Goal: Task Accomplishment & Management: Complete application form

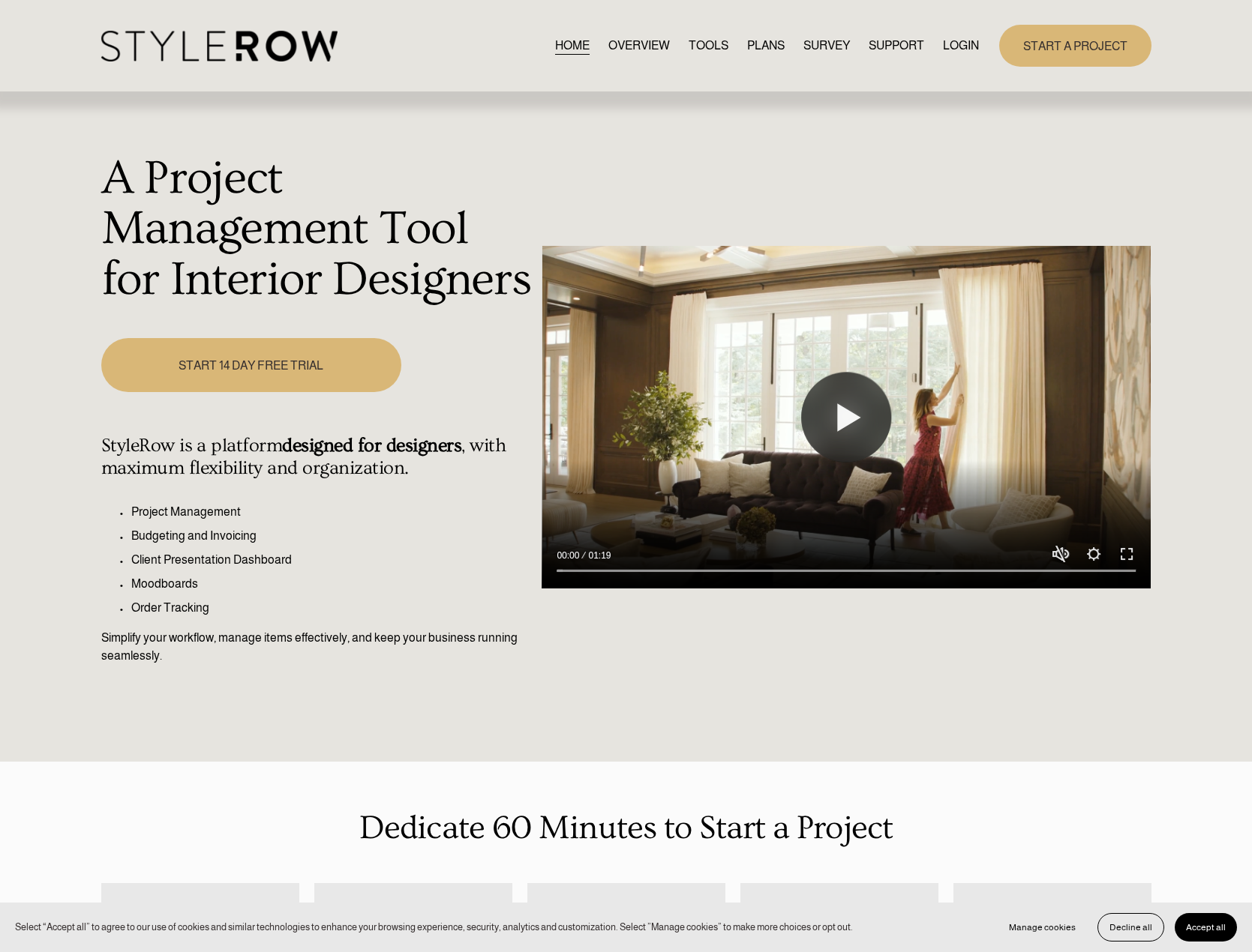
click at [976, 45] on link "LOGIN" at bounding box center [961, 45] width 36 height 21
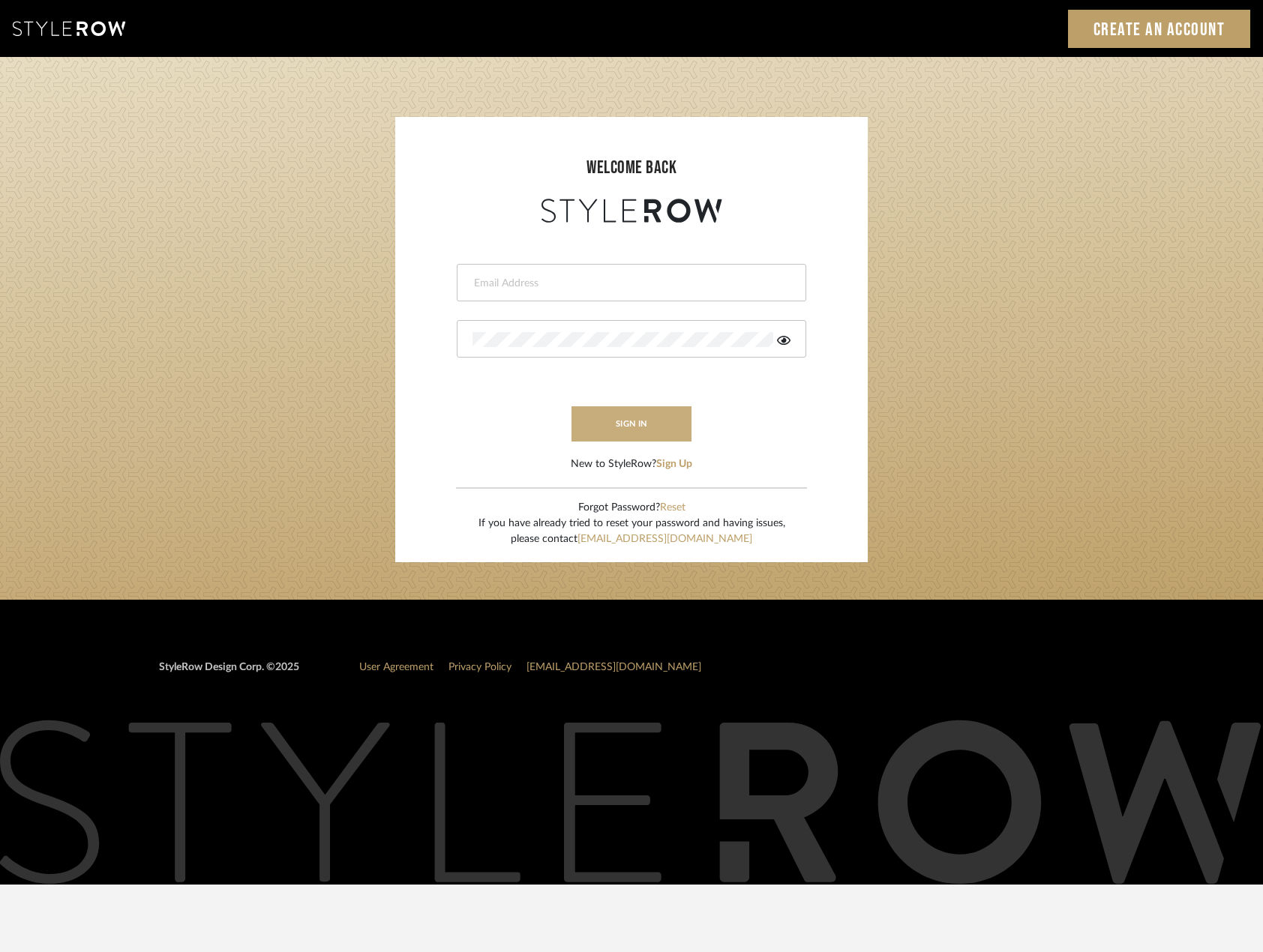
type input "madeleine@studiodb.com"
click at [657, 430] on button "sign in" at bounding box center [632, 423] width 120 height 35
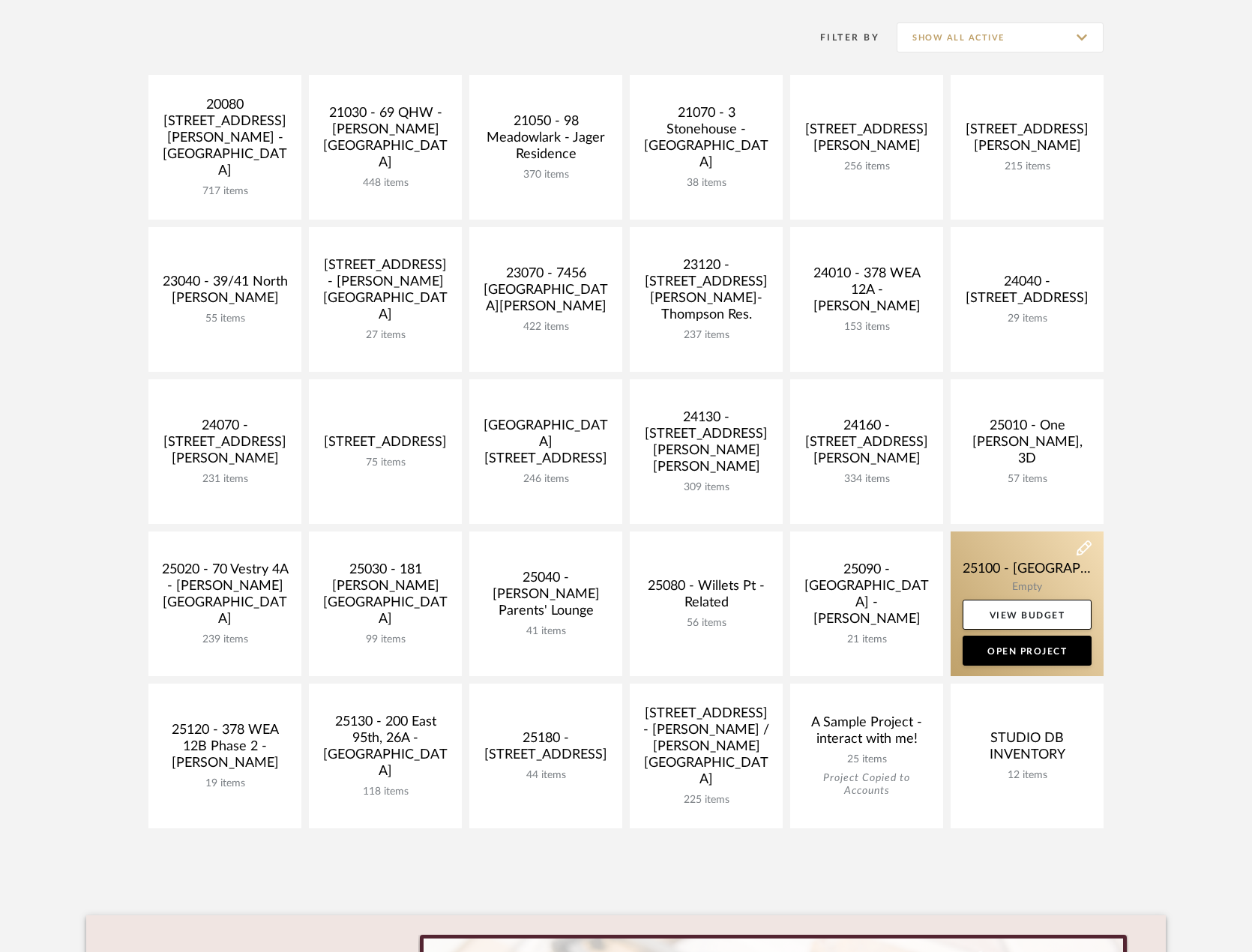
scroll to position [300, 0]
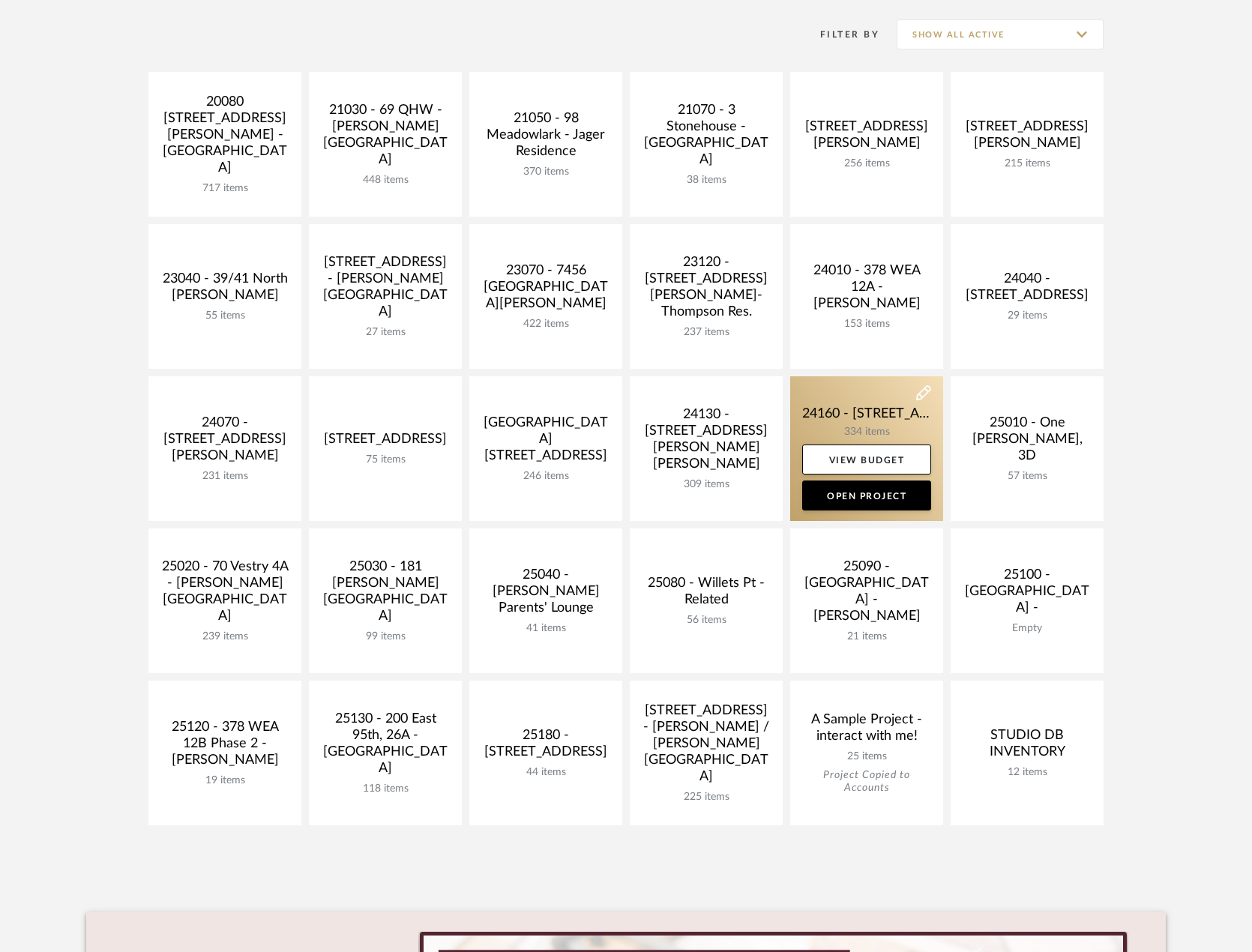
click at [892, 427] on link at bounding box center [866, 448] width 153 height 145
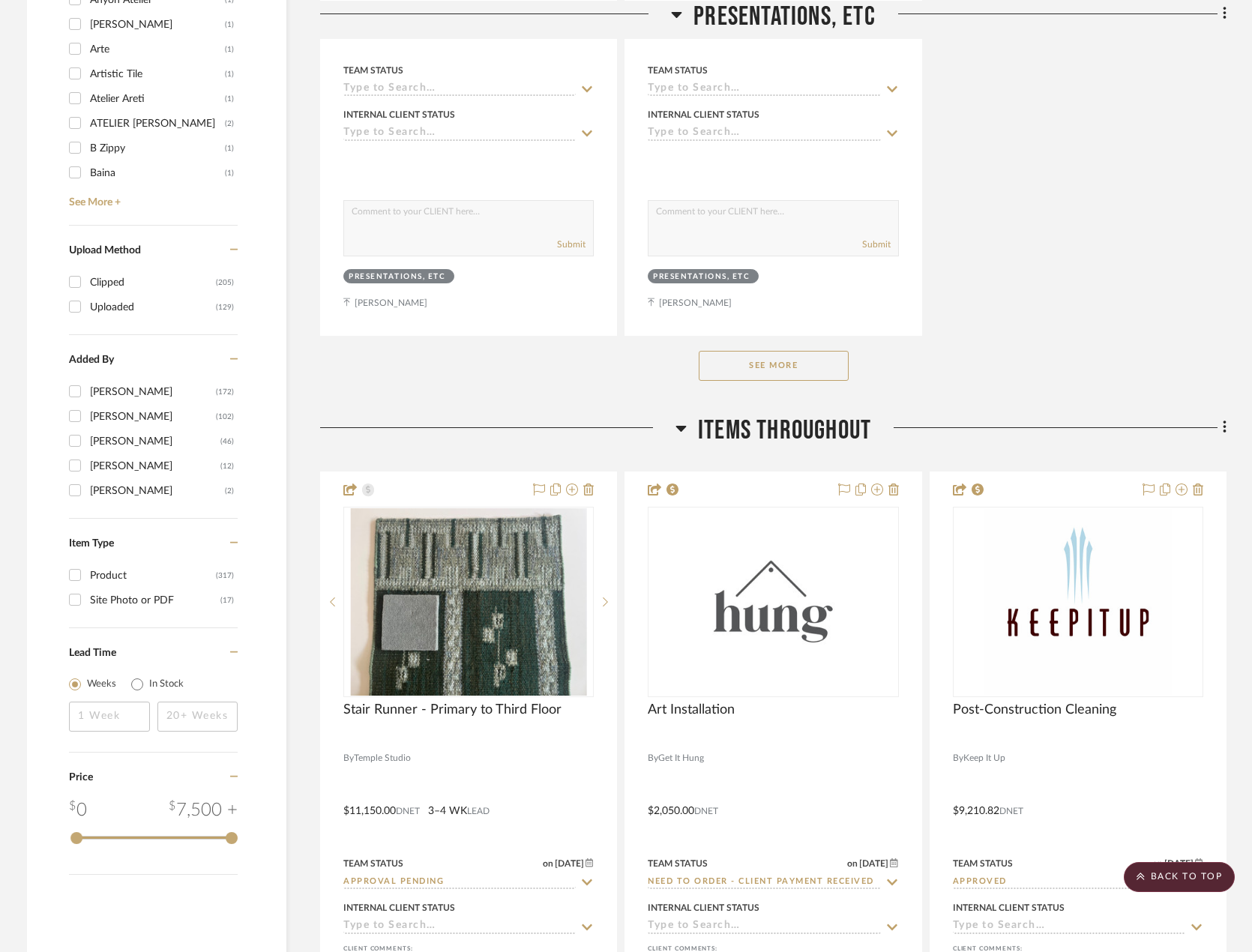
scroll to position [1724, 0]
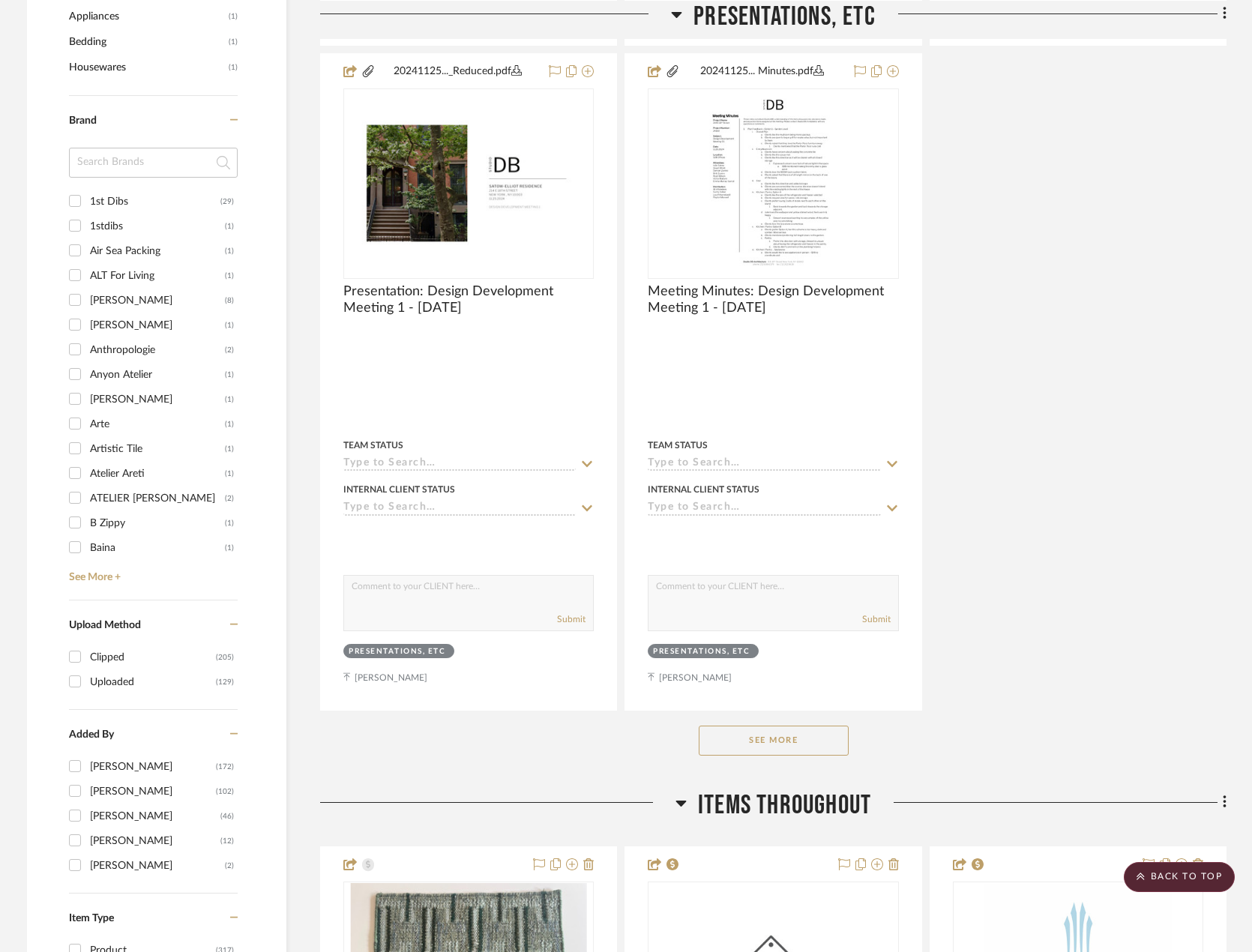
click at [123, 170] on input at bounding box center [153, 163] width 168 height 30
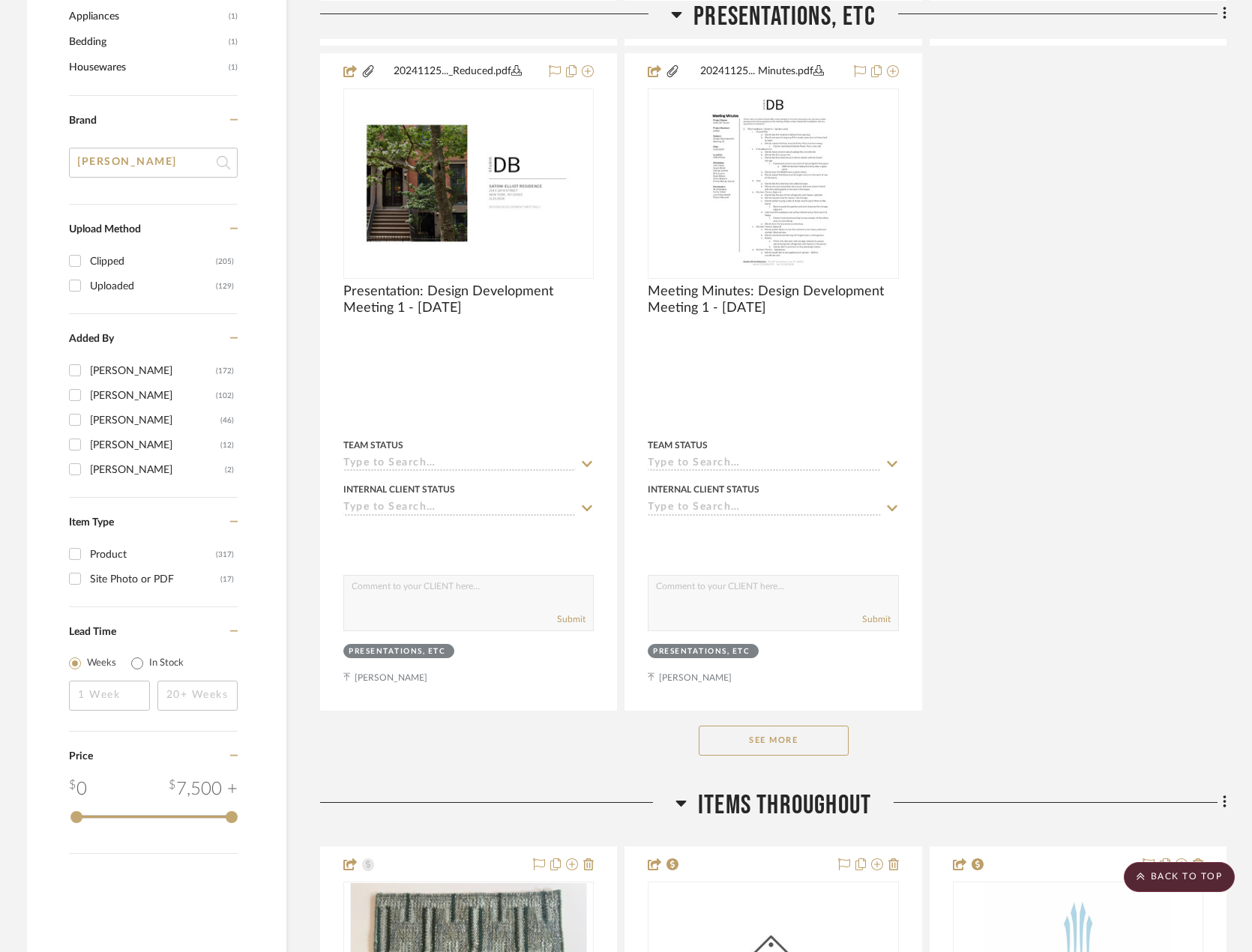
type input "senese"
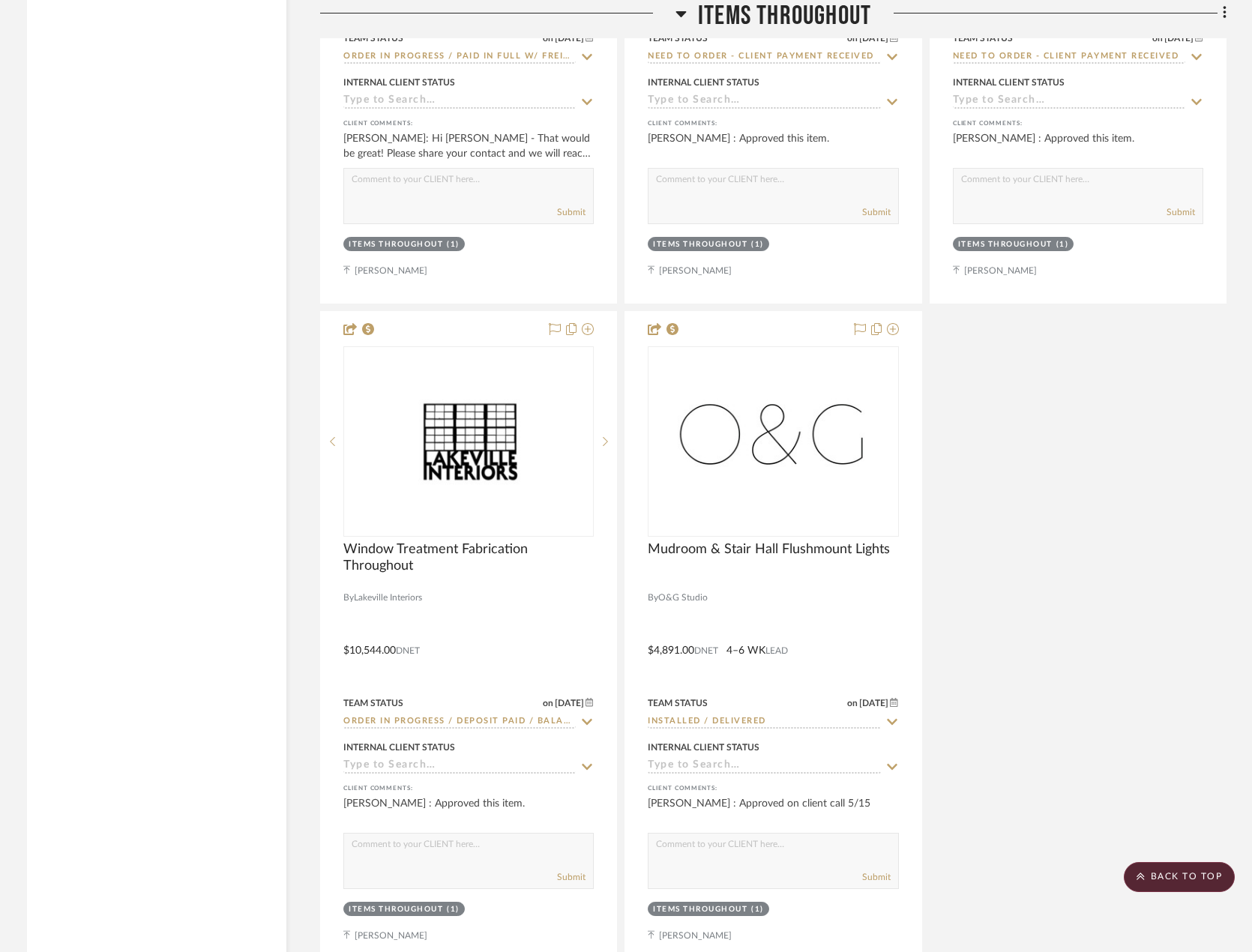
scroll to position [3900, 0]
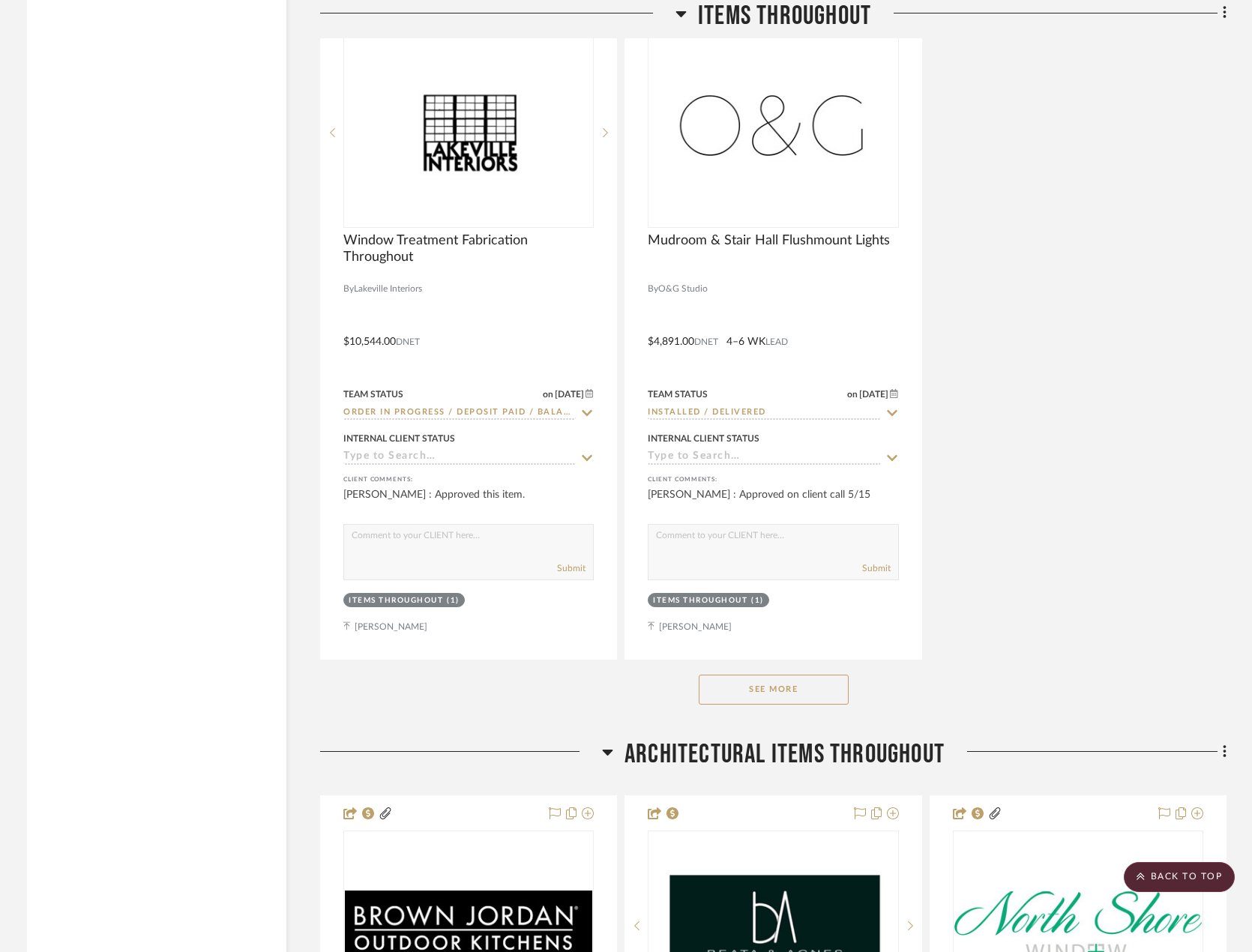
click at [806, 689] on button "See More" at bounding box center [773, 689] width 150 height 30
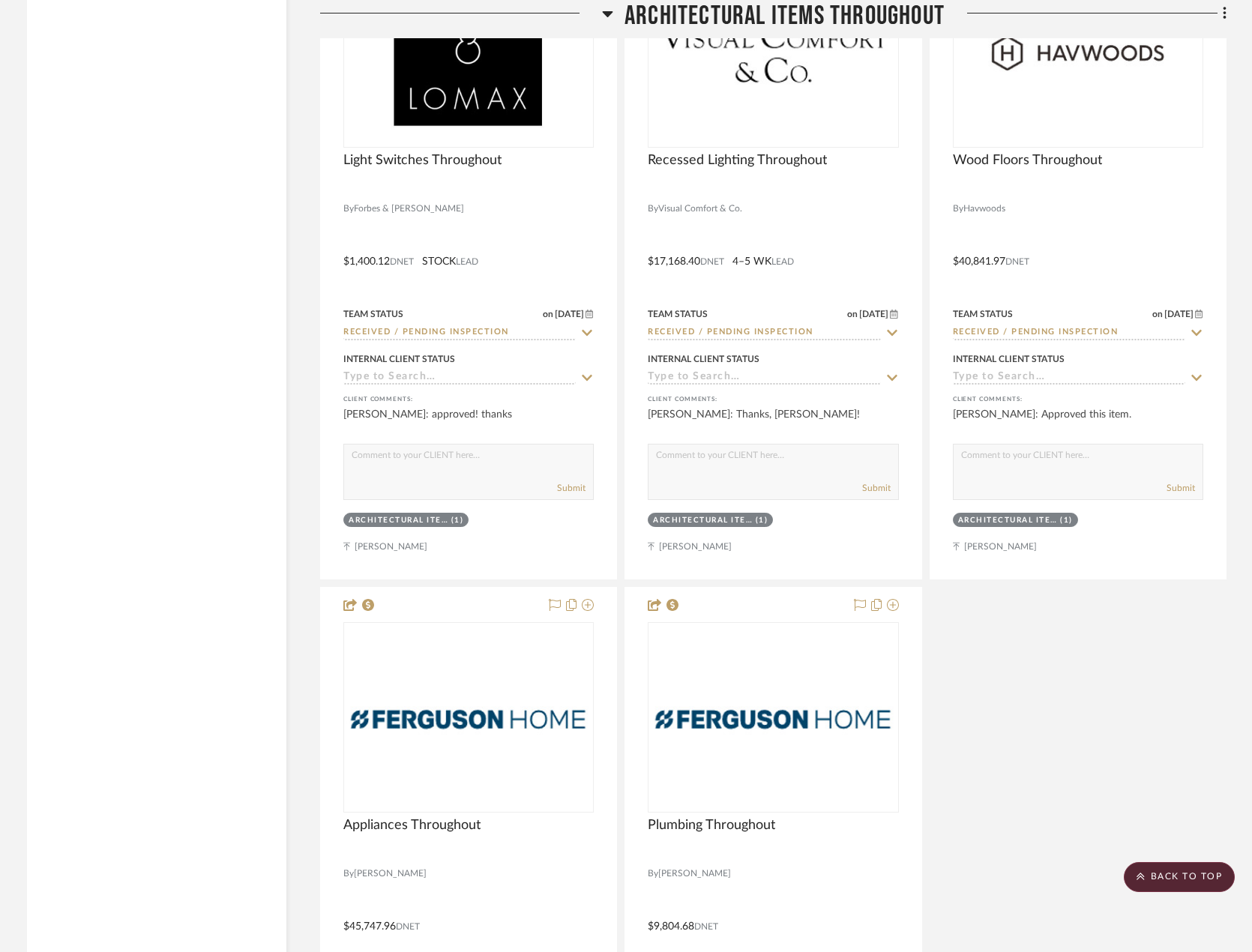
scroll to position [8548, 0]
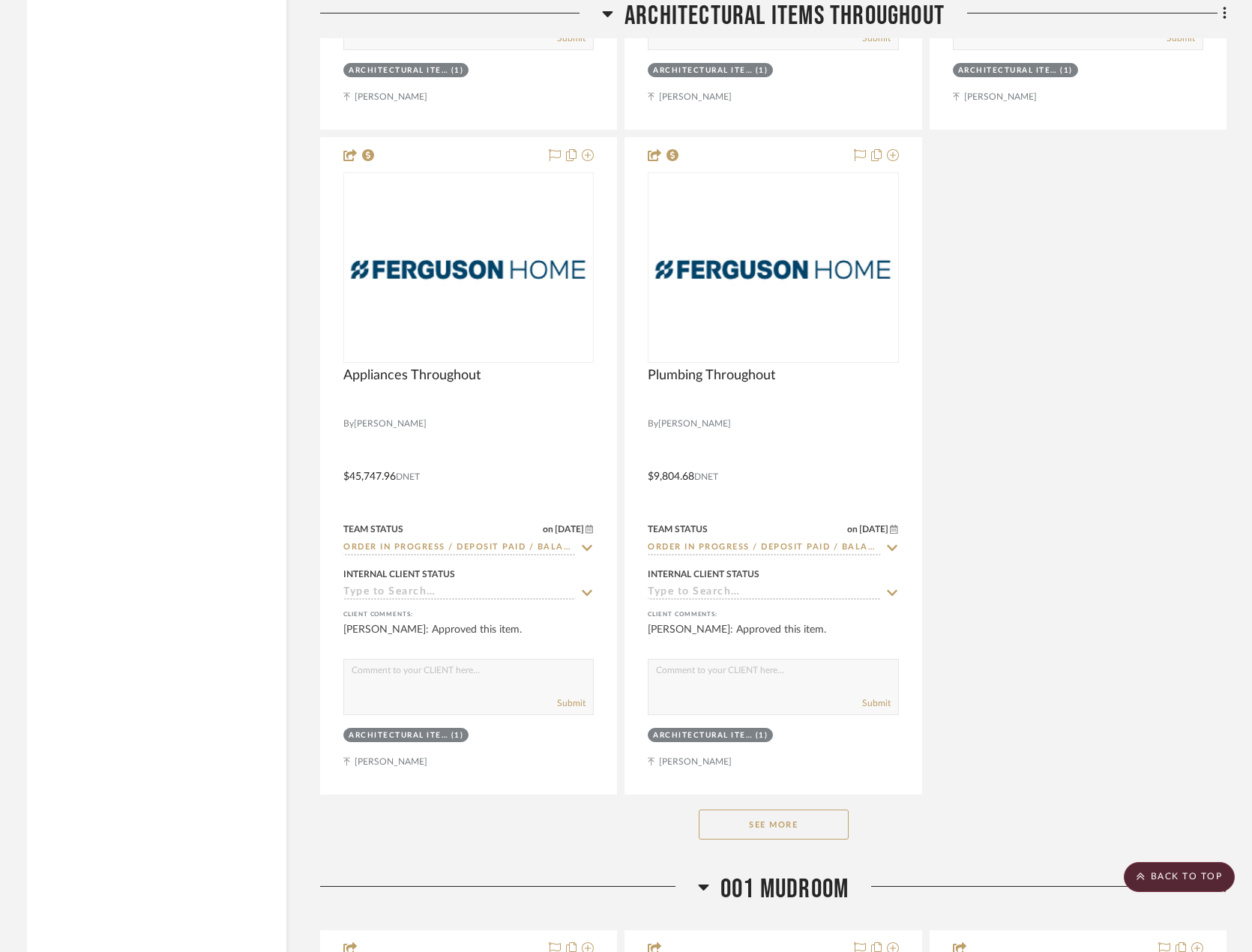
click at [756, 831] on button "See More" at bounding box center [773, 825] width 150 height 30
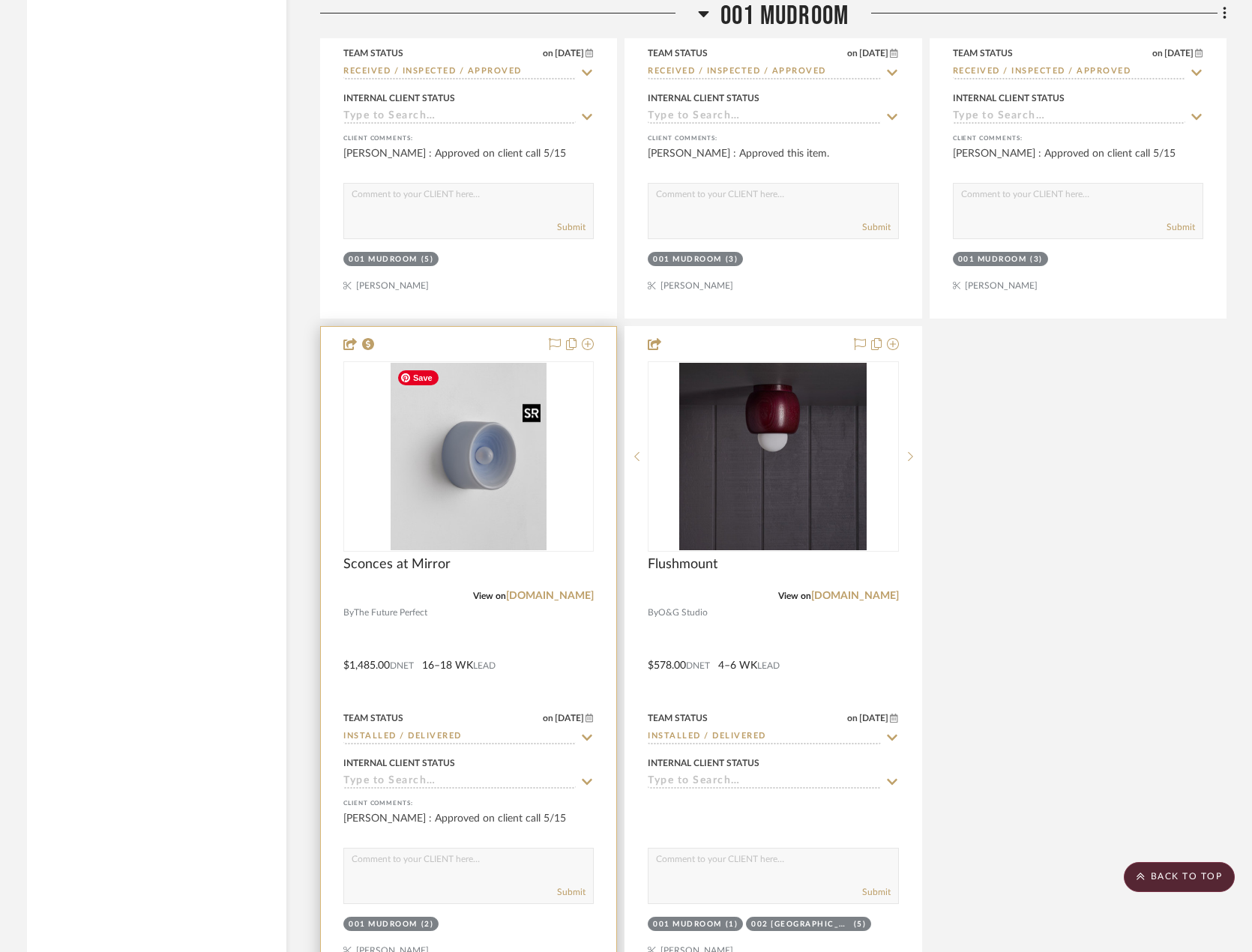
scroll to position [11548, 0]
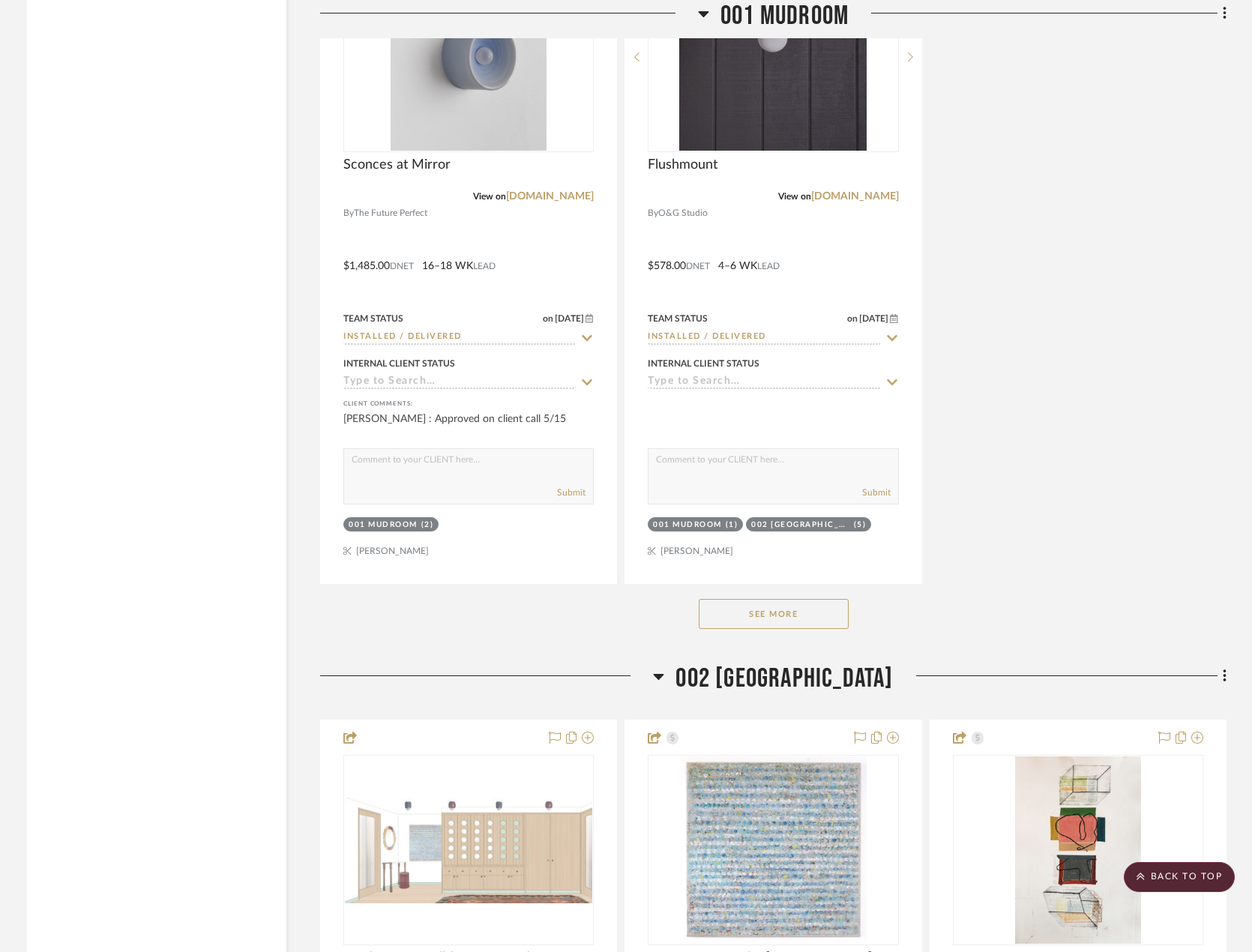
click at [751, 600] on button "See More" at bounding box center [773, 613] width 150 height 30
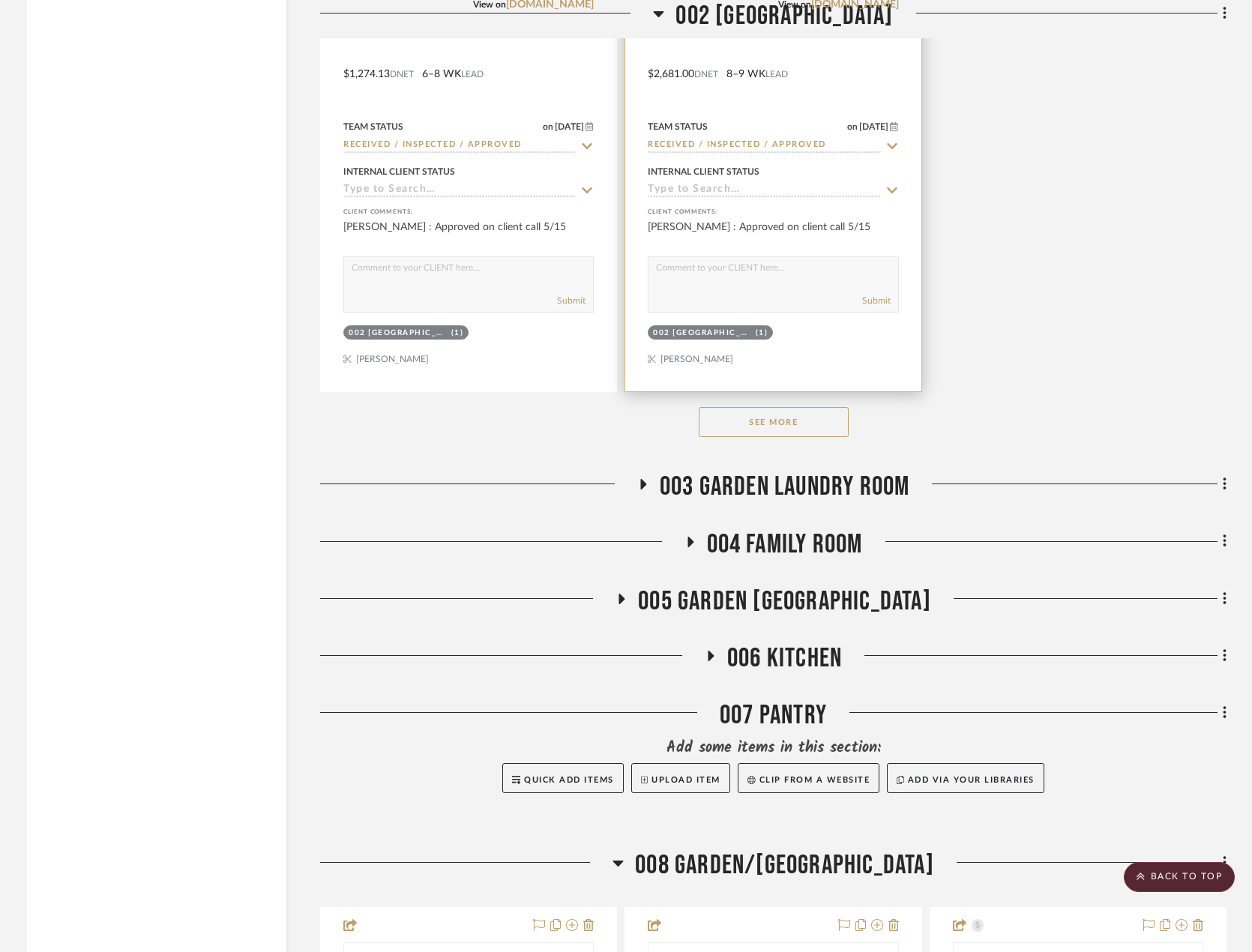
scroll to position [14697, 0]
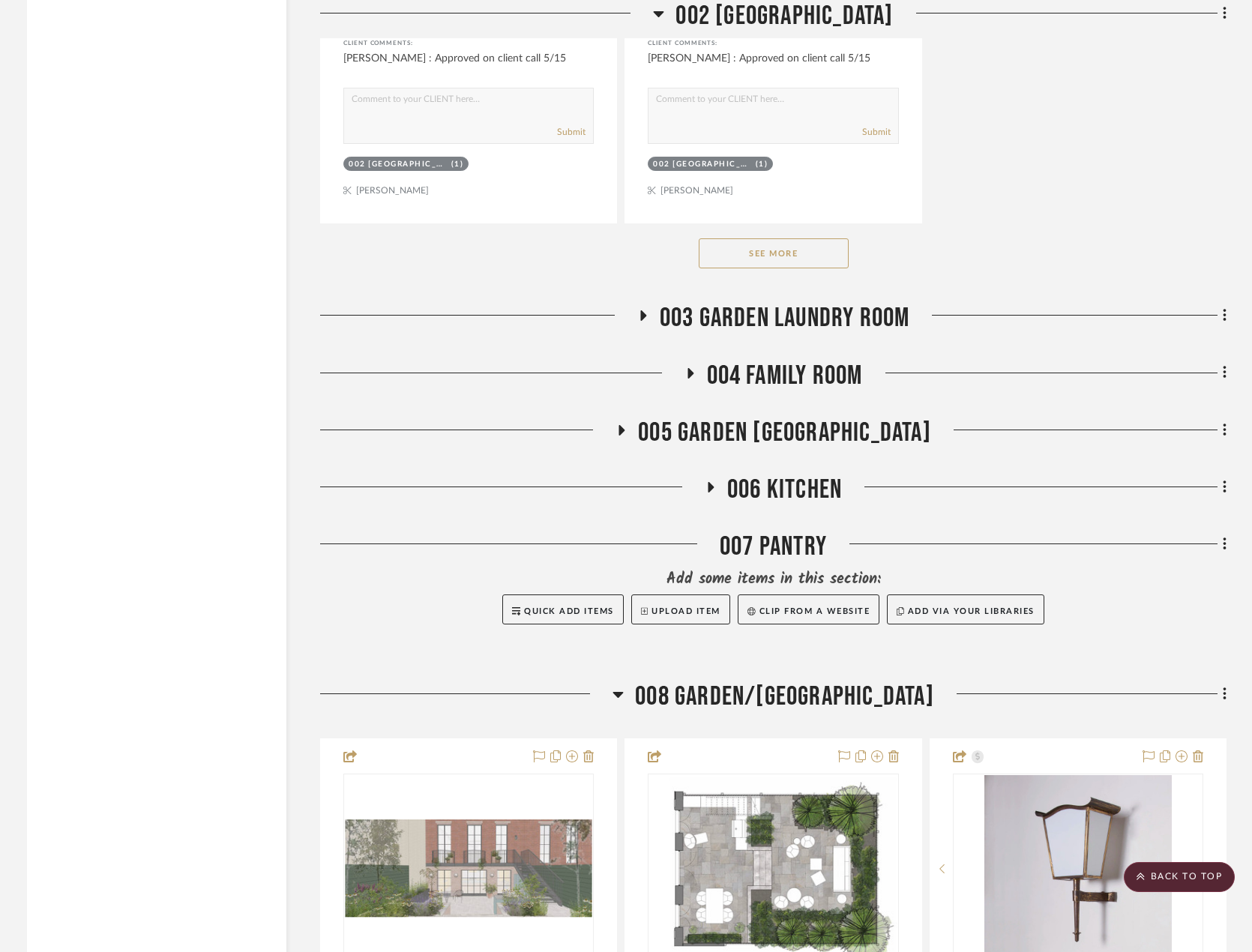
click at [759, 320] on span "003 GARDEN LAUNDRY ROOM" at bounding box center [784, 318] width 251 height 33
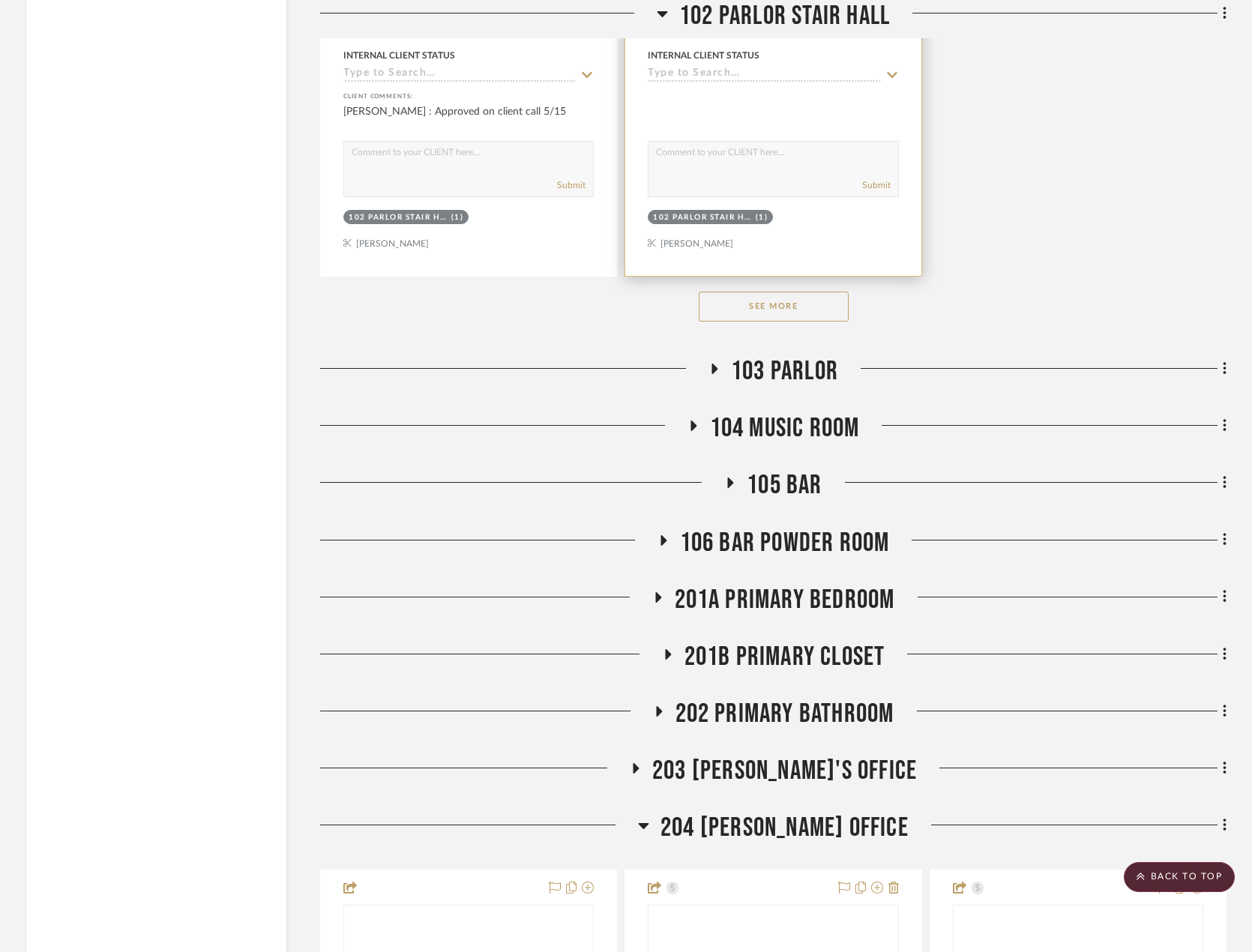
scroll to position [20696, 0]
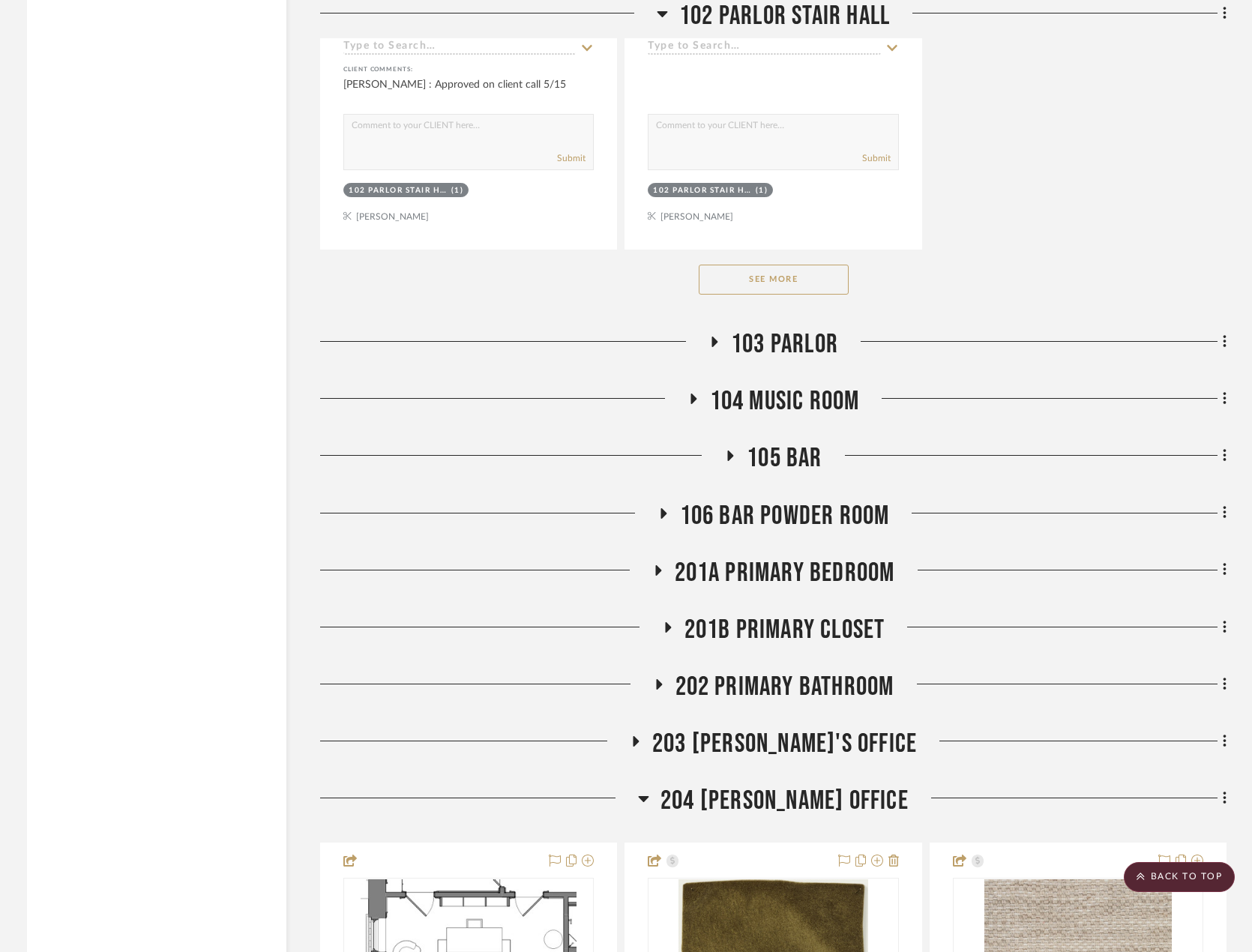
click at [787, 523] on span "106 BAR POWDER ROOM" at bounding box center [784, 517] width 210 height 33
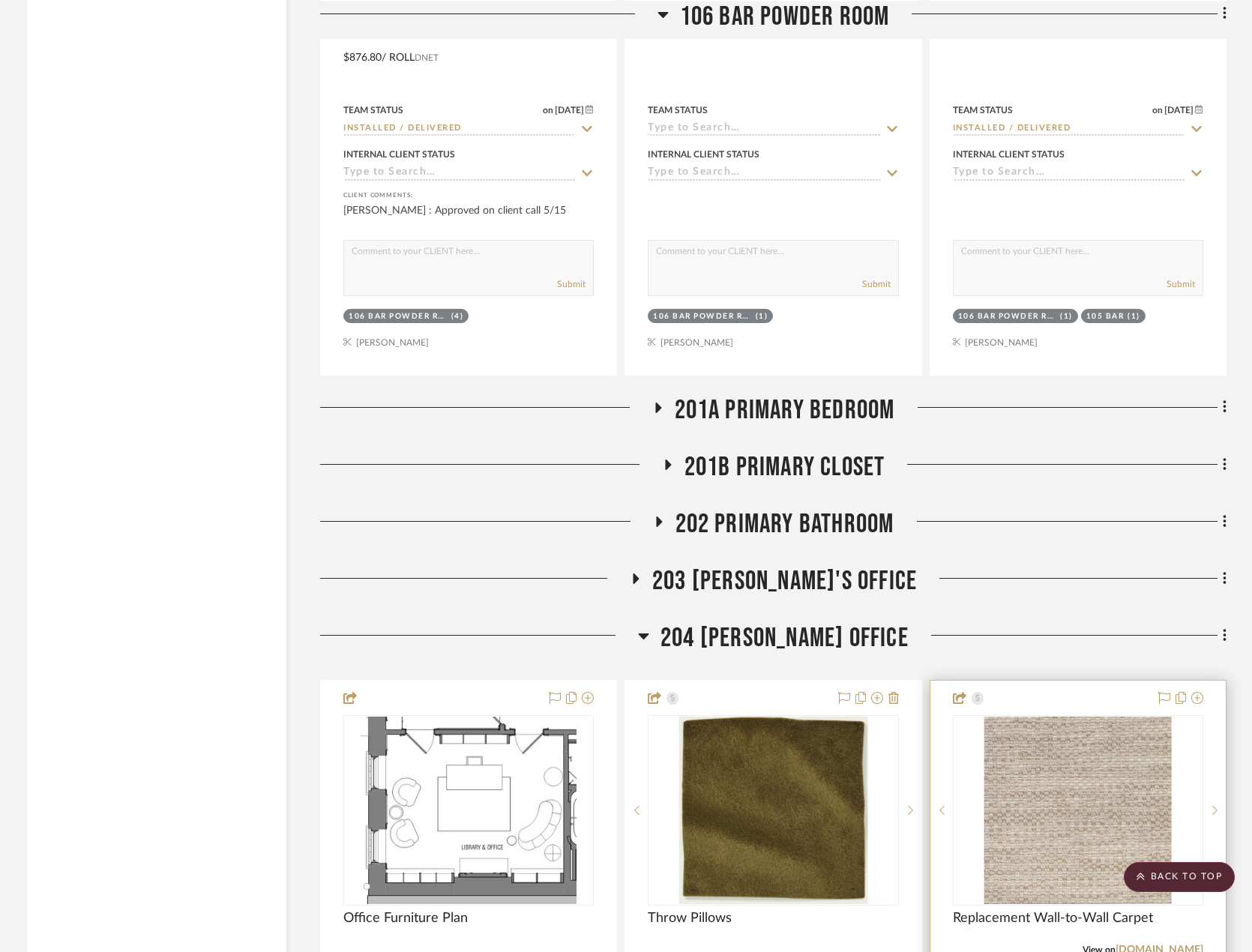
scroll to position [22046, 0]
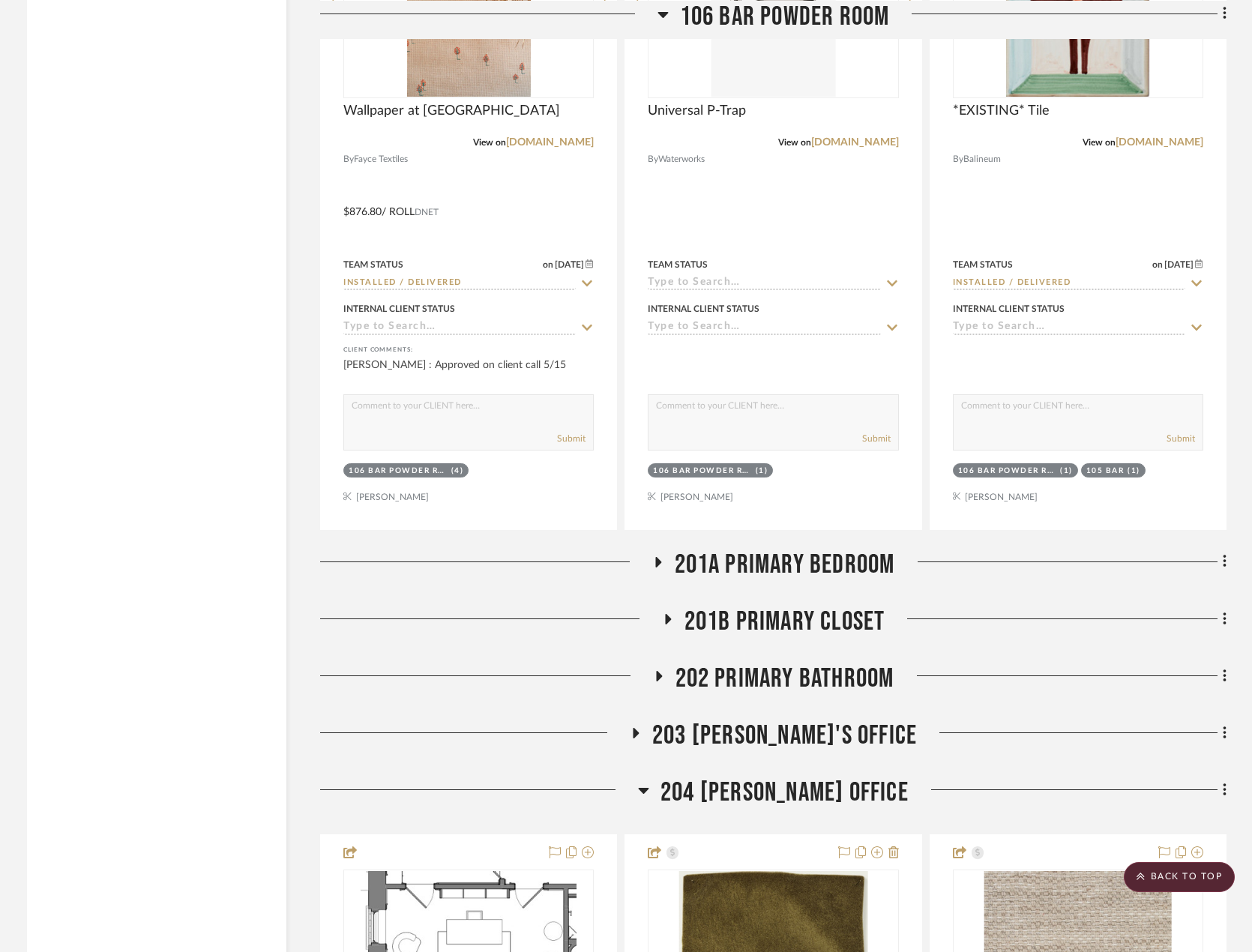
click at [847, 558] on span "201A PRIMARY BEDROOM" at bounding box center [785, 565] width 221 height 33
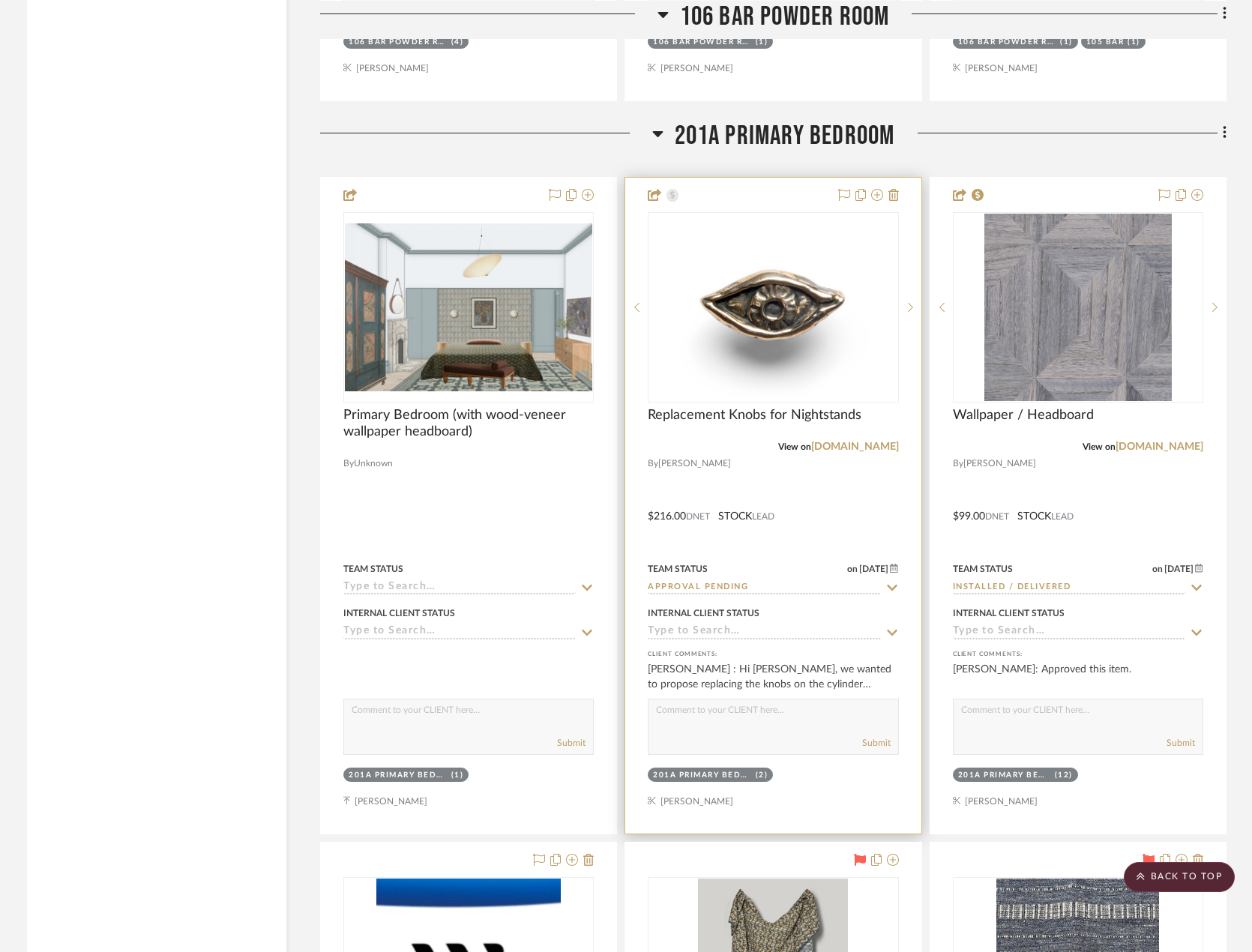
scroll to position [22496, 0]
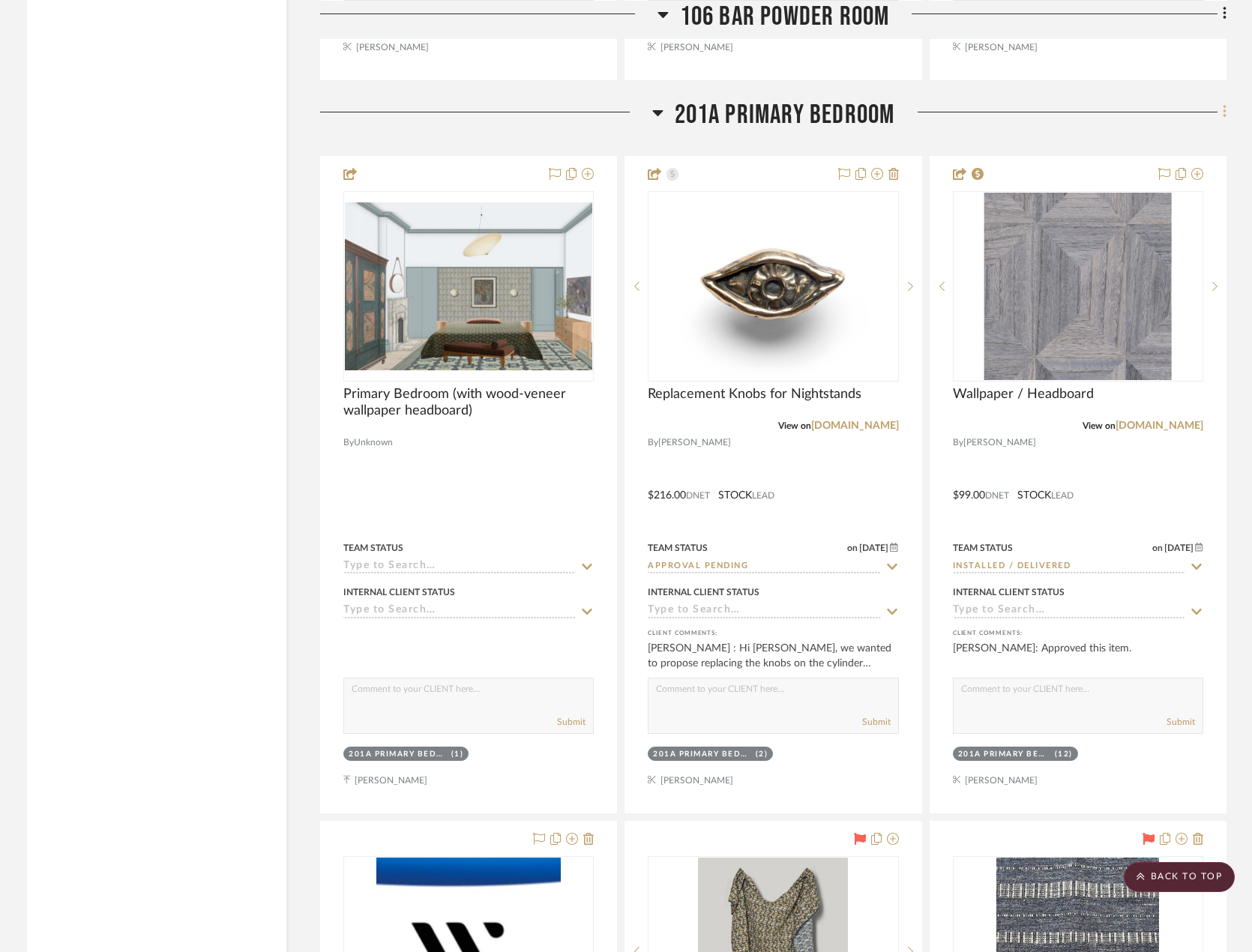
click at [1220, 121] on fa-icon at bounding box center [1222, 113] width 9 height 25
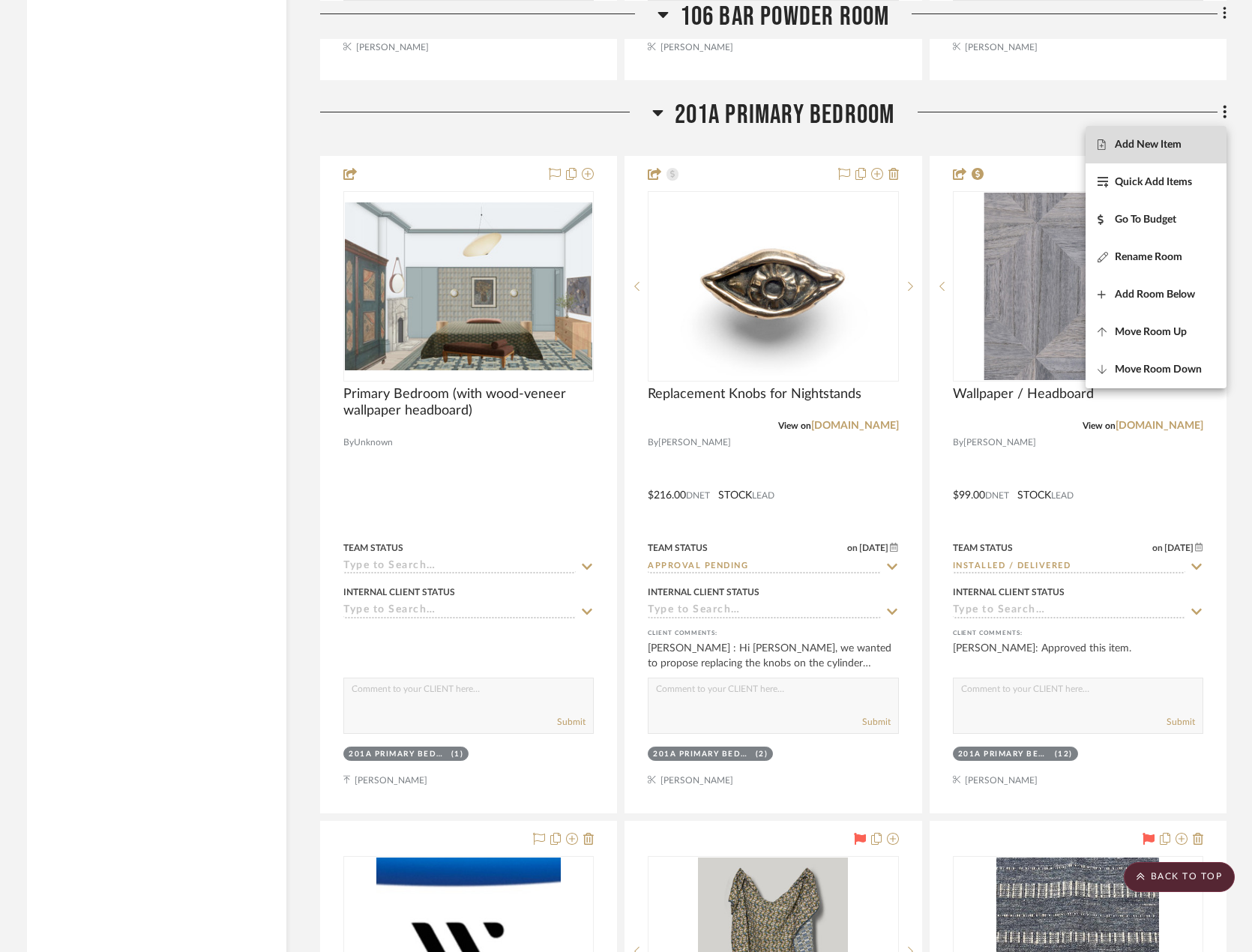
click at [1189, 150] on span "Add New Item" at bounding box center [1155, 144] width 117 height 13
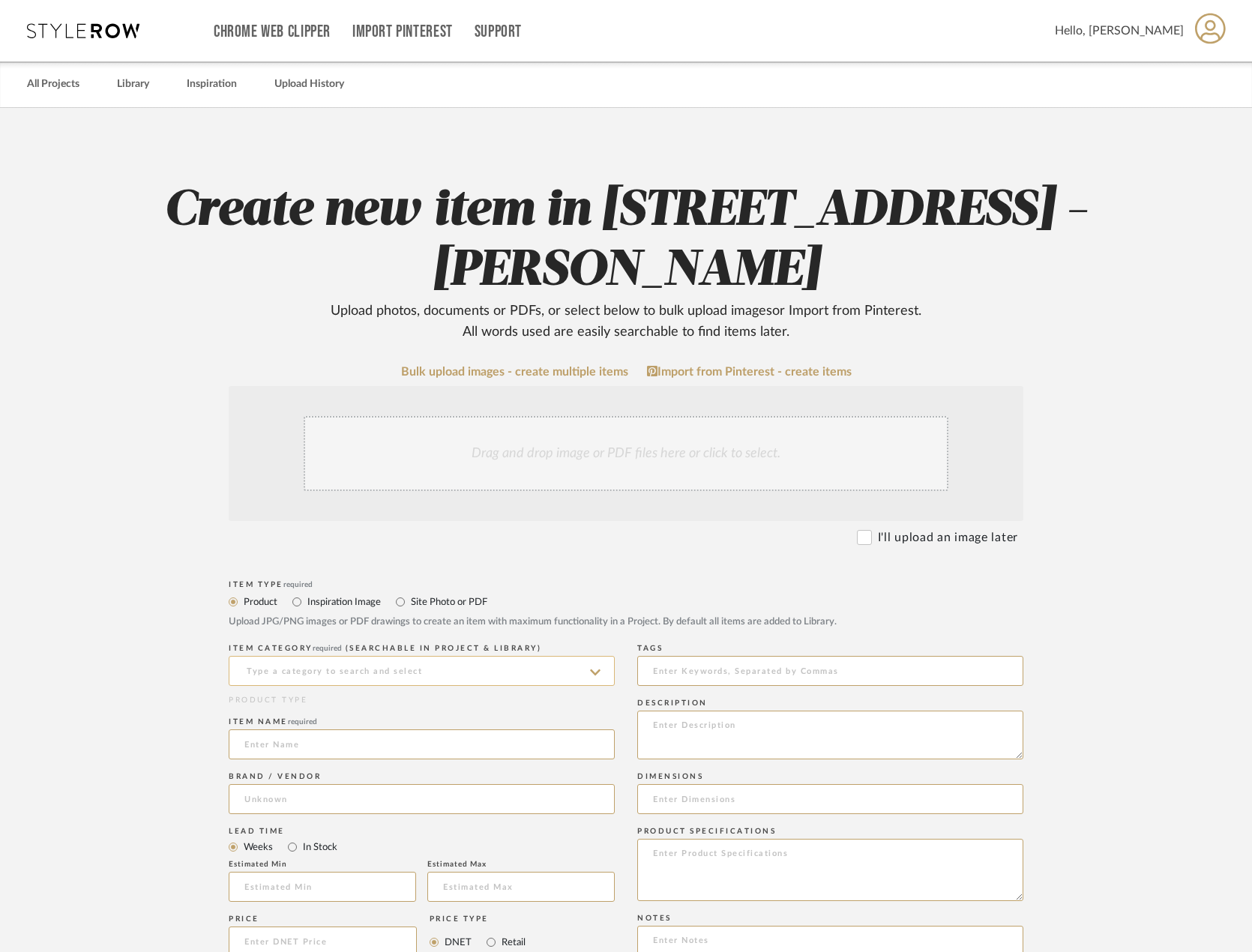
click at [414, 665] on input at bounding box center [421, 671] width 386 height 30
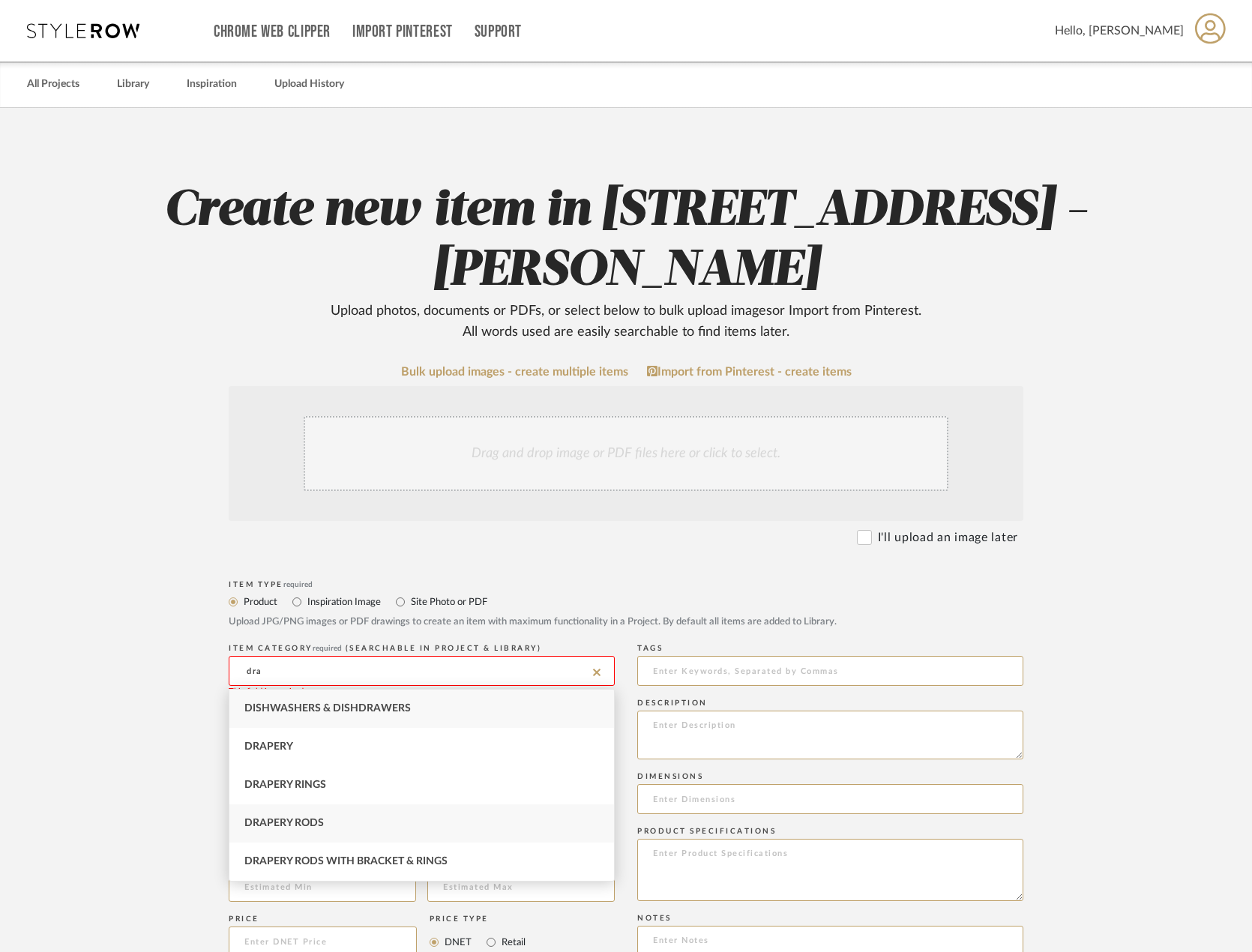
click at [413, 812] on div "Drapery Rods" at bounding box center [422, 824] width 385 height 38
type input "Drapery Rods"
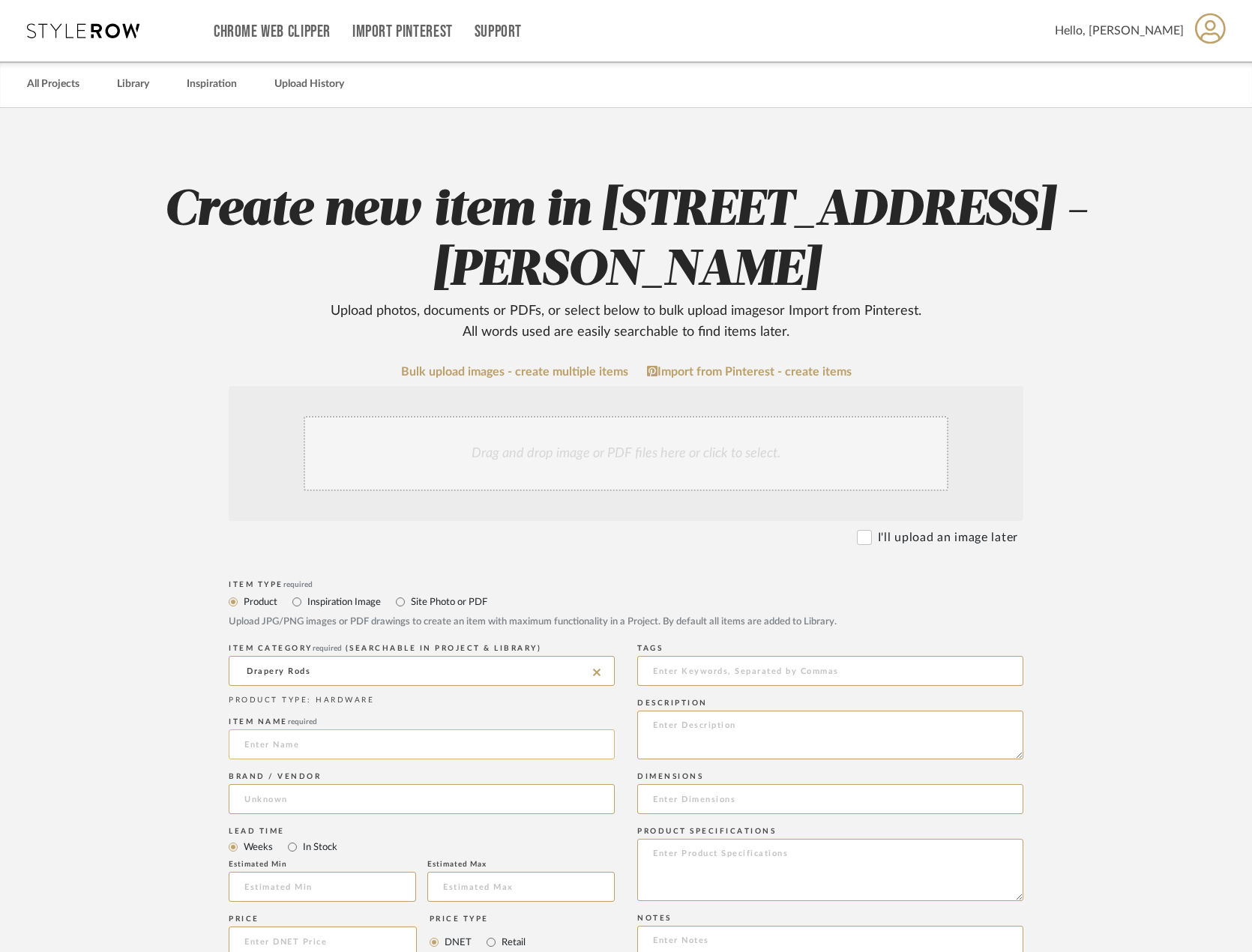
click at [357, 730] on input at bounding box center [421, 744] width 386 height 30
type input "Replacement Drapery Rods"
click at [392, 804] on input at bounding box center [421, 799] width 386 height 30
click at [406, 876] on mat-option "Shade Store" at bounding box center [422, 876] width 385 height 38
type input "Shade Store"
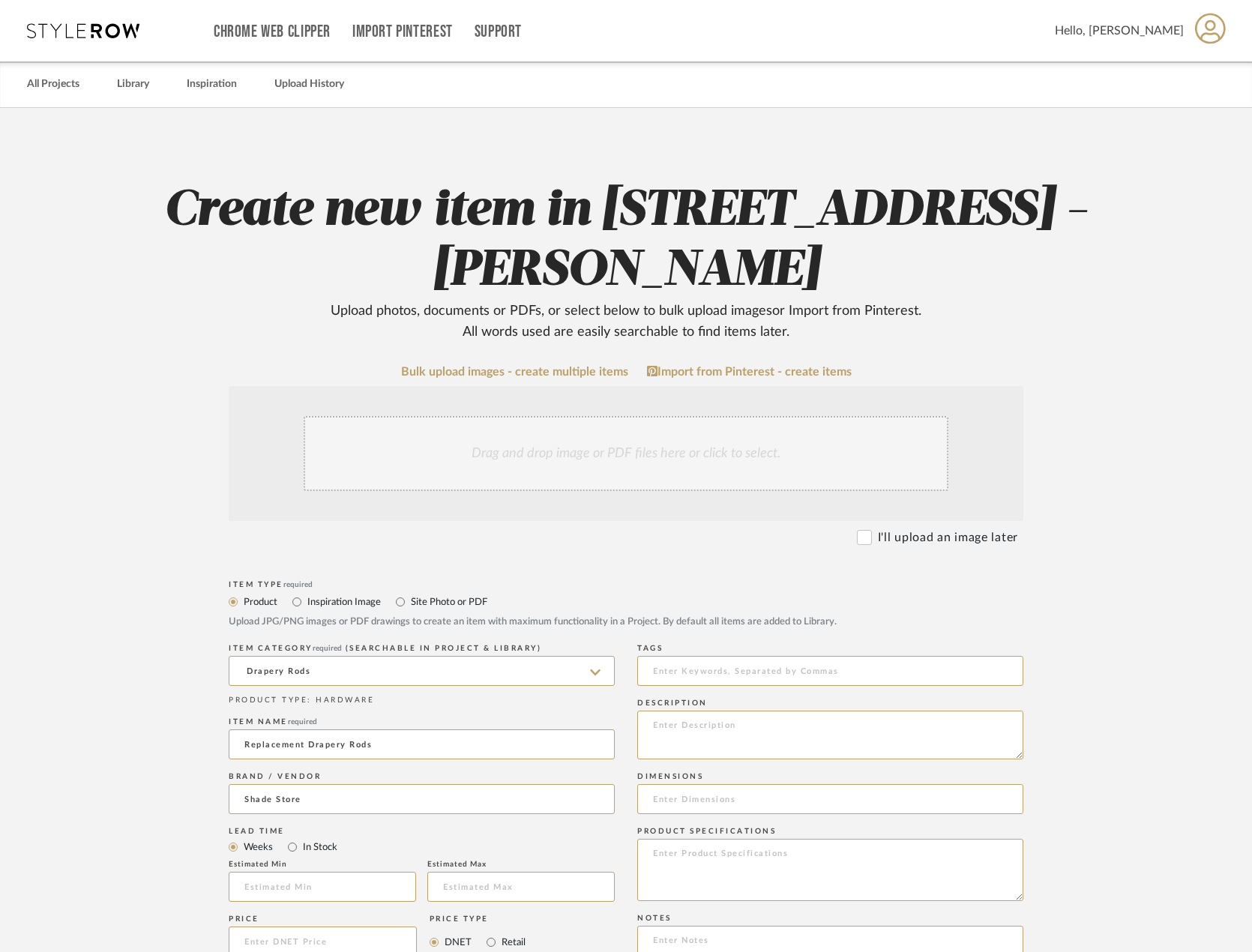
click at [629, 457] on div "Drag and drop image or PDF files here or click to select." at bounding box center [626, 454] width 645 height 75
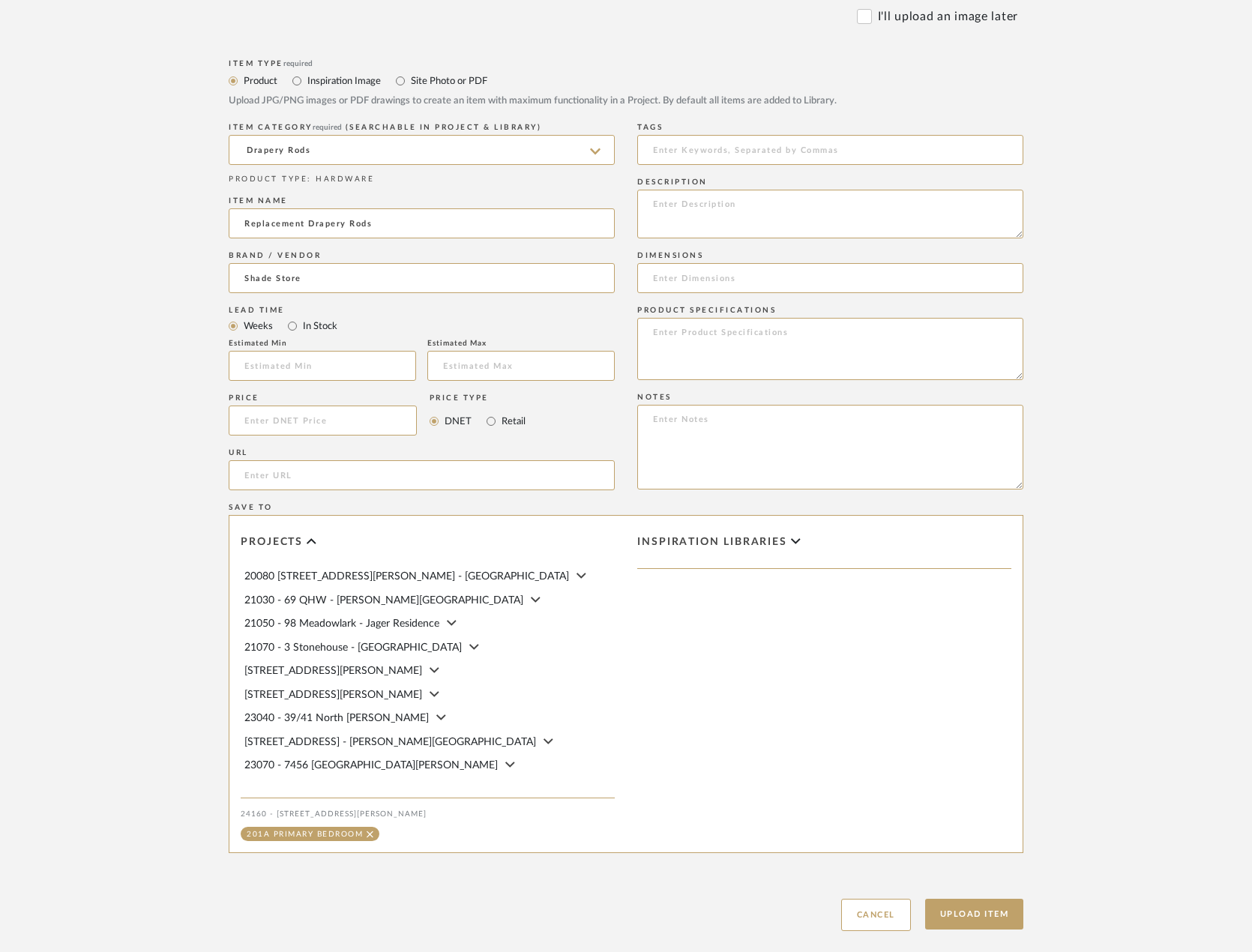
scroll to position [766, 0]
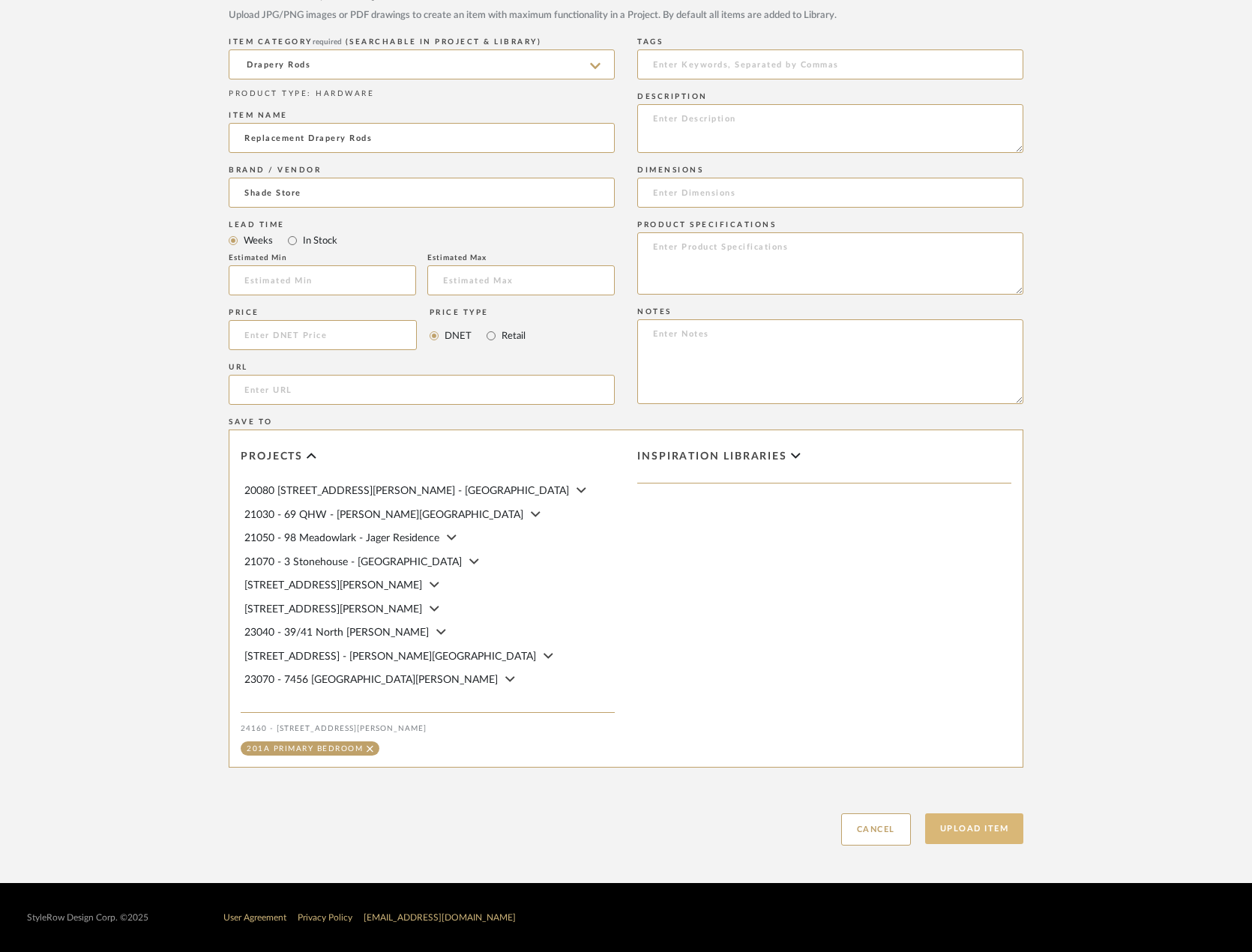
click at [1007, 825] on button "Upload Item" at bounding box center [975, 829] width 99 height 31
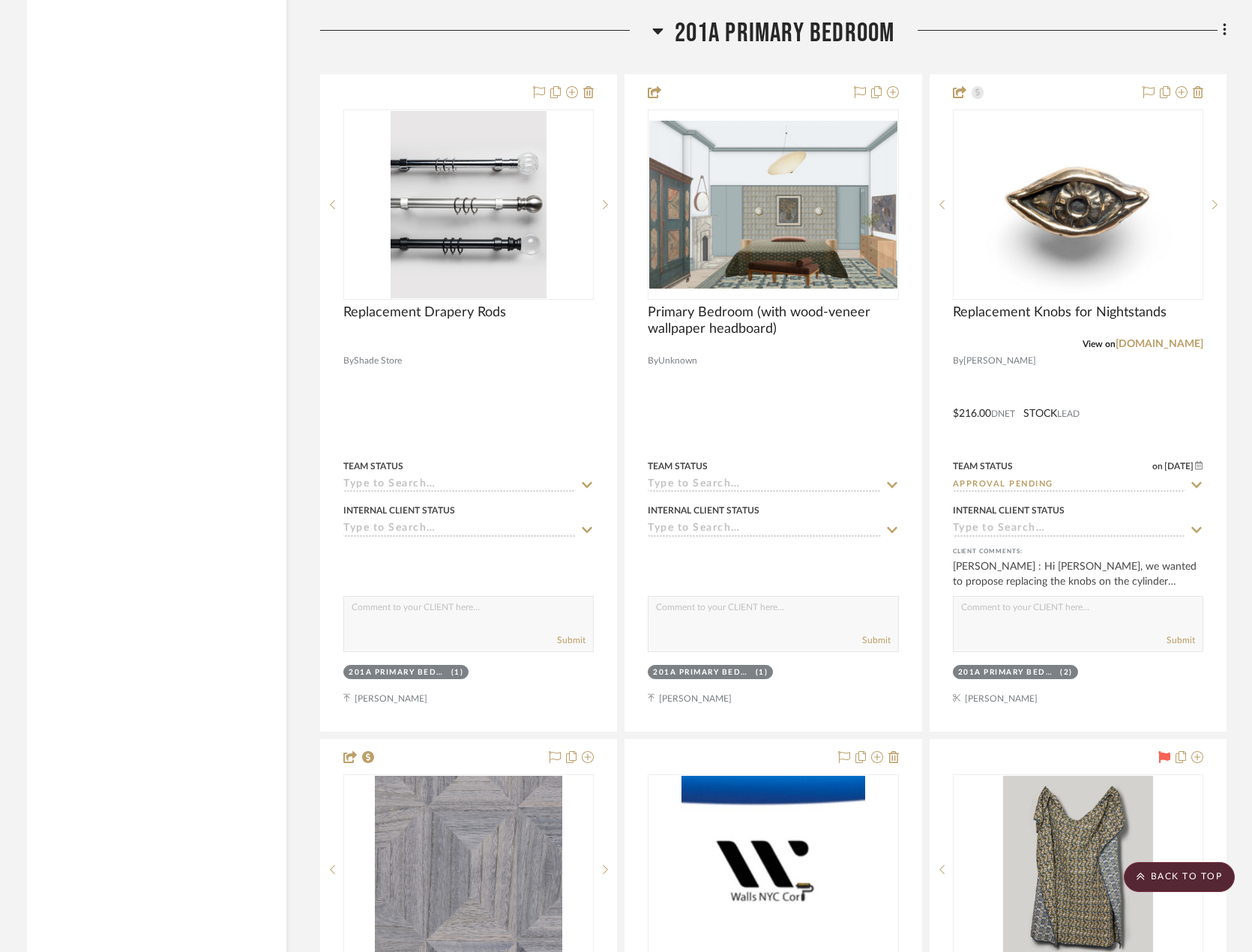
scroll to position [18570, 0]
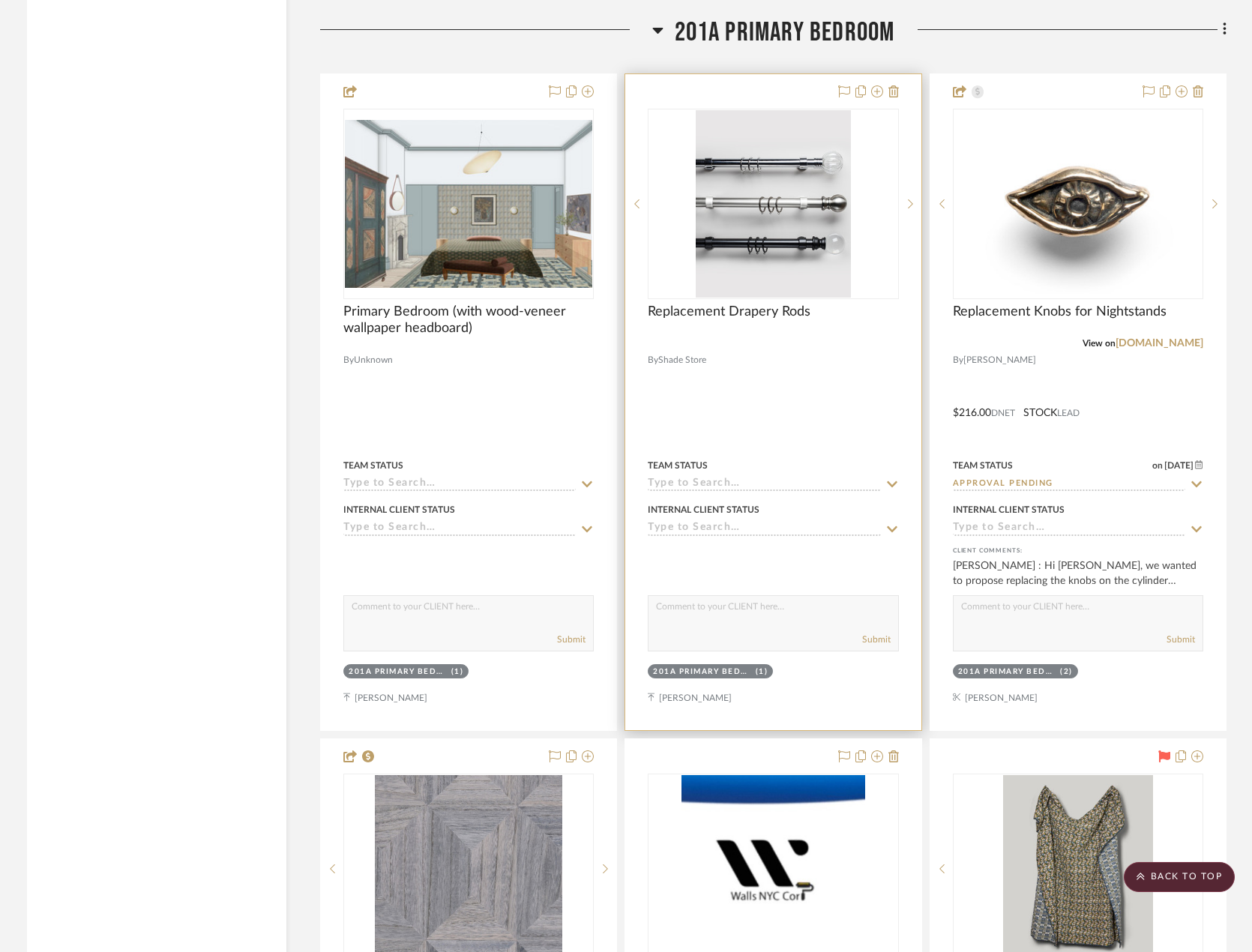
click at [813, 414] on div at bounding box center [772, 402] width 295 height 656
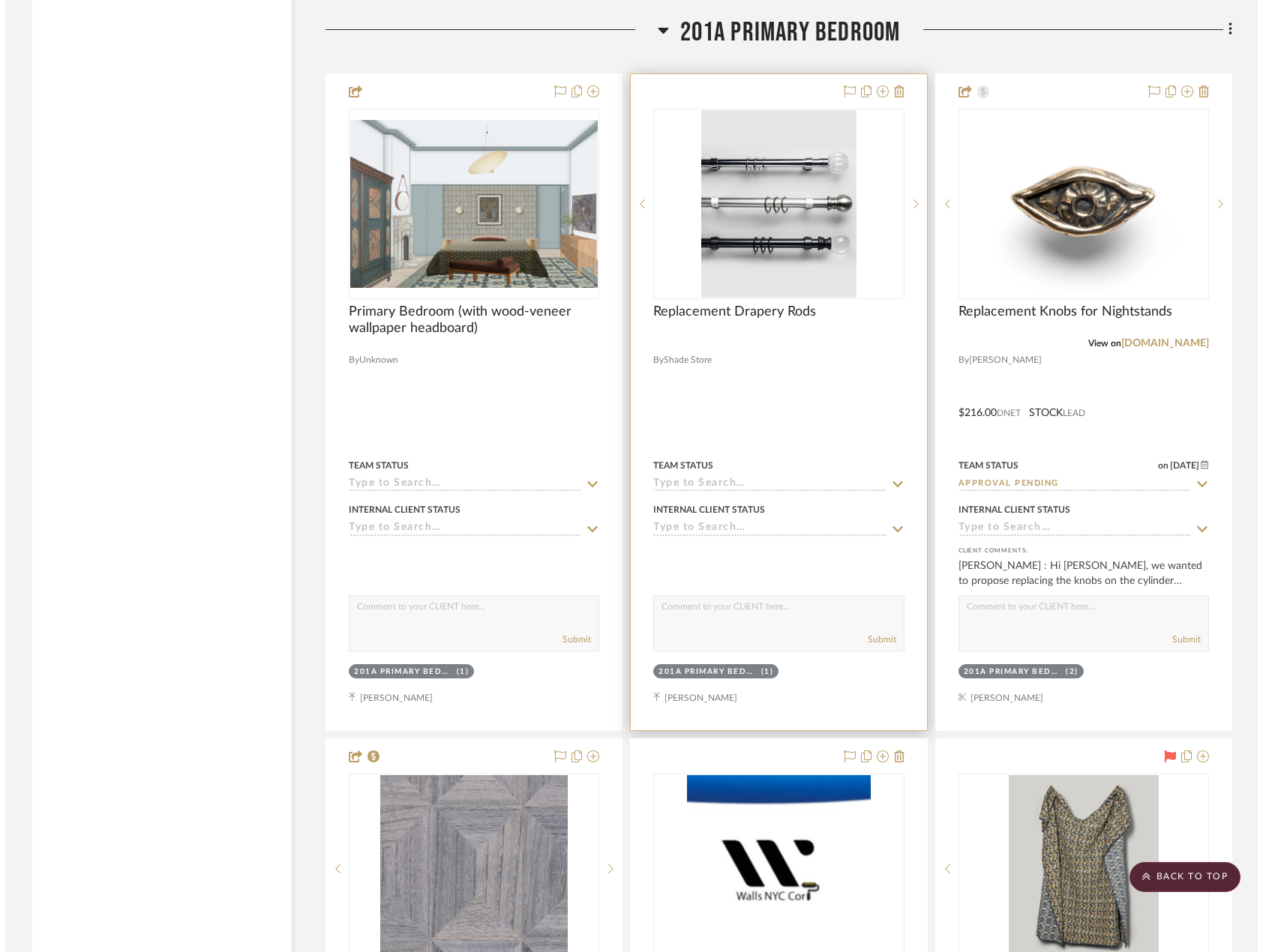
scroll to position [0, 0]
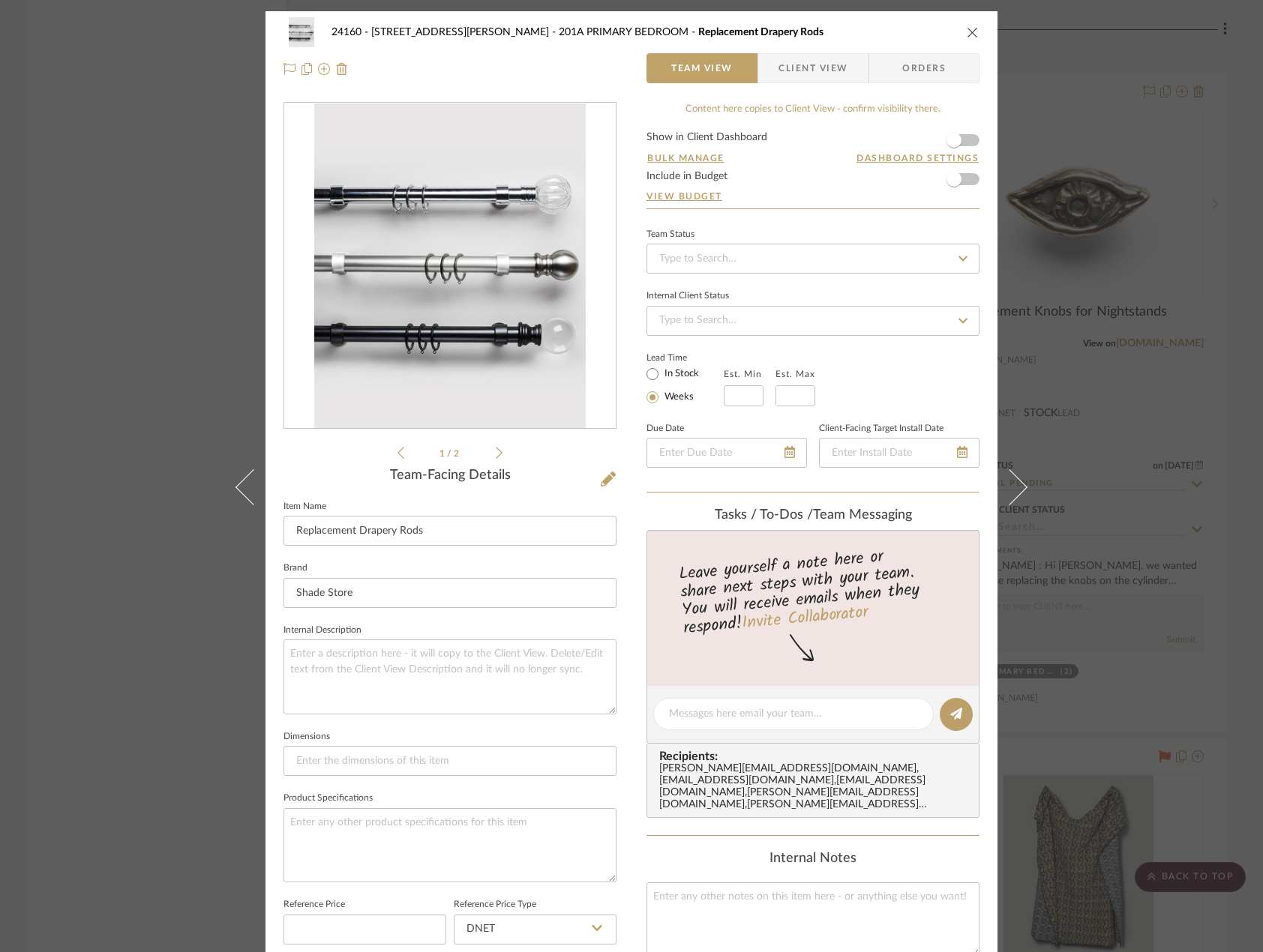
click at [802, 74] on span "Client View" at bounding box center [813, 68] width 69 height 30
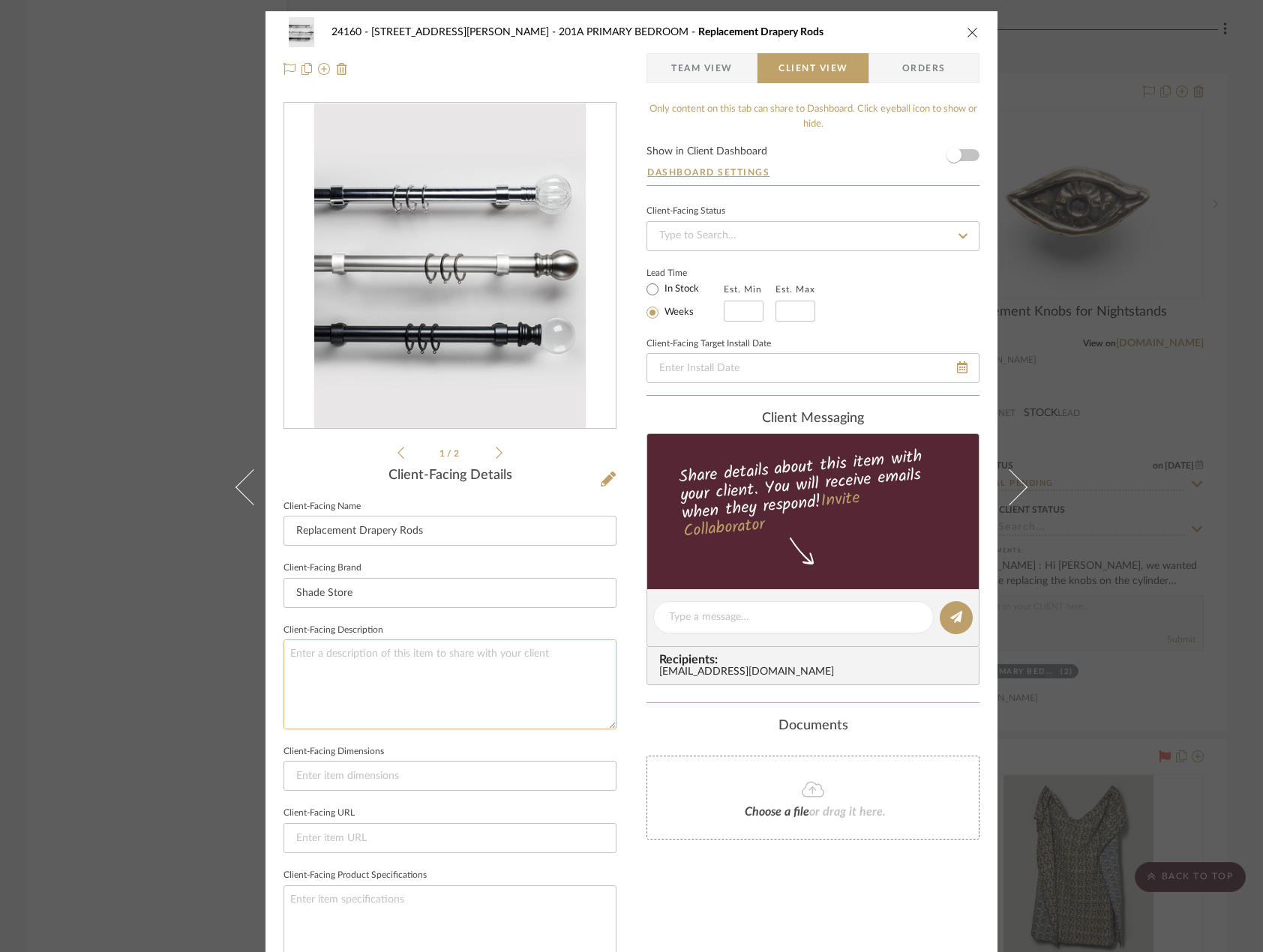
drag, startPoint x: 491, startPoint y: 683, endPoint x: 384, endPoint y: 724, distance: 114.6
click at [488, 684] on textarea at bounding box center [449, 684] width 333 height 89
click at [544, 659] on textarea "Qty. 2 || Description: Carnegie Collection Drapery Rods by Shade Store || Color…" at bounding box center [449, 684] width 333 height 89
click at [538, 658] on textarea "Qty. 2 || Description: Carnegie Collection Drapery Rods by Shade Store || Color…" at bounding box center [449, 684] width 333 height 89
click at [542, 659] on textarea "Qty. 2 || Description: Carnegie Collection Drapery Rods by Shade Store || Color…" at bounding box center [449, 684] width 333 height 89
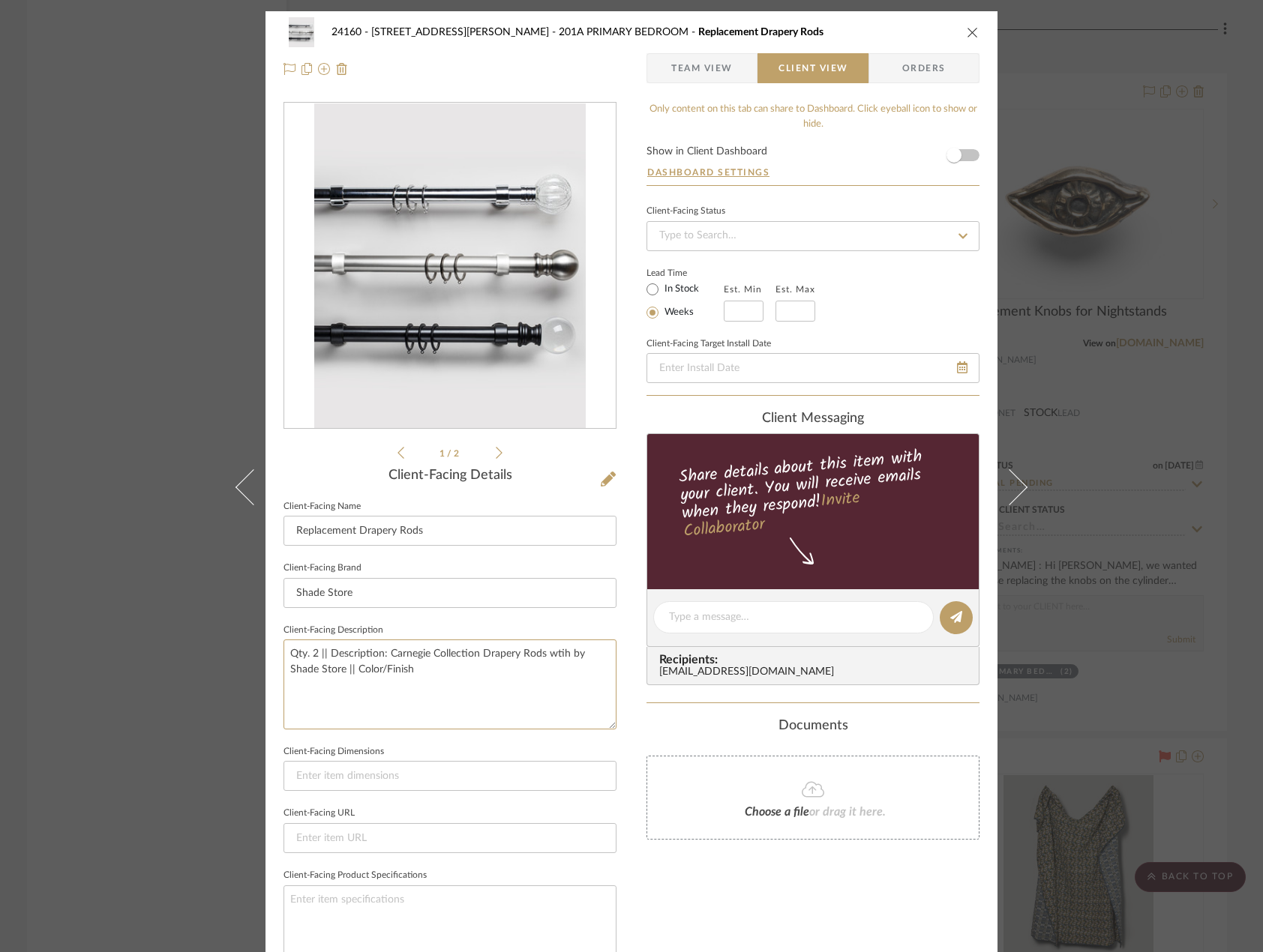
type textarea "Qty. 2 || Description: Carnegie Collection Drapery Rods wtih by Shade Store || …"
click at [495, 453] on icon at bounding box center [499, 453] width 7 height 14
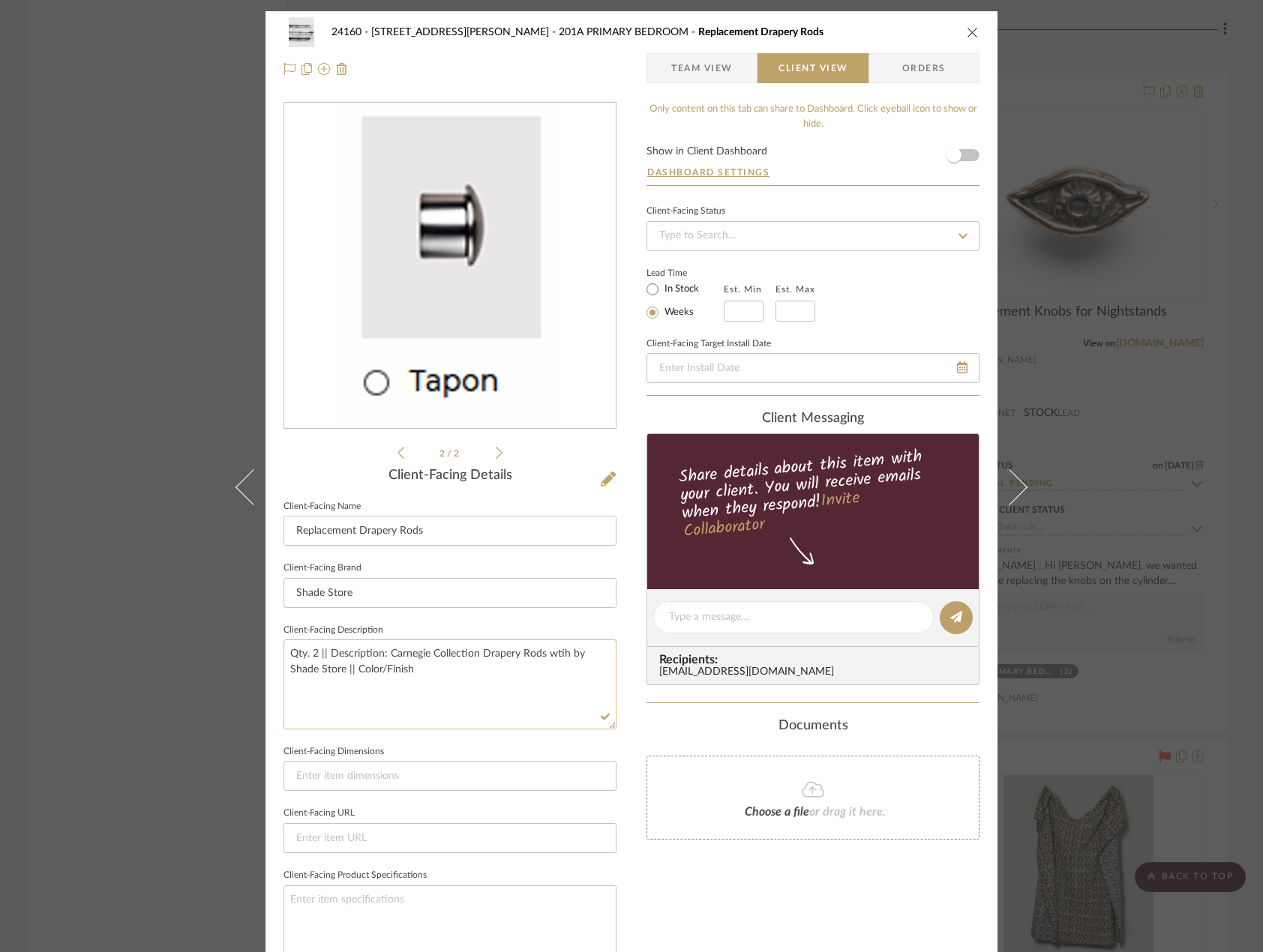
click at [556, 653] on textarea "Qty. 2 || Description: Carnegie Collection Drapery Rods wtih by Shade Store || …" at bounding box center [449, 684] width 333 height 89
click at [529, 670] on textarea "Qty. 2 || Description: Carnegie Collection Drapery Rods with Tapon Finial by Sh…" at bounding box center [449, 684] width 333 height 89
type textarea "Qty. 2 || Description: Carnegie Collection Drapery Rods with Tapon Finial by Sh…"
click at [477, 775] on input at bounding box center [449, 776] width 333 height 30
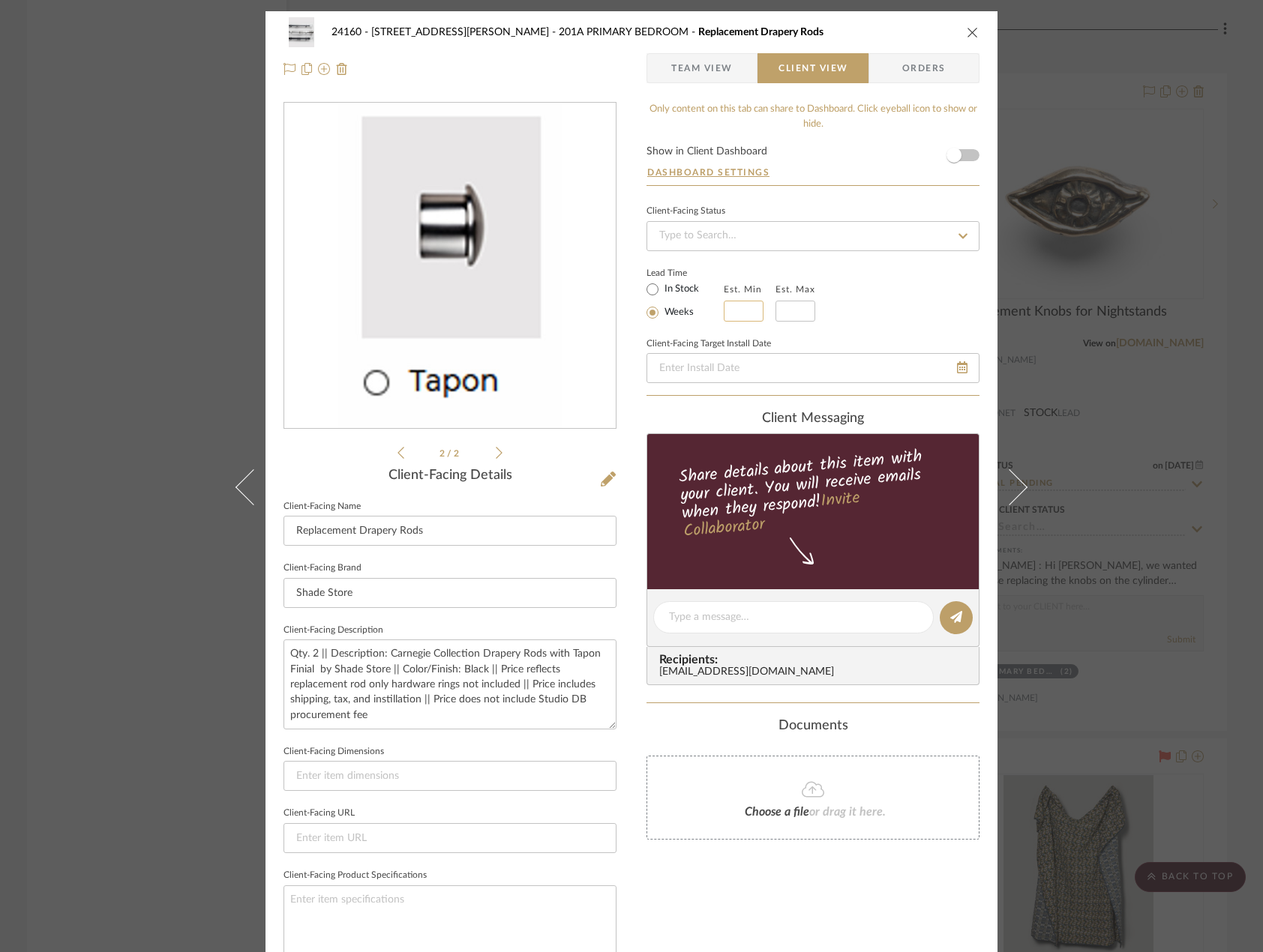
click at [746, 310] on input at bounding box center [744, 311] width 39 height 21
type input "1"
click at [778, 313] on input "text" at bounding box center [795, 311] width 39 height 21
type input "2"
click at [917, 298] on div "Lead Time In Stock Weeks Est. Min 1 Est. Max 2" at bounding box center [813, 293] width 333 height 58
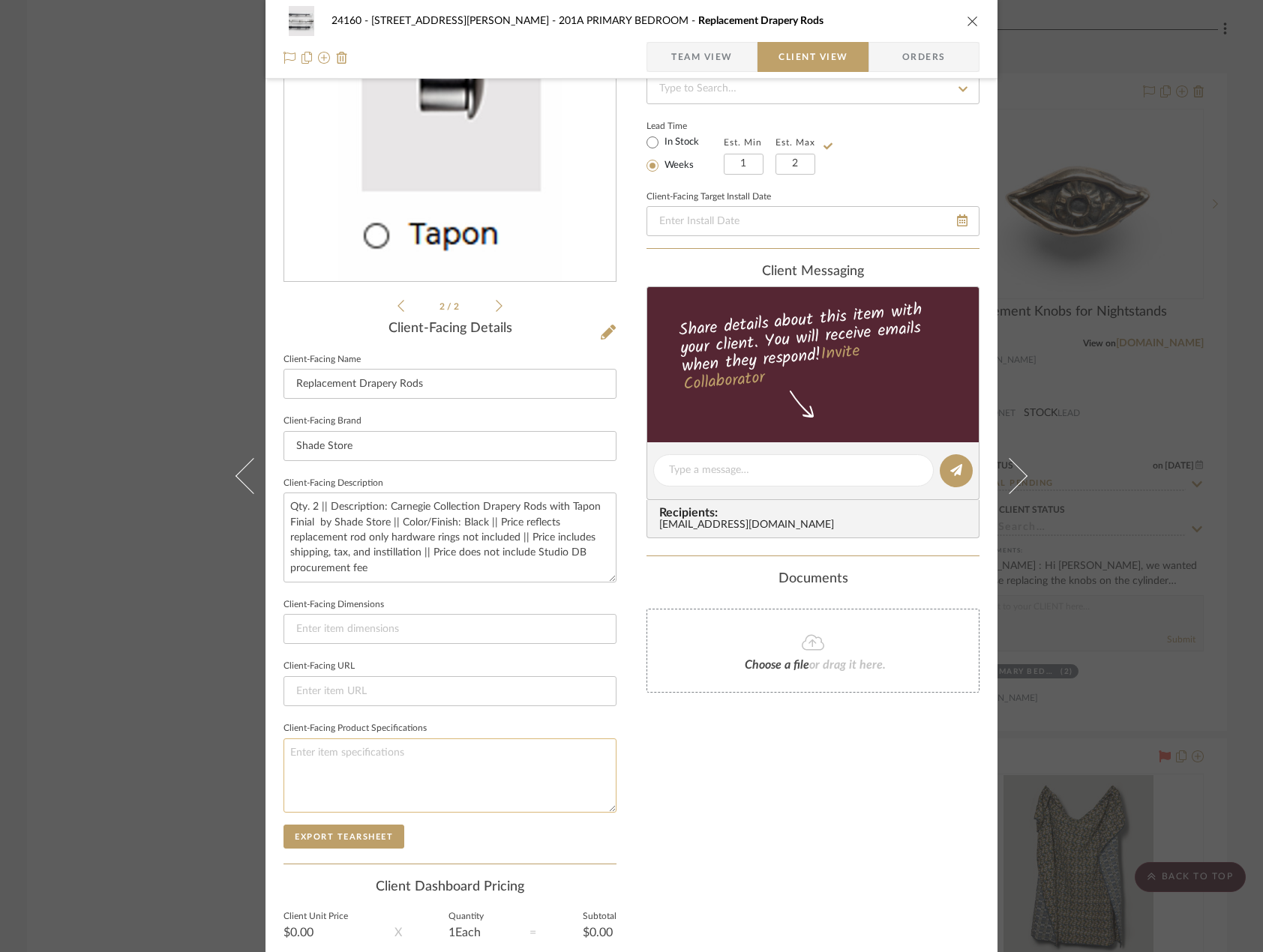
scroll to position [225, 0]
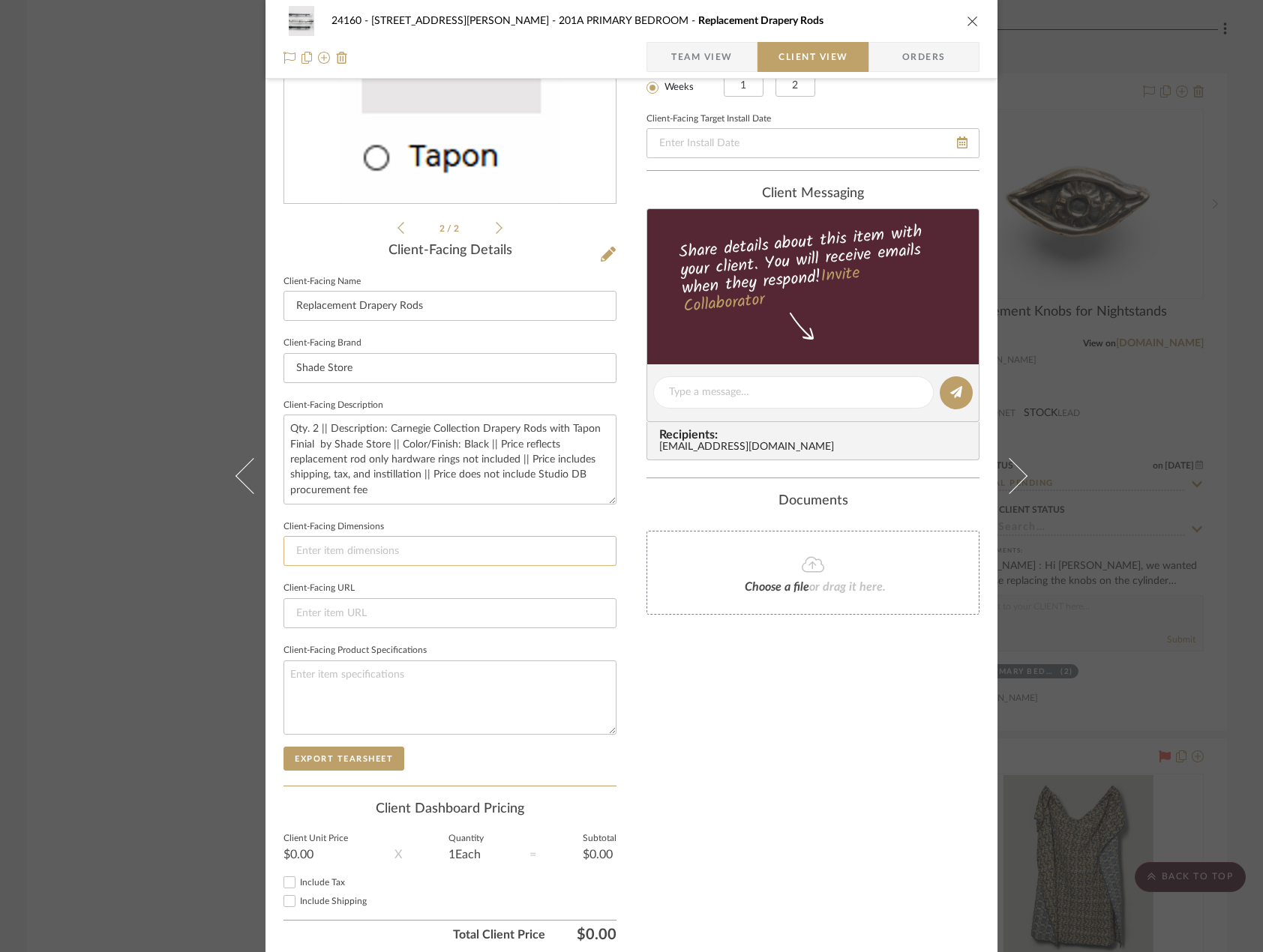
click at [441, 545] on input at bounding box center [449, 551] width 333 height 30
type input "78" L"
click at [609, 690] on textarea at bounding box center [449, 697] width 333 height 74
drag, startPoint x: 677, startPoint y: 51, endPoint x: 627, endPoint y: 221, distance: 177.2
click at [677, 51] on span "Team View" at bounding box center [703, 56] width 62 height 30
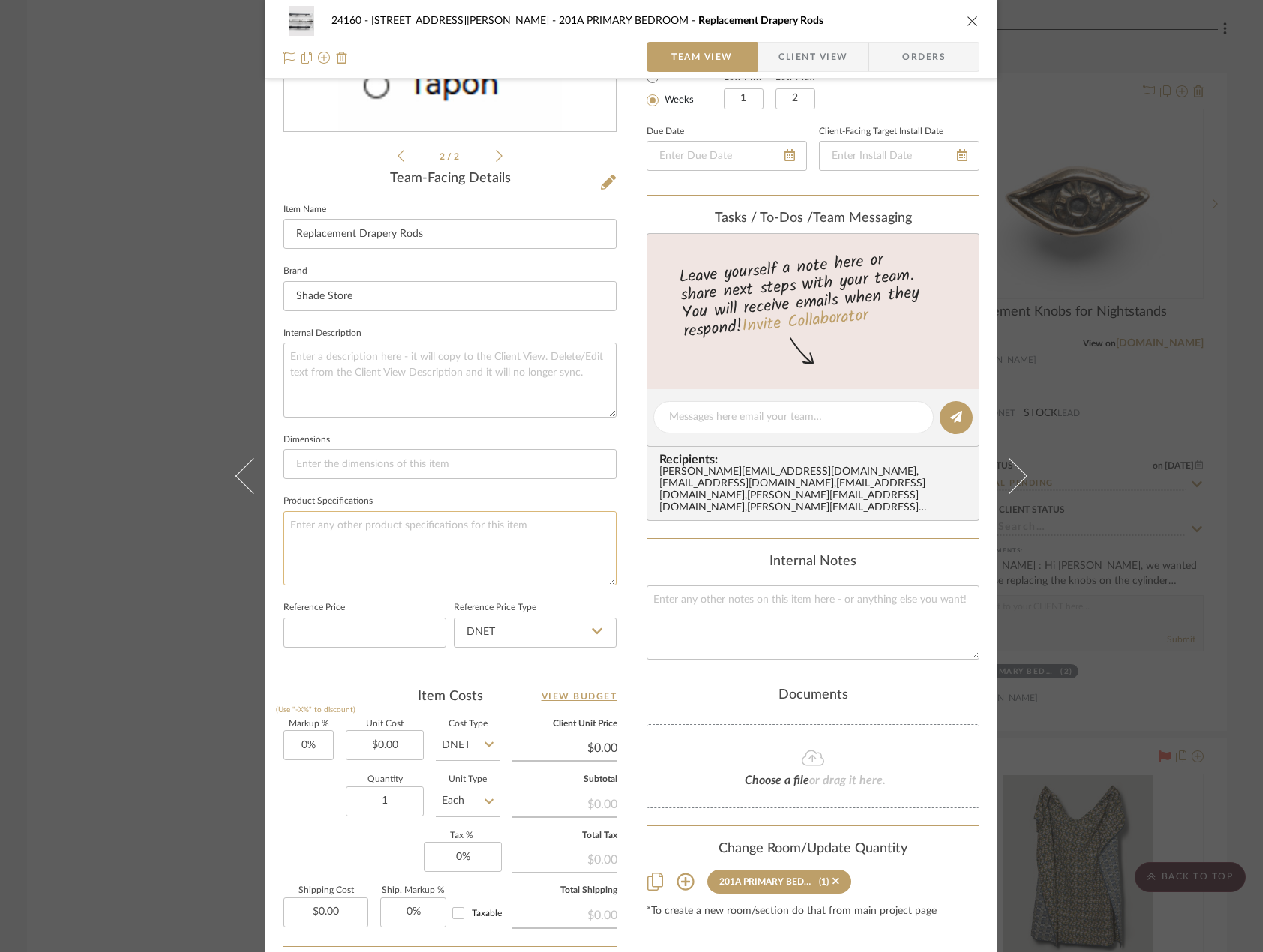
scroll to position [375, 0]
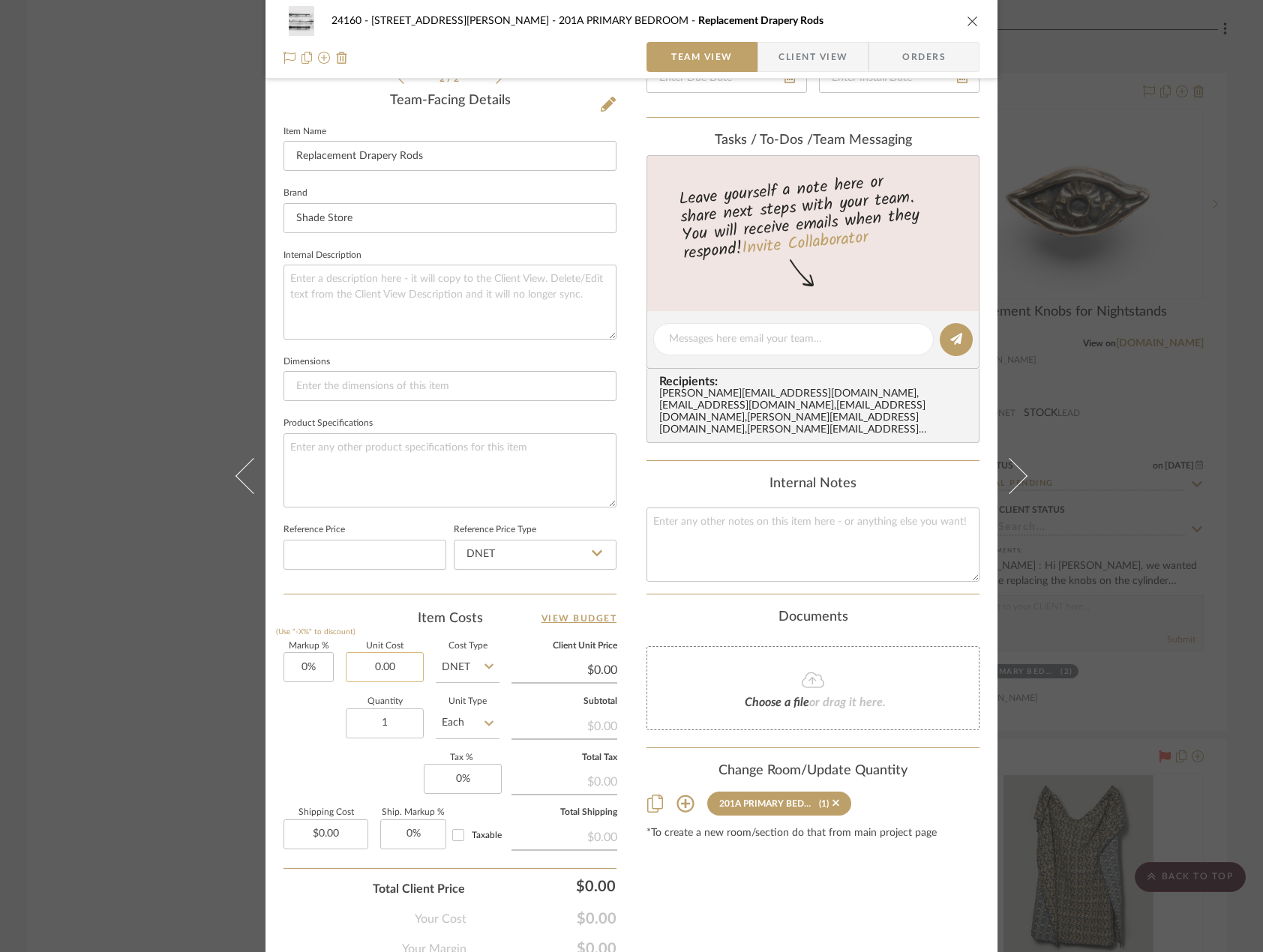
click at [368, 653] on input "0.00" at bounding box center [384, 667] width 78 height 30
type input "$1,316.42"
click at [681, 901] on div "Content here copies to Client View - confirm visibility there. Show in Client D…" at bounding box center [813, 342] width 333 height 1231
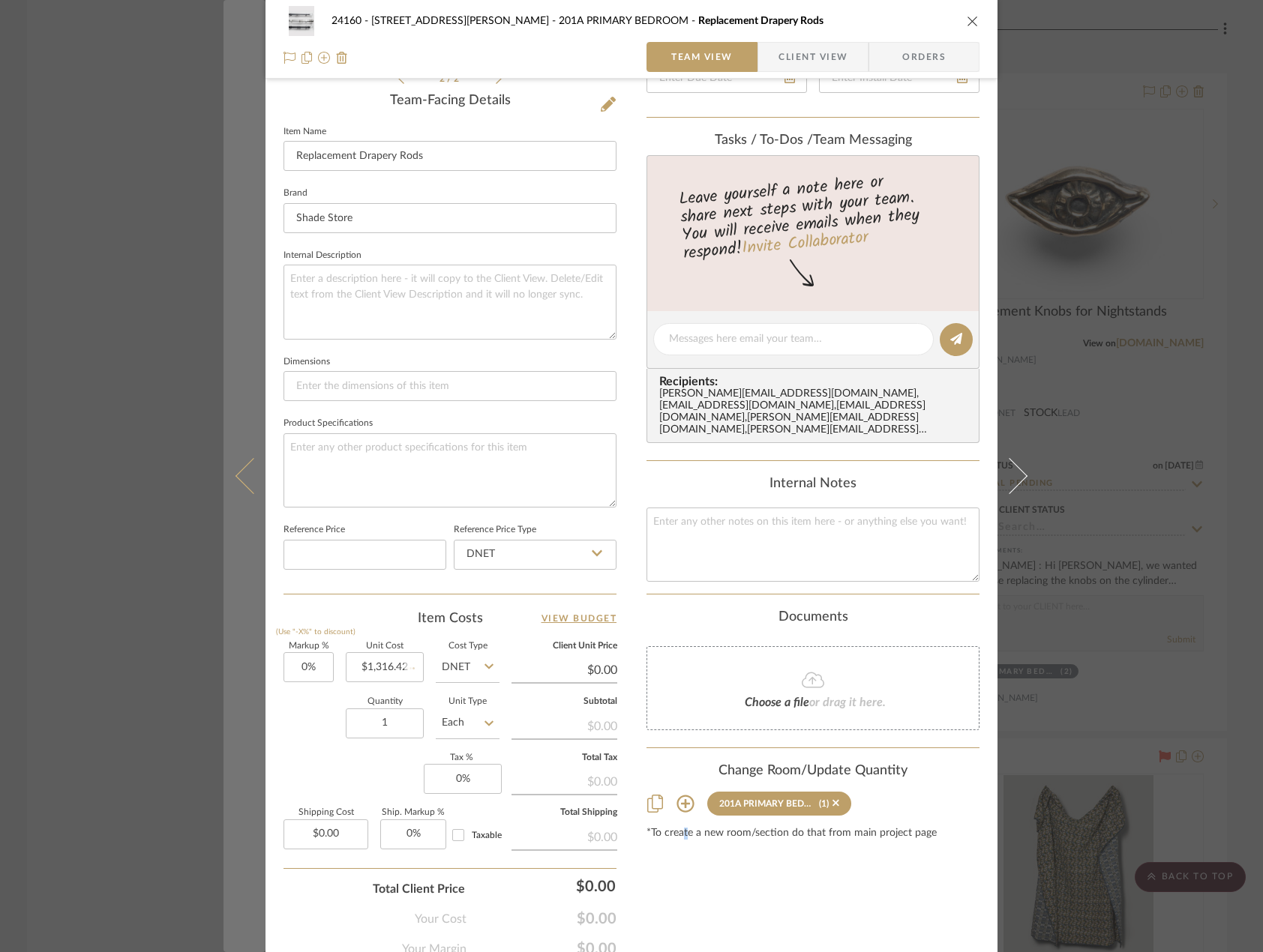
type input "$1,316.42"
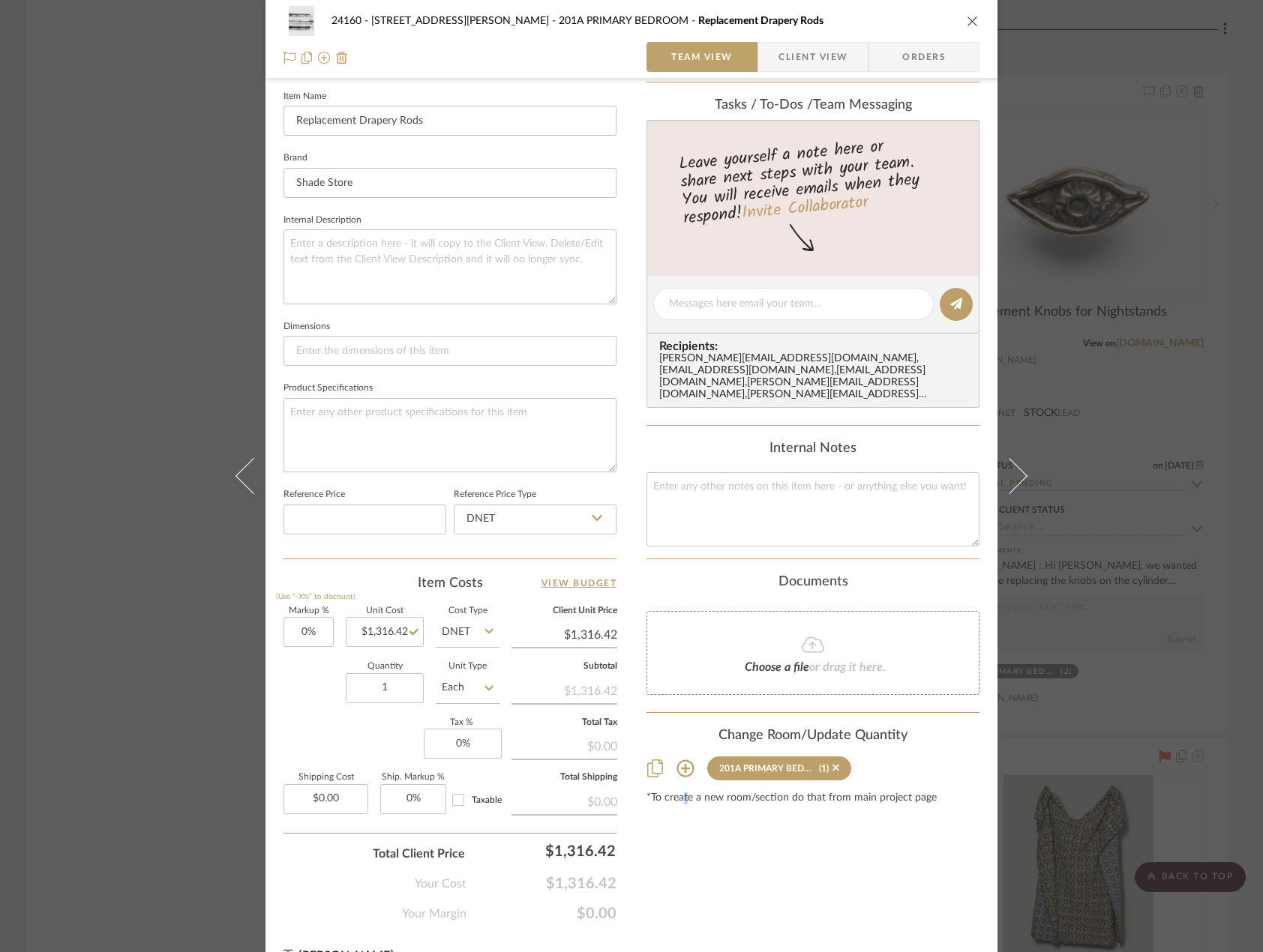
scroll to position [441, 0]
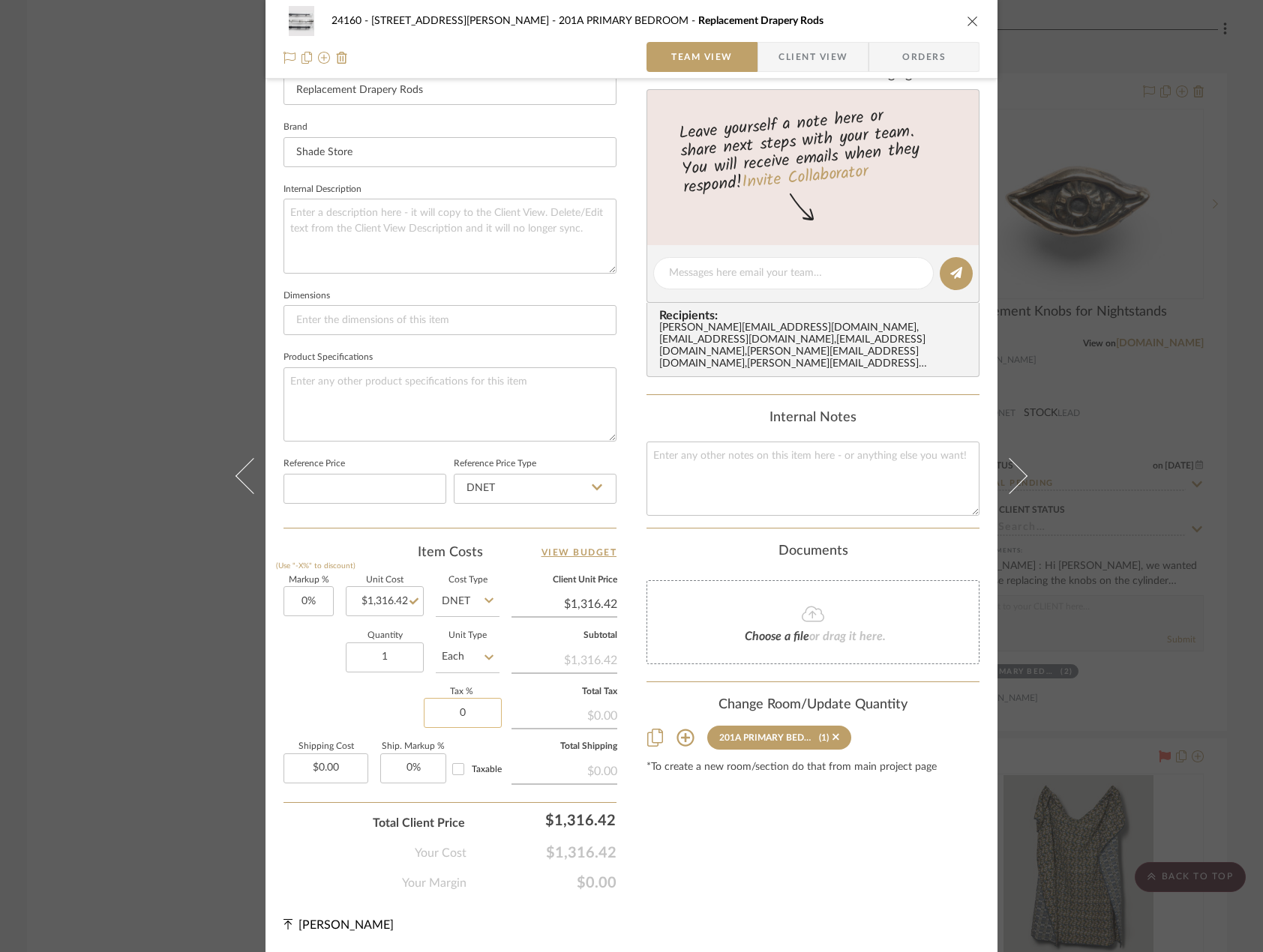
click at [445, 709] on input "0" at bounding box center [462, 713] width 78 height 30
type input "8.875%"
click at [702, 849] on div "Content here copies to Client View - confirm visibility there. Show in Client D…" at bounding box center [813, 276] width 333 height 1231
click at [334, 772] on input "0.00" at bounding box center [325, 768] width 85 height 30
type input "$50.00"
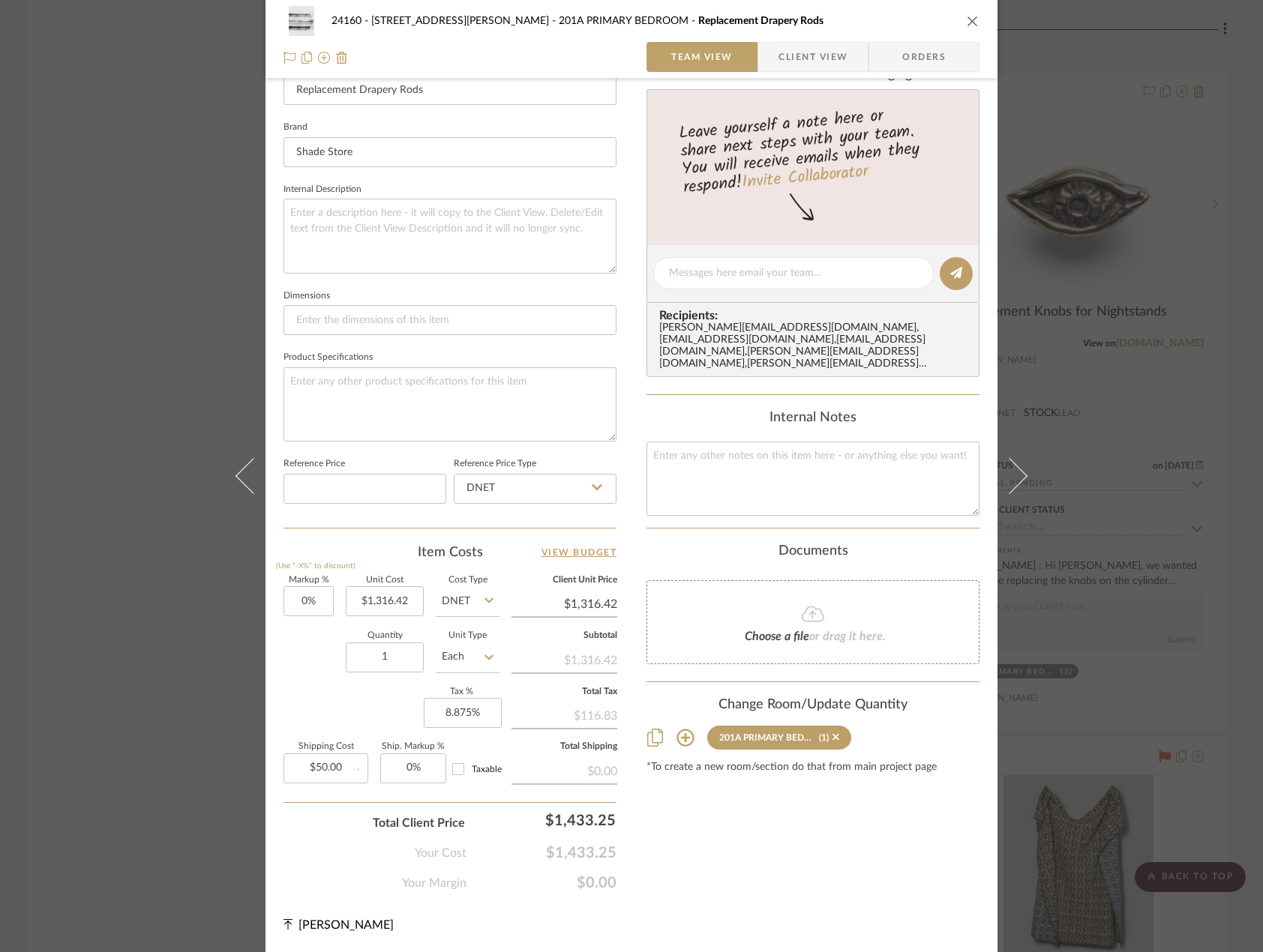
click at [751, 872] on div "Content here copies to Client View - confirm visibility there. Show in Client D…" at bounding box center [813, 276] width 333 height 1231
click at [374, 608] on input "1316.42" at bounding box center [384, 601] width 78 height 30
type input "$1,266.42"
click at [804, 919] on div "24160 - 214 E 18th Street - Satow Elliot 201A PRIMARY BEDROOM Replacement Drape…" at bounding box center [632, 262] width 732 height 1382
type input "$1,266.42"
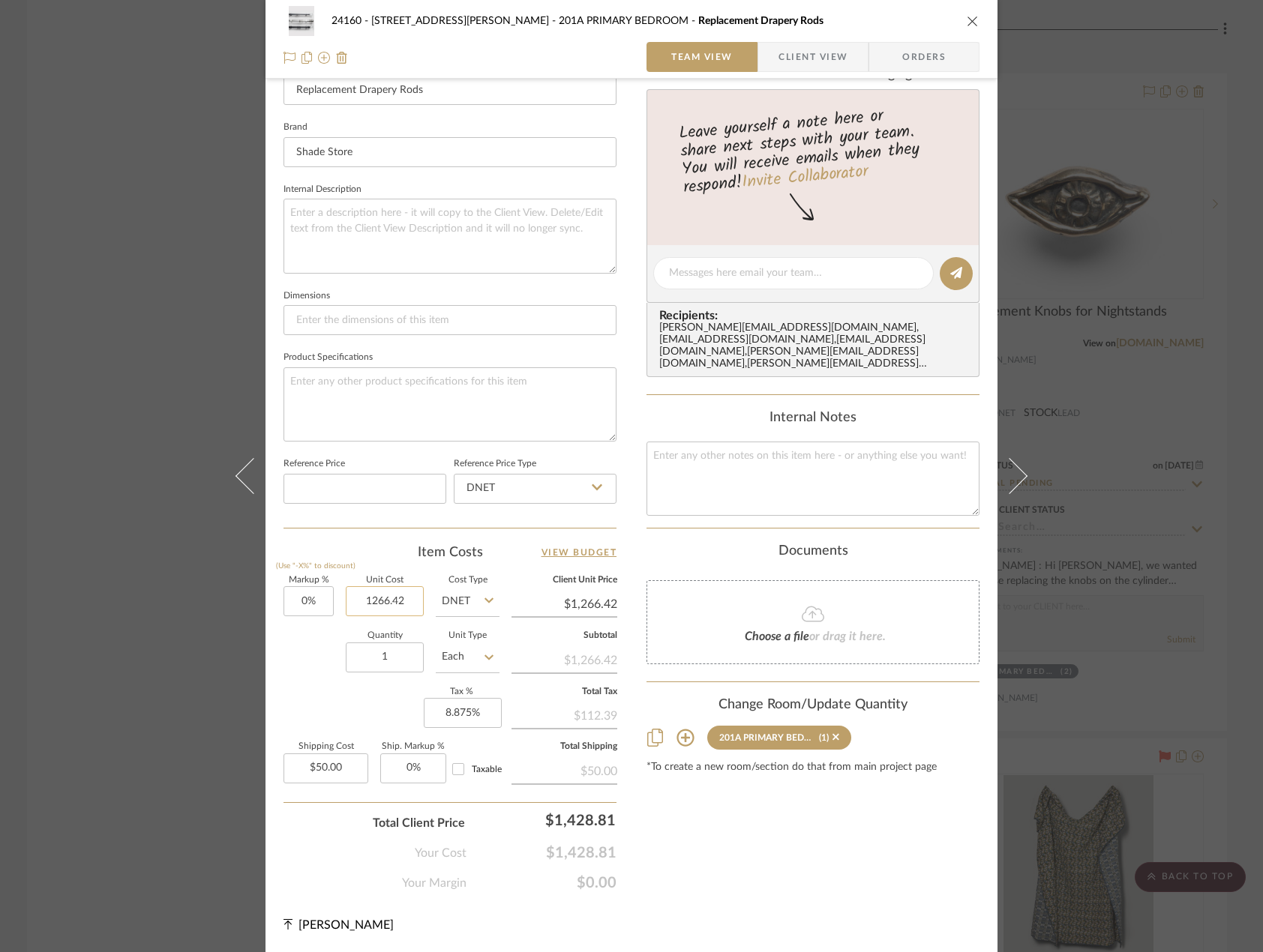
click at [403, 610] on input "1266.42" at bounding box center [384, 601] width 78 height 30
type input "$979.50"
click at [699, 853] on div "Content here copies to Client View - confirm visibility there. Show in Client D…" at bounding box center [813, 276] width 333 height 1231
type input "$979.50"
click at [363, 586] on fieldset "Unit Cost $979.50" at bounding box center [384, 596] width 78 height 40
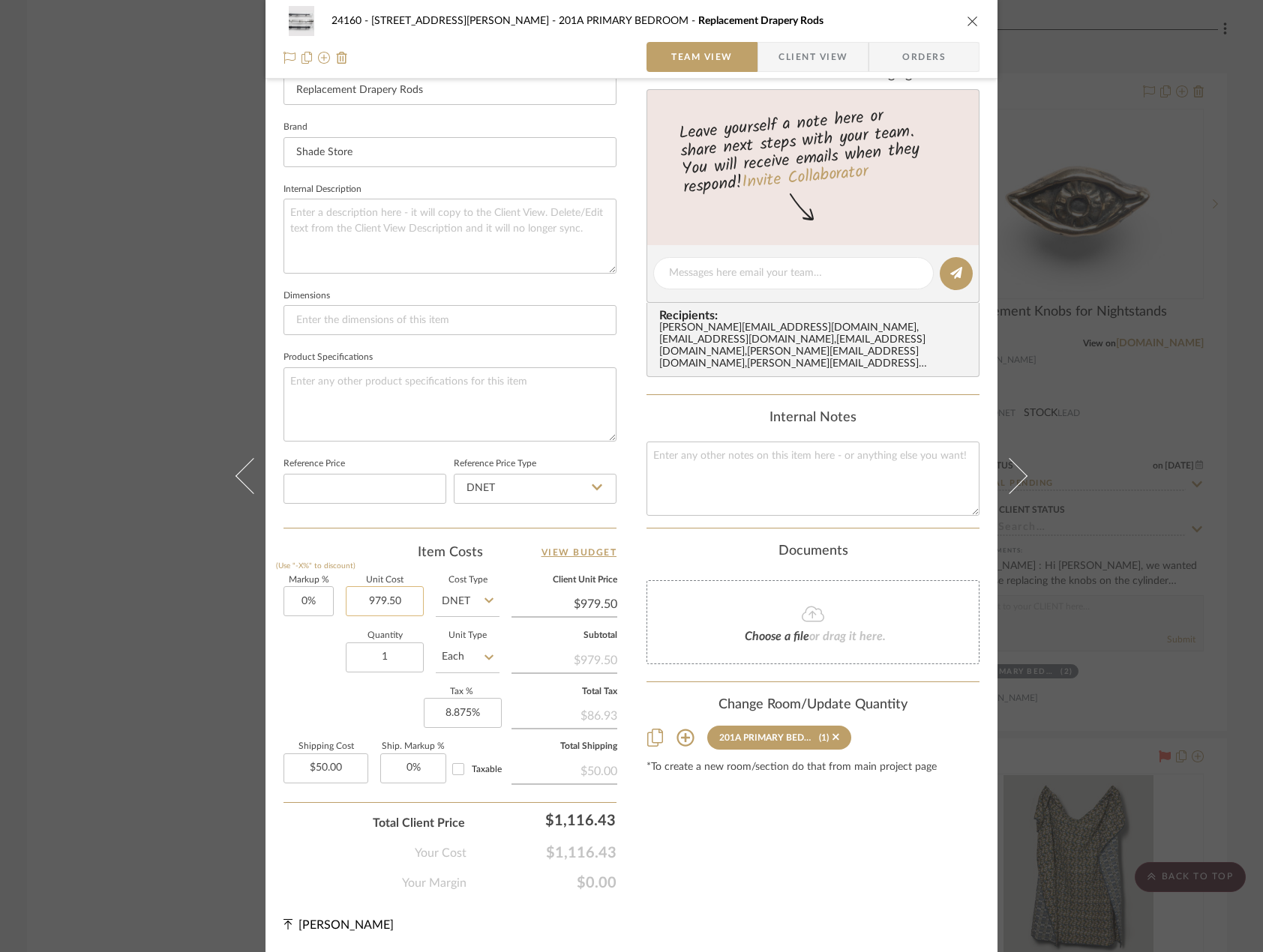
click at [374, 600] on input "979.50" at bounding box center [384, 601] width 78 height 30
type input "$1,179.50"
click at [740, 861] on div "Content here copies to Client View - confirm visibility there. Show in Client D…" at bounding box center [813, 276] width 333 height 1231
type input "$1,179.50"
click at [475, 761] on div "Taxable" at bounding box center [473, 769] width 54 height 24
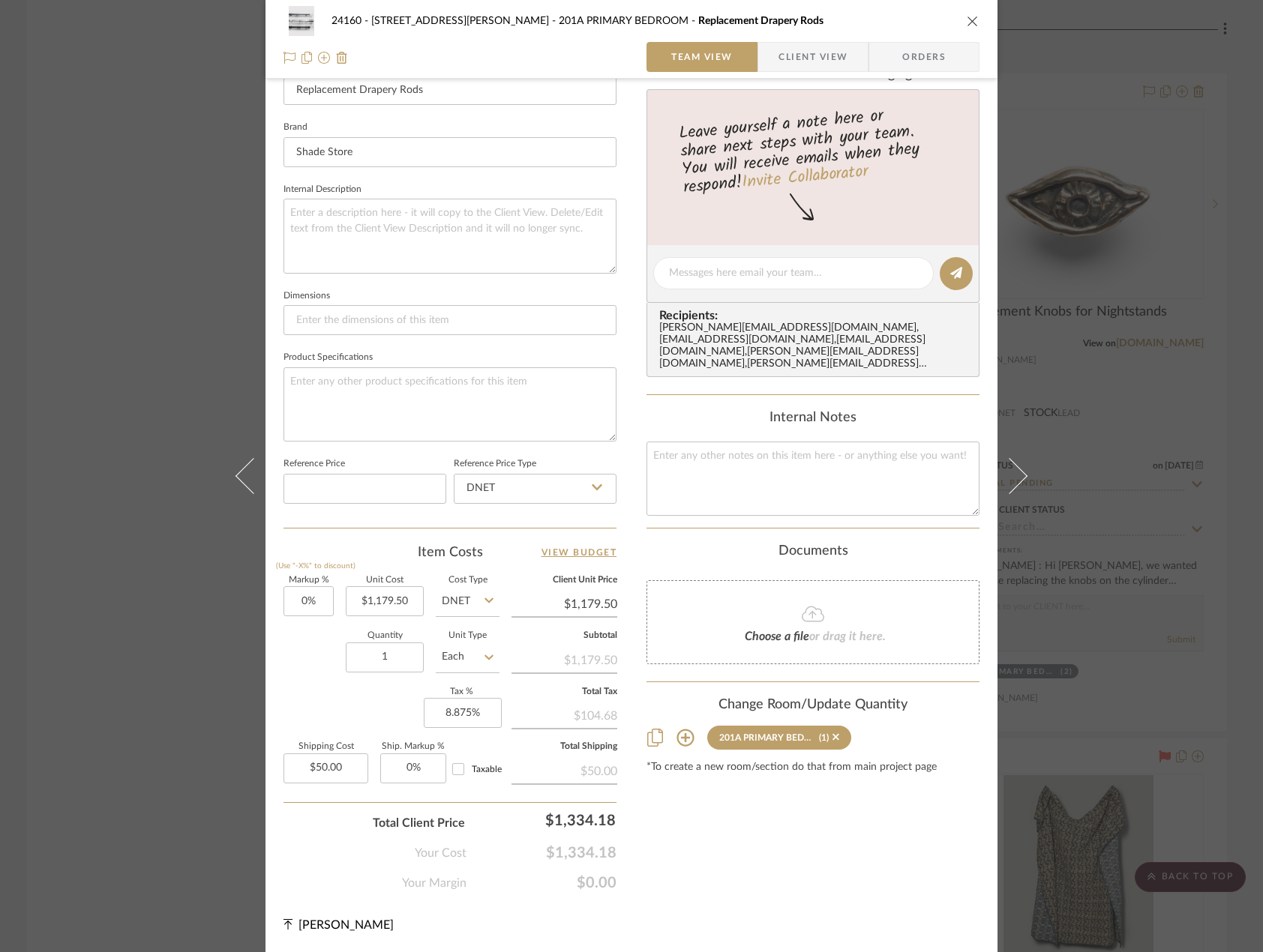
click at [477, 766] on span "Taxable" at bounding box center [486, 769] width 30 height 9
click at [471, 766] on input "Taxable" at bounding box center [459, 769] width 24 height 24
checkbox input "true"
drag, startPoint x: 782, startPoint y: 901, endPoint x: 785, endPoint y: 889, distance: 12.4
click at [785, 889] on div "24160 - 214 E 18th Street - Satow Elliot 201A PRIMARY BEDROOM Replacement Drape…" at bounding box center [632, 262] width 732 height 1382
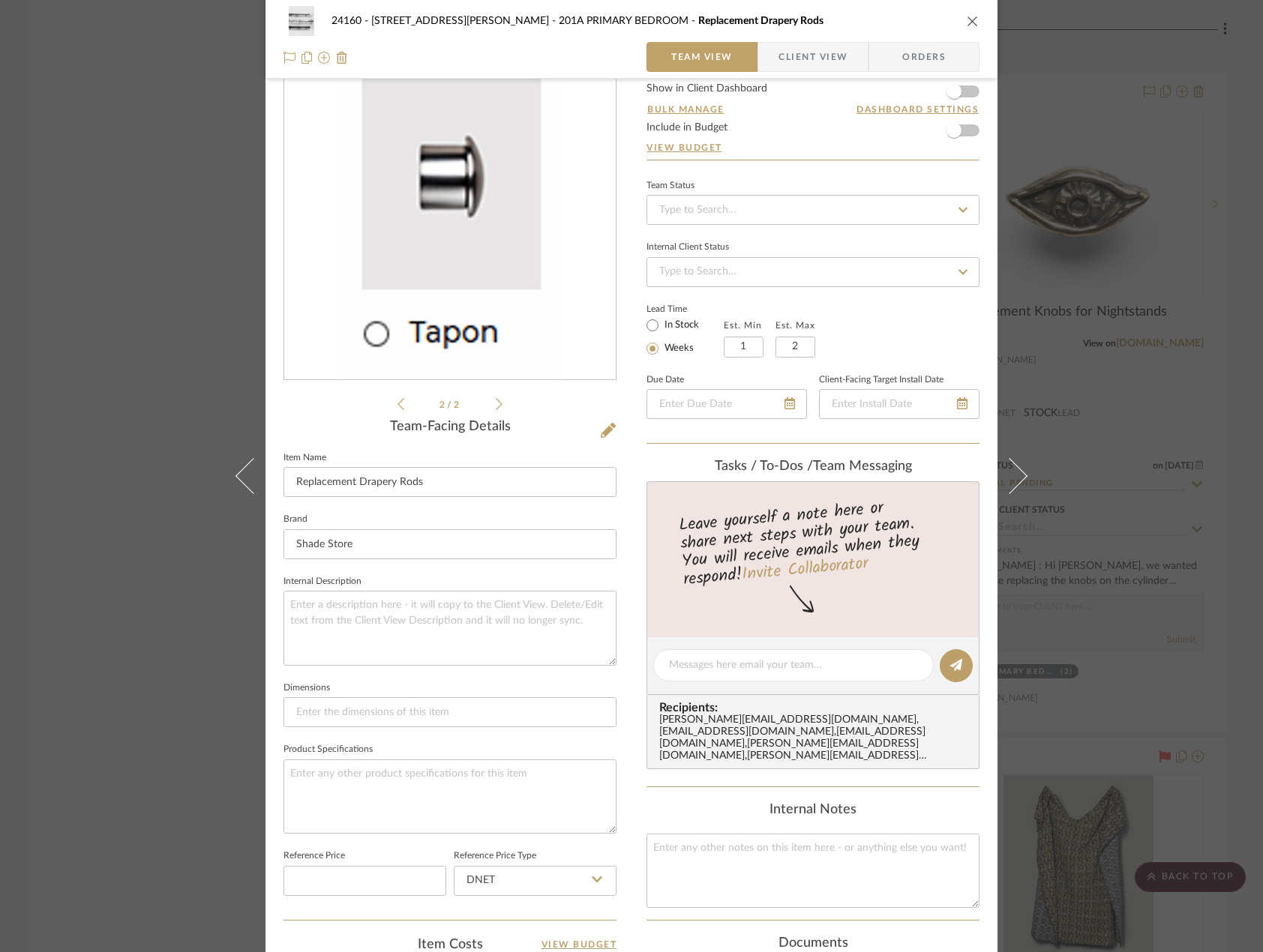
scroll to position [0, 0]
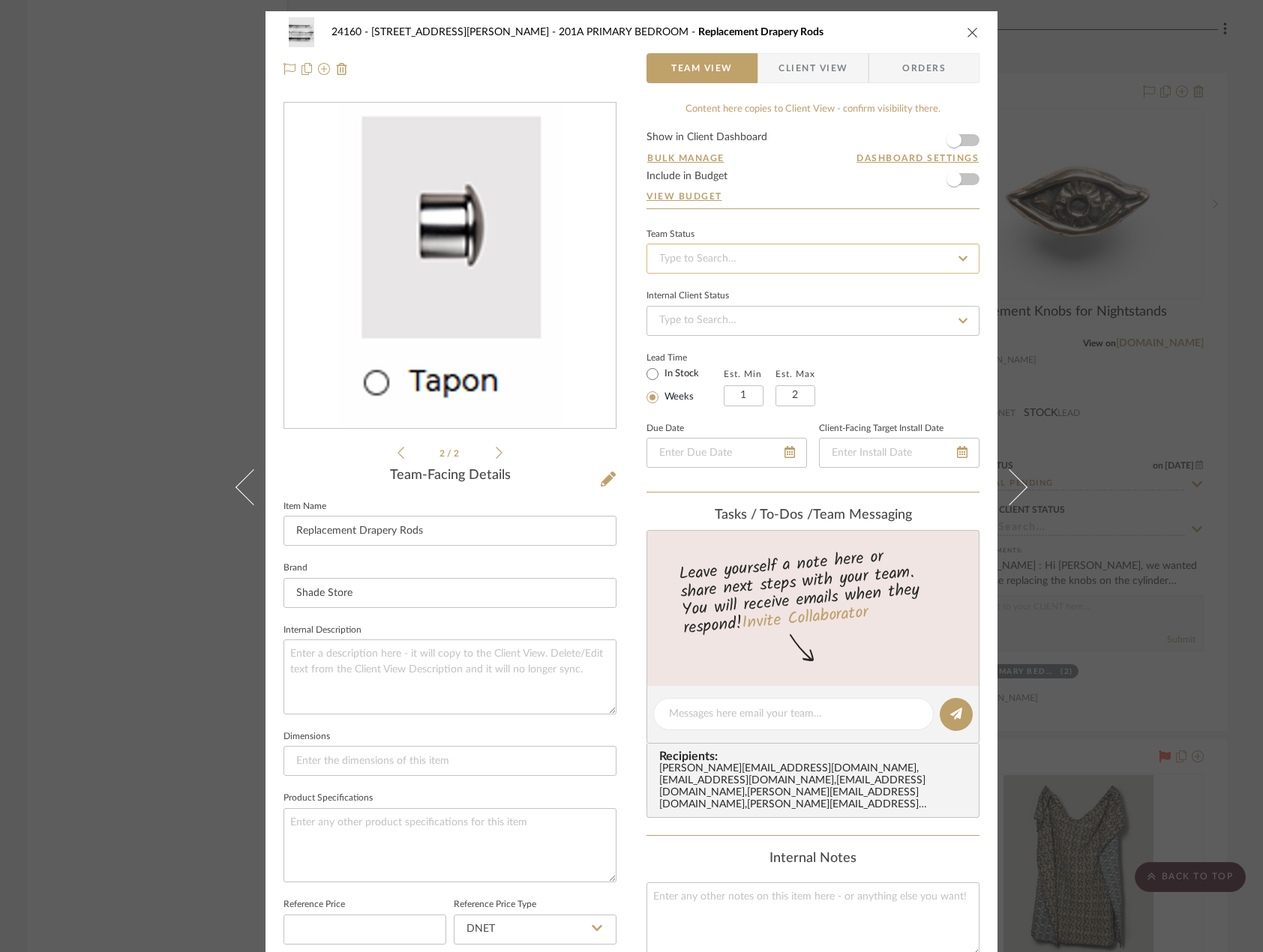
click at [743, 265] on input at bounding box center [813, 258] width 333 height 30
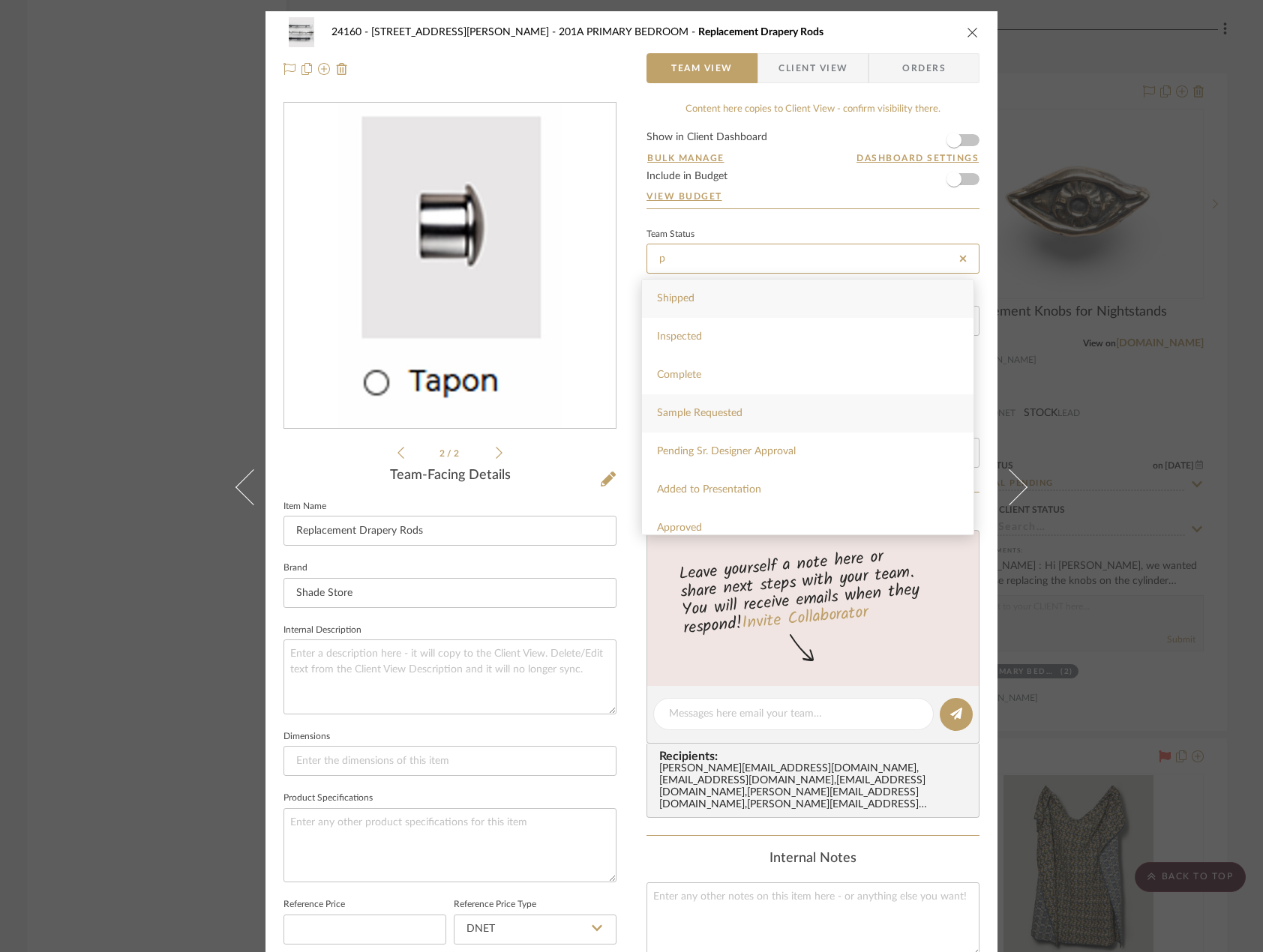
type input "p"
click at [799, 429] on div "Sample Requested" at bounding box center [807, 413] width 331 height 38
type input "10/2/2025"
type input "Sample Requested"
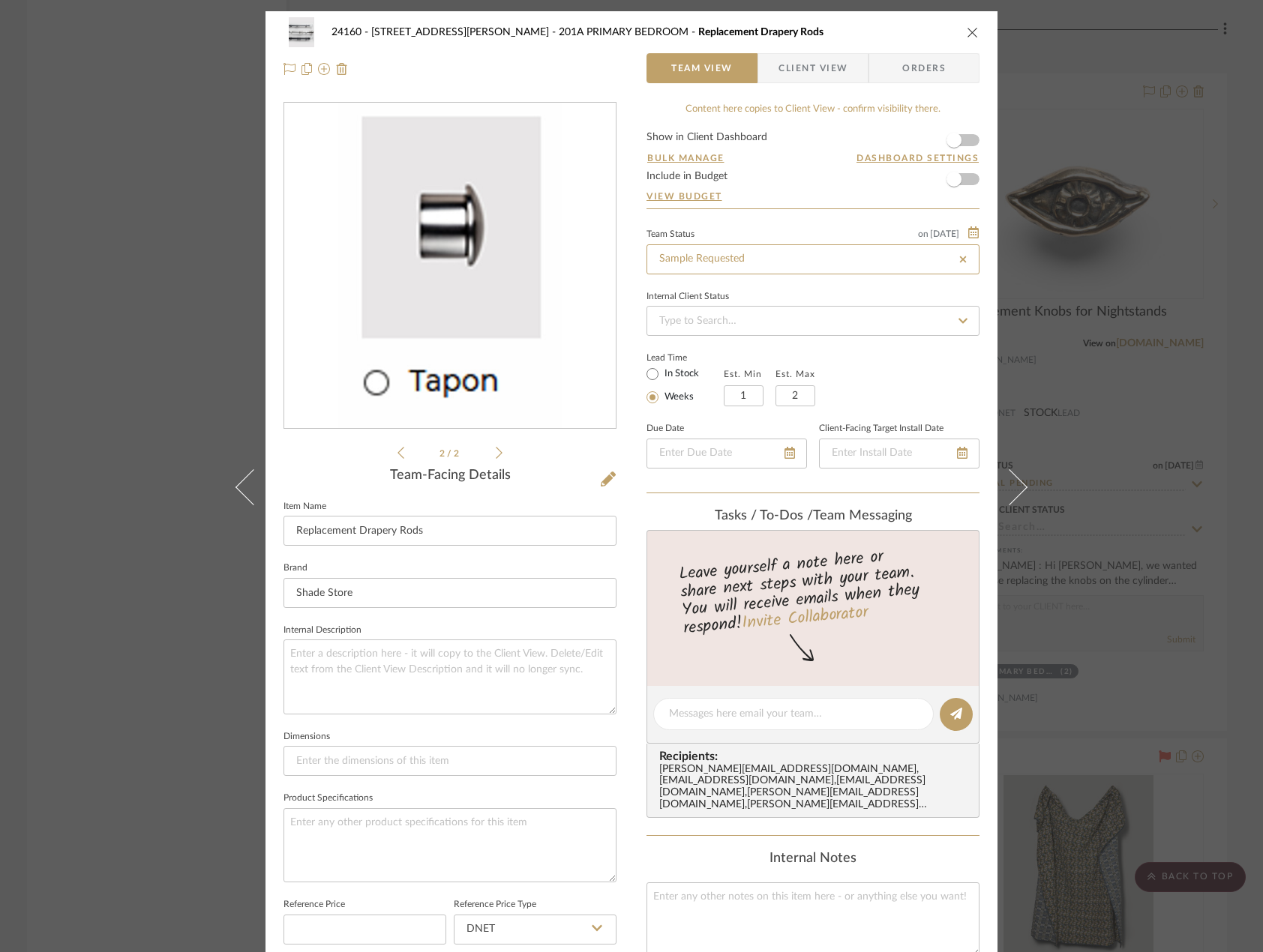
type input "10/2/2025"
type input "Sample Requested"
click at [757, 252] on input "Sample Requested" at bounding box center [813, 259] width 333 height 30
click at [758, 252] on input "Sample Requested" at bounding box center [813, 259] width 333 height 30
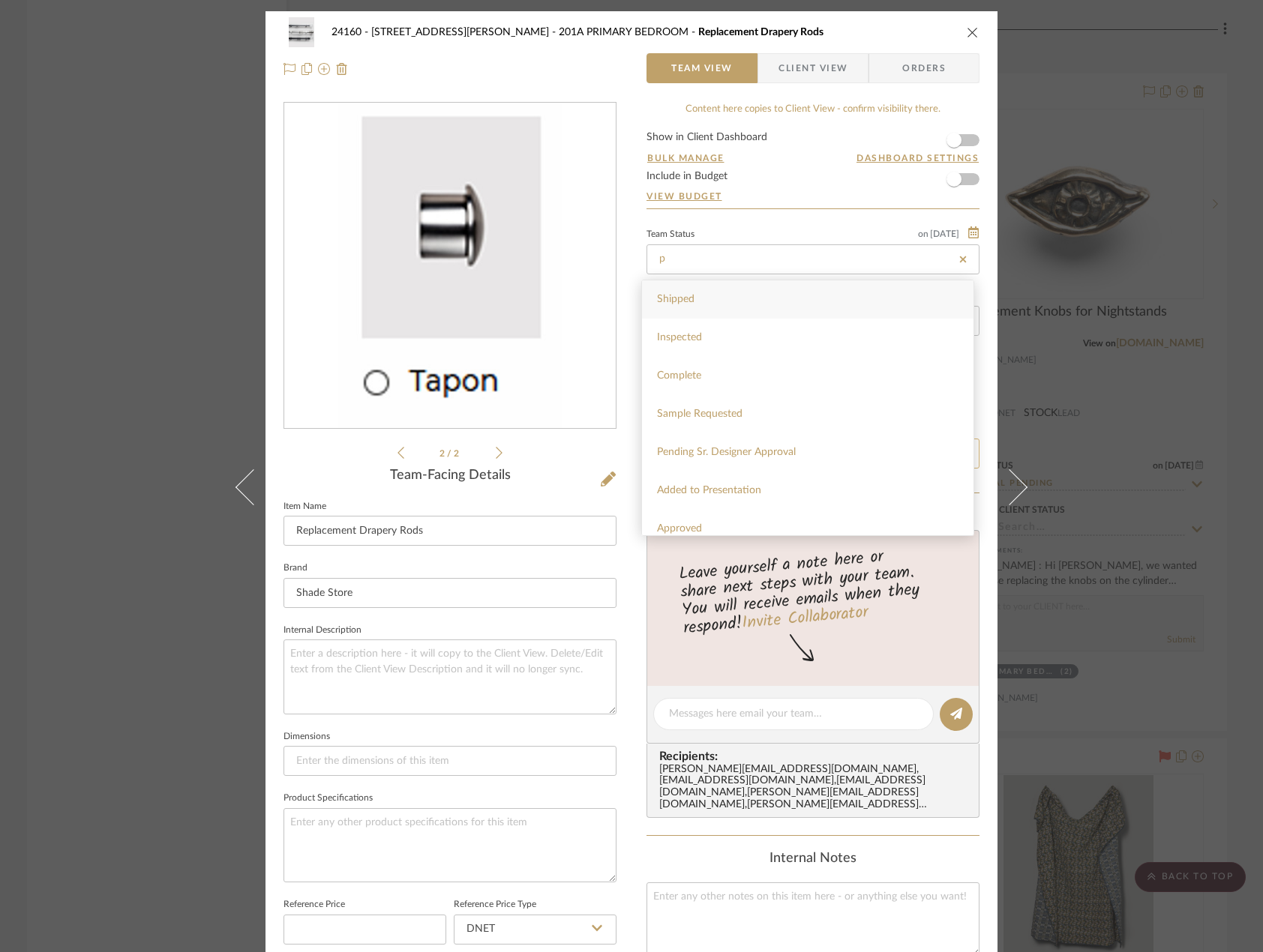
click at [827, 449] on div "Pending Sr. Designer Approval" at bounding box center [807, 452] width 331 height 38
type input "Pending Sr. Designer Approval"
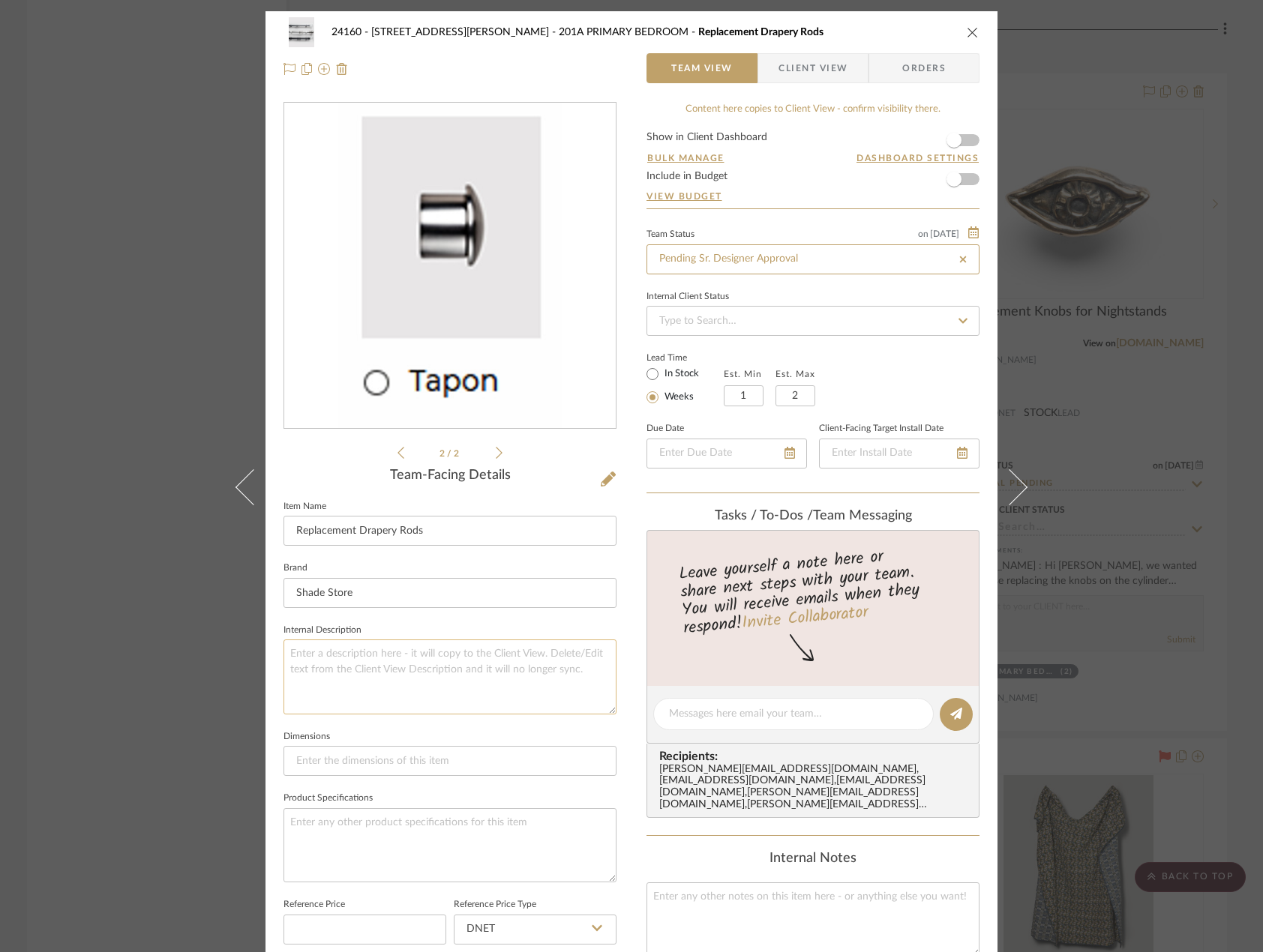
type input "Pending Sr. Designer Approval"
click at [397, 650] on textarea at bounding box center [449, 677] width 333 height 74
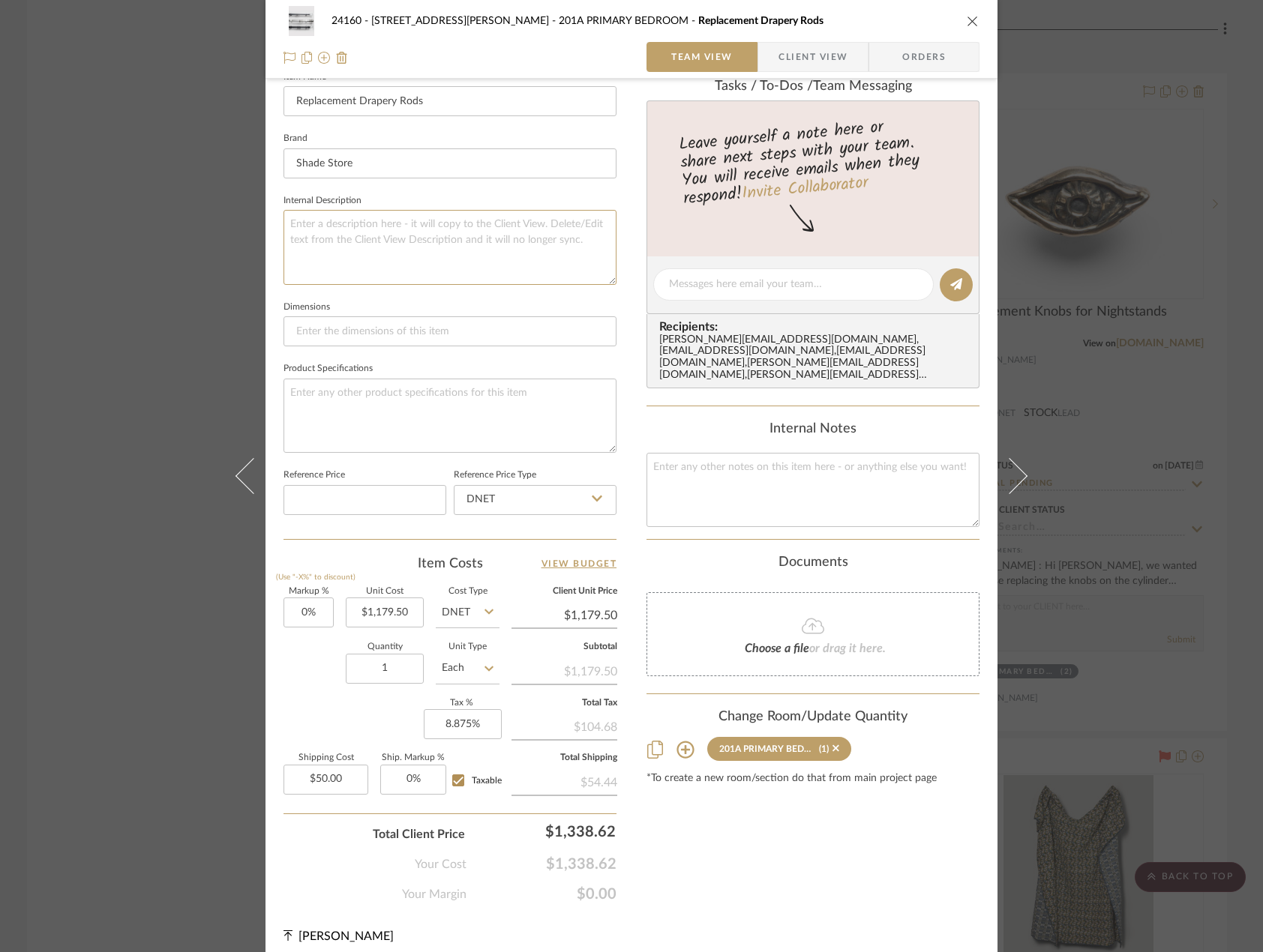
scroll to position [441, 0]
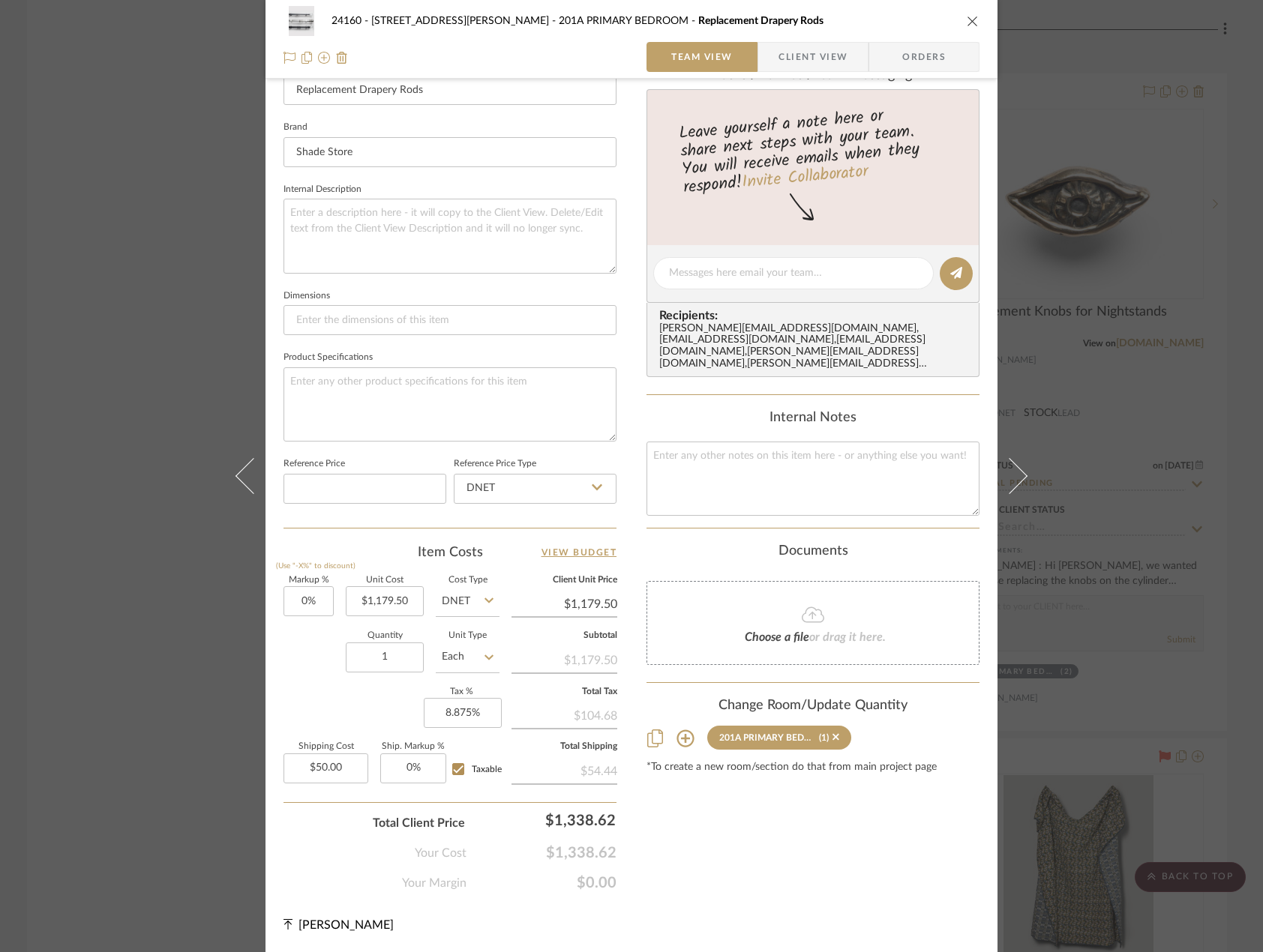
click at [803, 74] on div "24160 - 214 E 18th Street - Satow Elliot 201A PRIMARY BEDROOM Replacement Drape…" at bounding box center [632, 39] width 732 height 79
click at [792, 66] on span "Client View" at bounding box center [813, 56] width 69 height 30
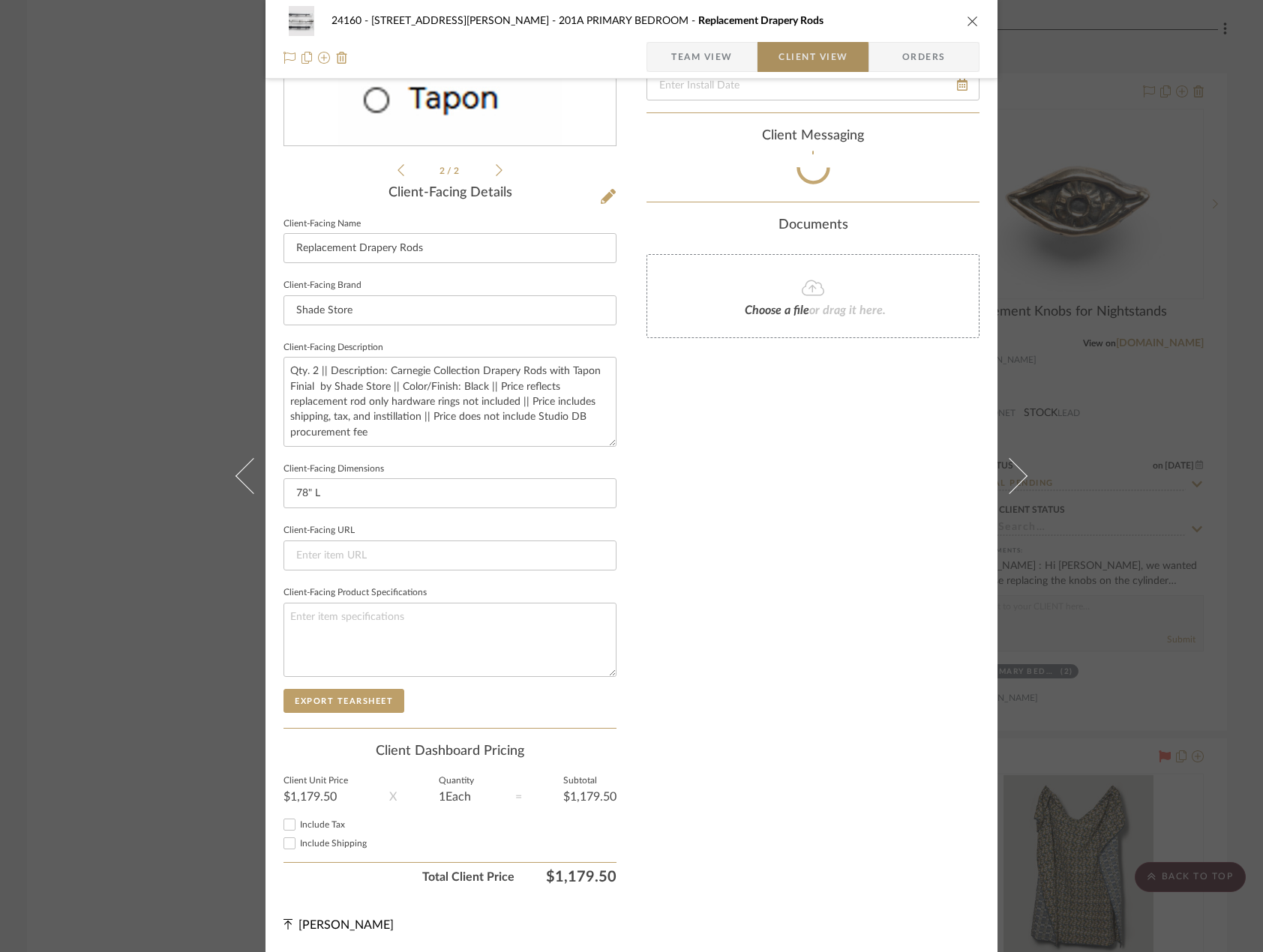
scroll to position [283, 0]
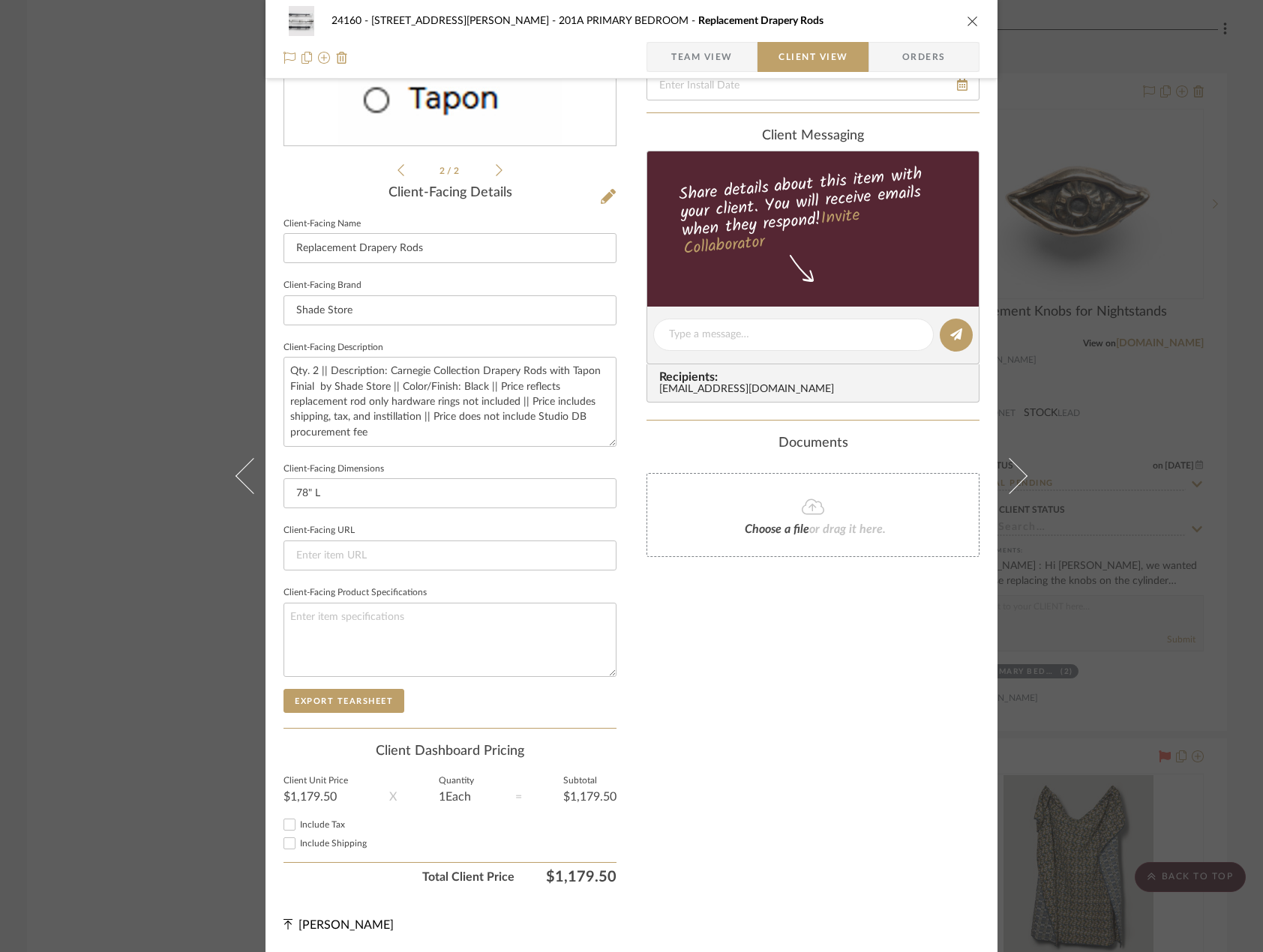
click at [306, 847] on span "Include Shipping" at bounding box center [334, 843] width 67 height 9
click at [299, 847] on input "Include Shipping" at bounding box center [289, 843] width 18 height 18
checkbox input "true"
click at [308, 824] on span "Include Tax" at bounding box center [323, 825] width 45 height 9
click at [299, 824] on input "Include Tax" at bounding box center [289, 825] width 18 height 18
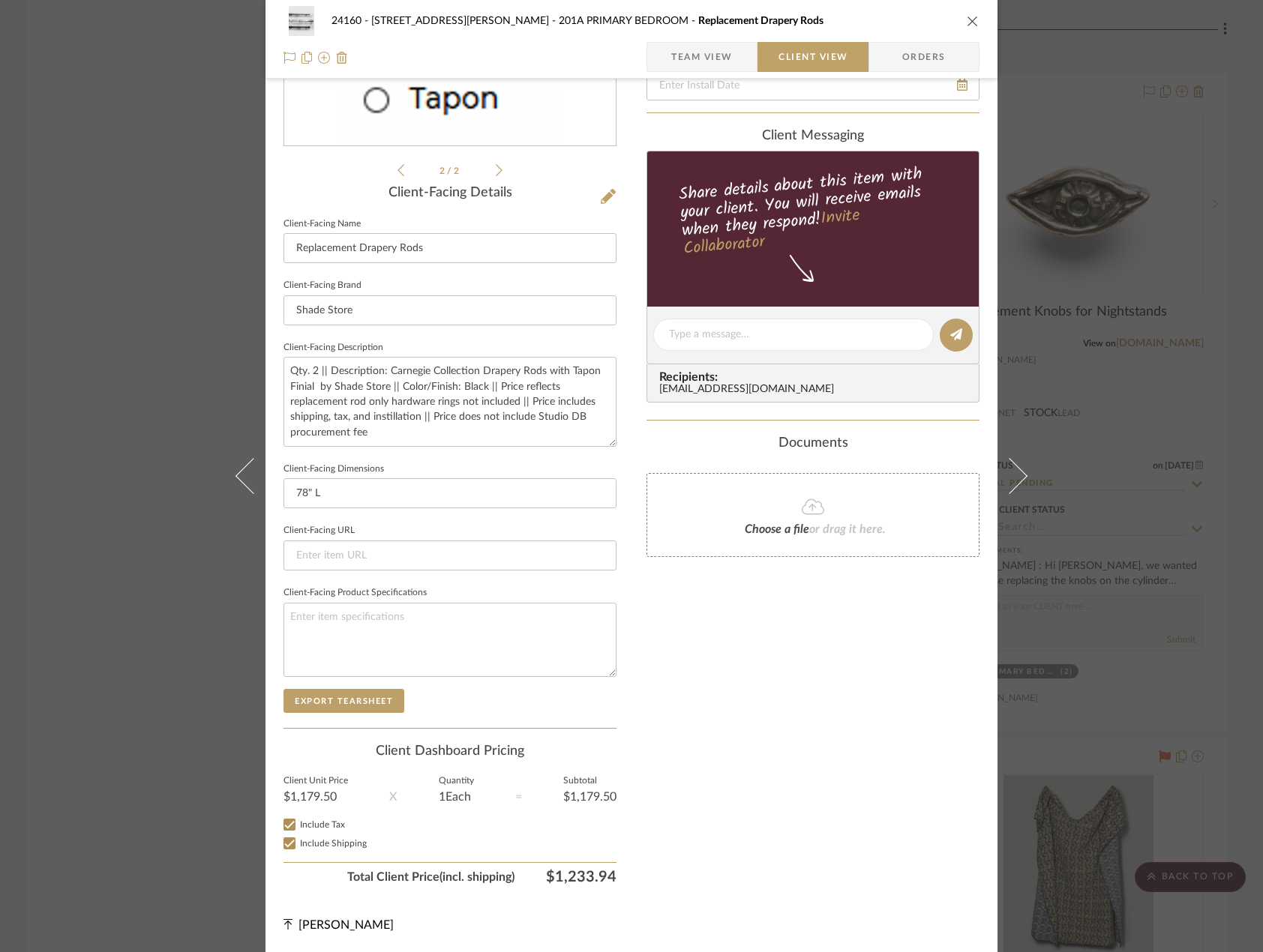
checkbox input "true"
click at [707, 58] on span "Team View" at bounding box center [703, 56] width 62 height 30
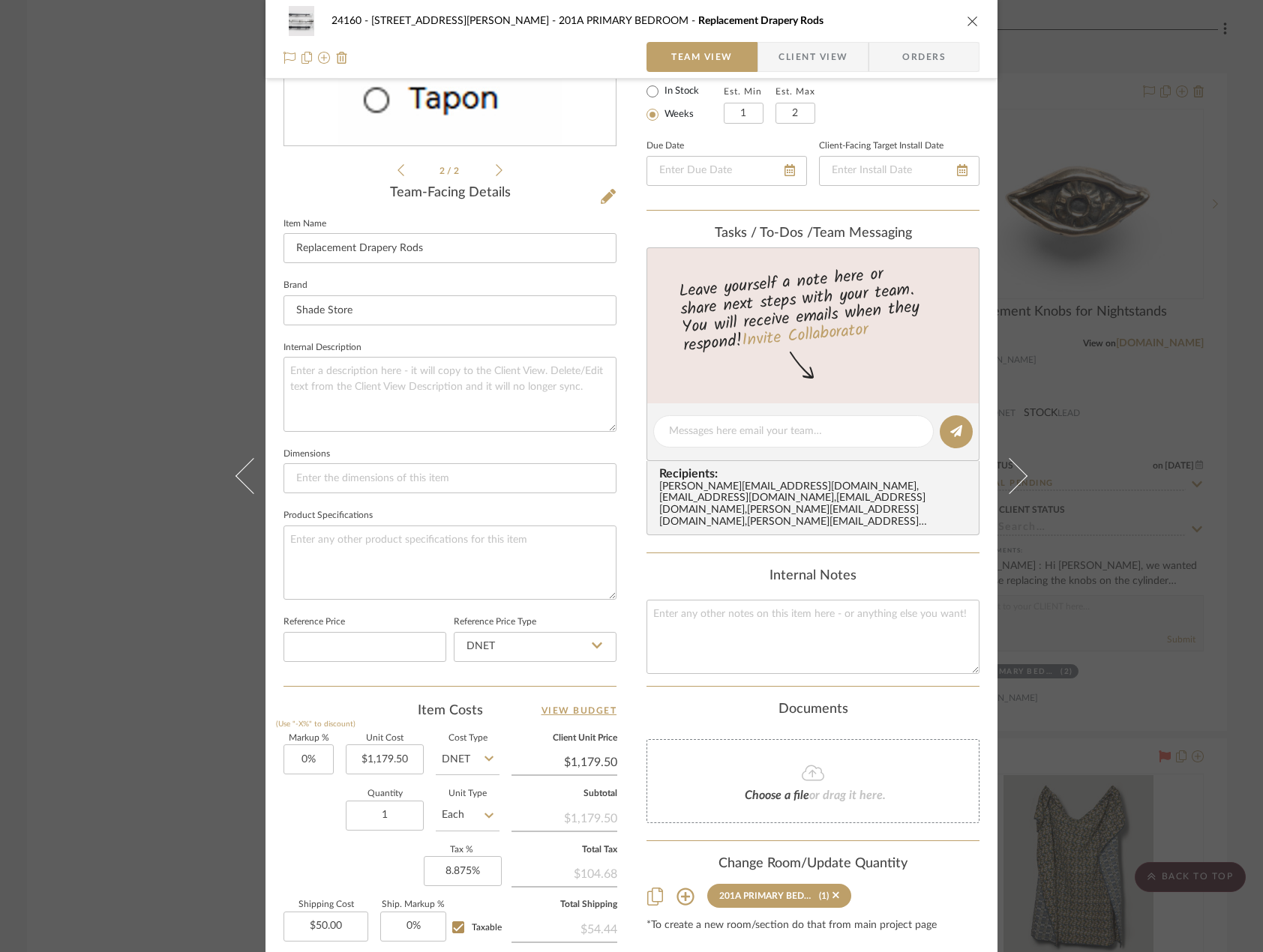
click at [1164, 305] on div "24160 - 214 E 18th Street - Satow Elliot 201A PRIMARY BEDROOM Replacement Drape…" at bounding box center [632, 476] width 1263 height 952
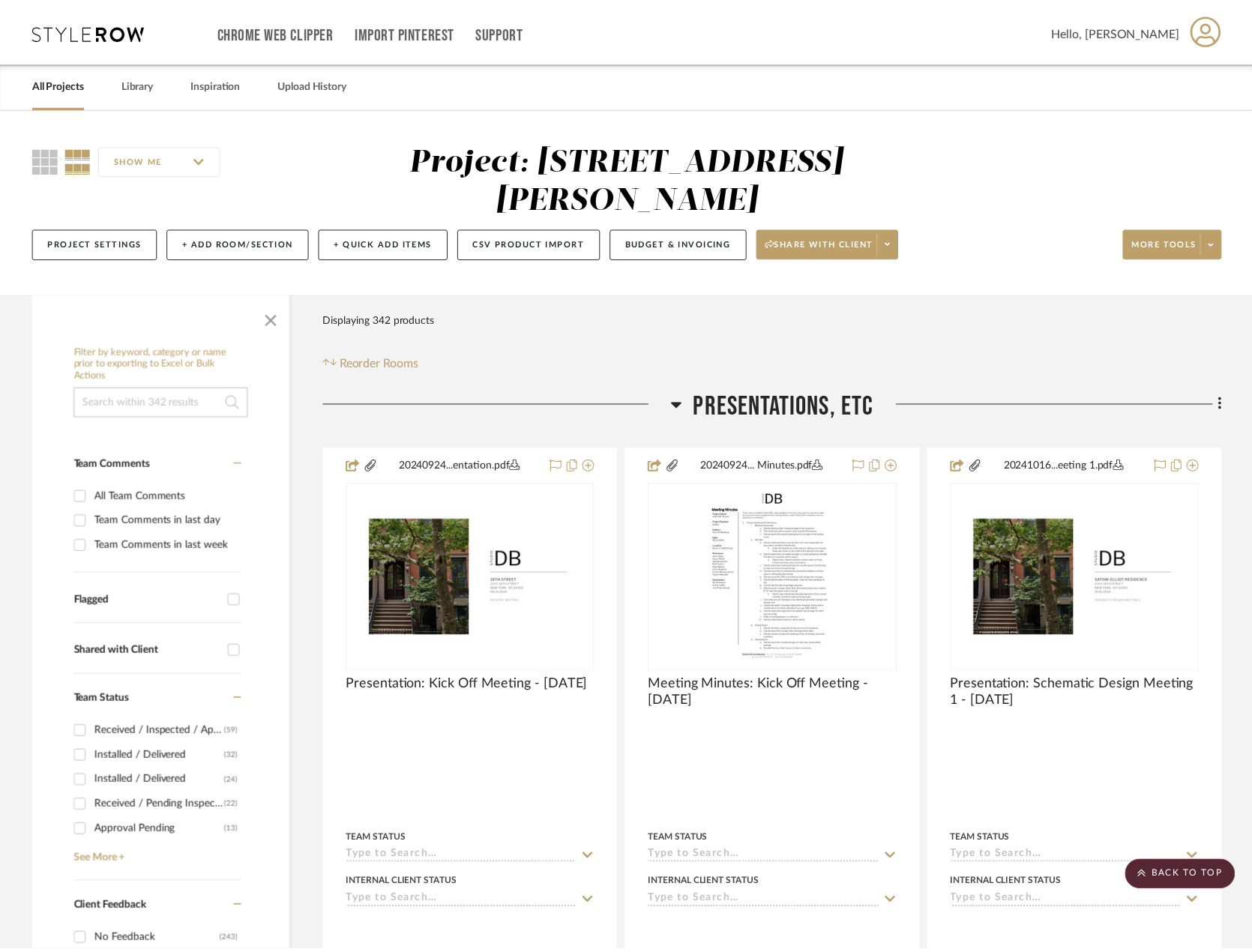
scroll to position [18570, 0]
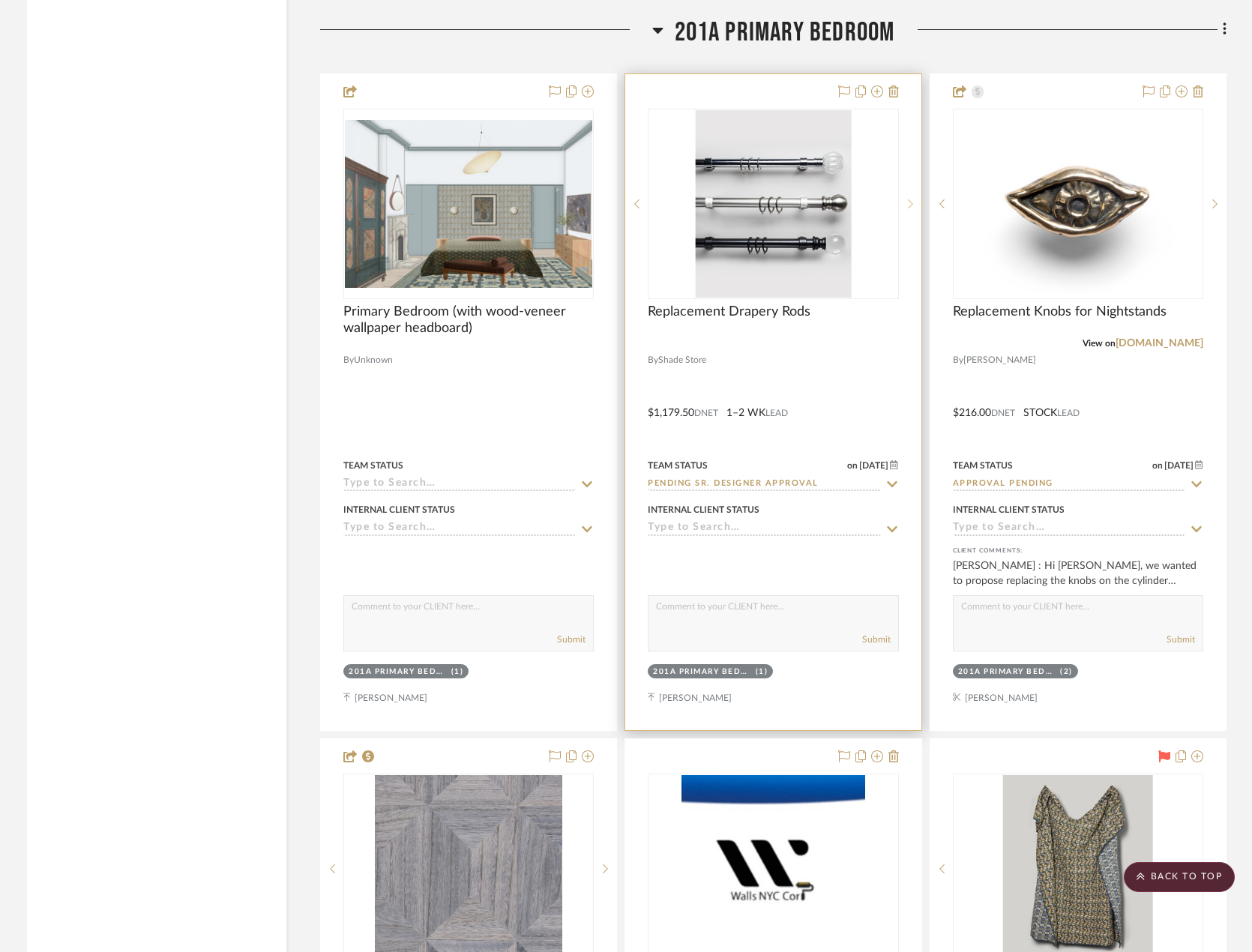
click at [901, 204] on sr-next-btn at bounding box center [910, 204] width 22 height 10
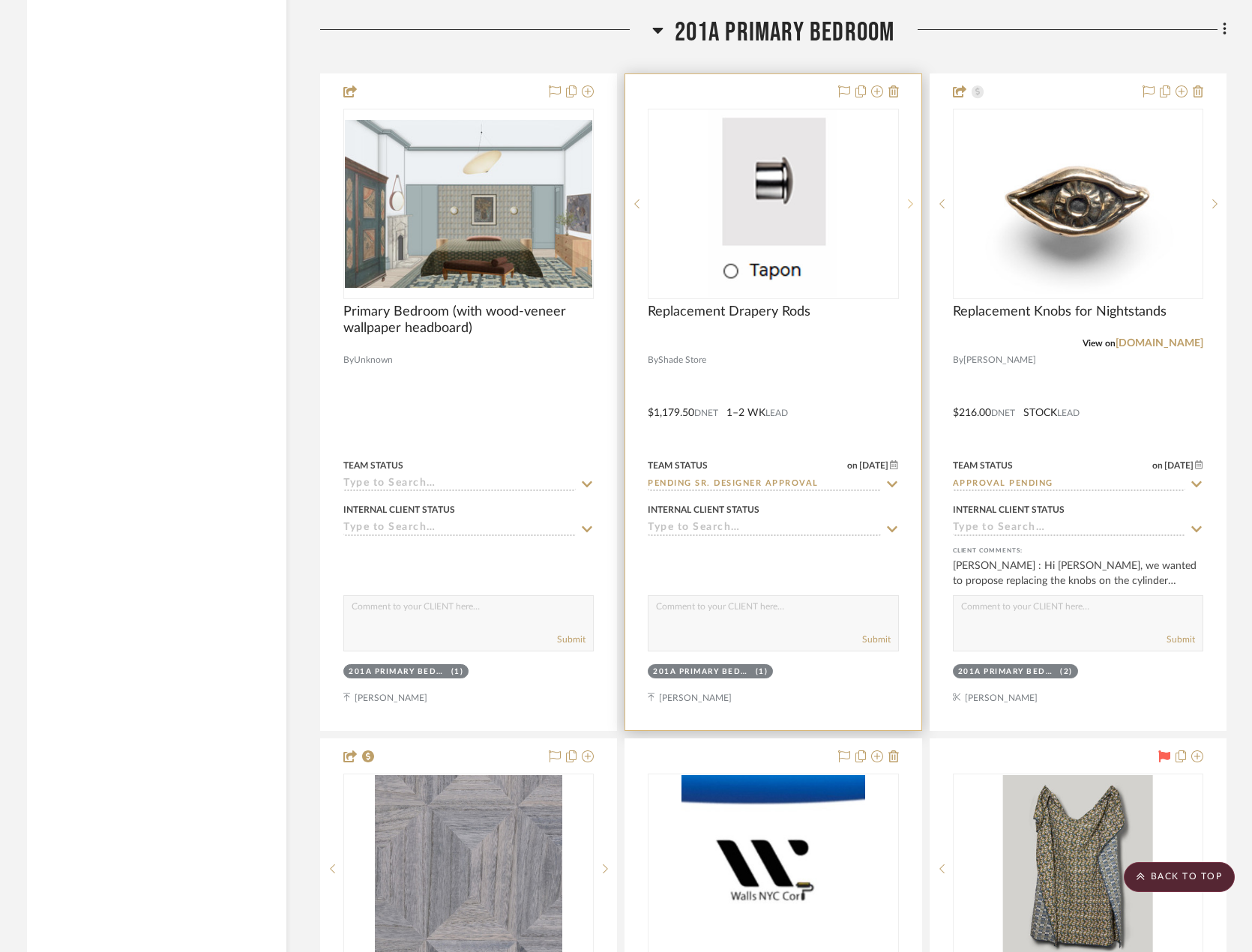
click at [901, 204] on sr-next-btn at bounding box center [910, 204] width 22 height 10
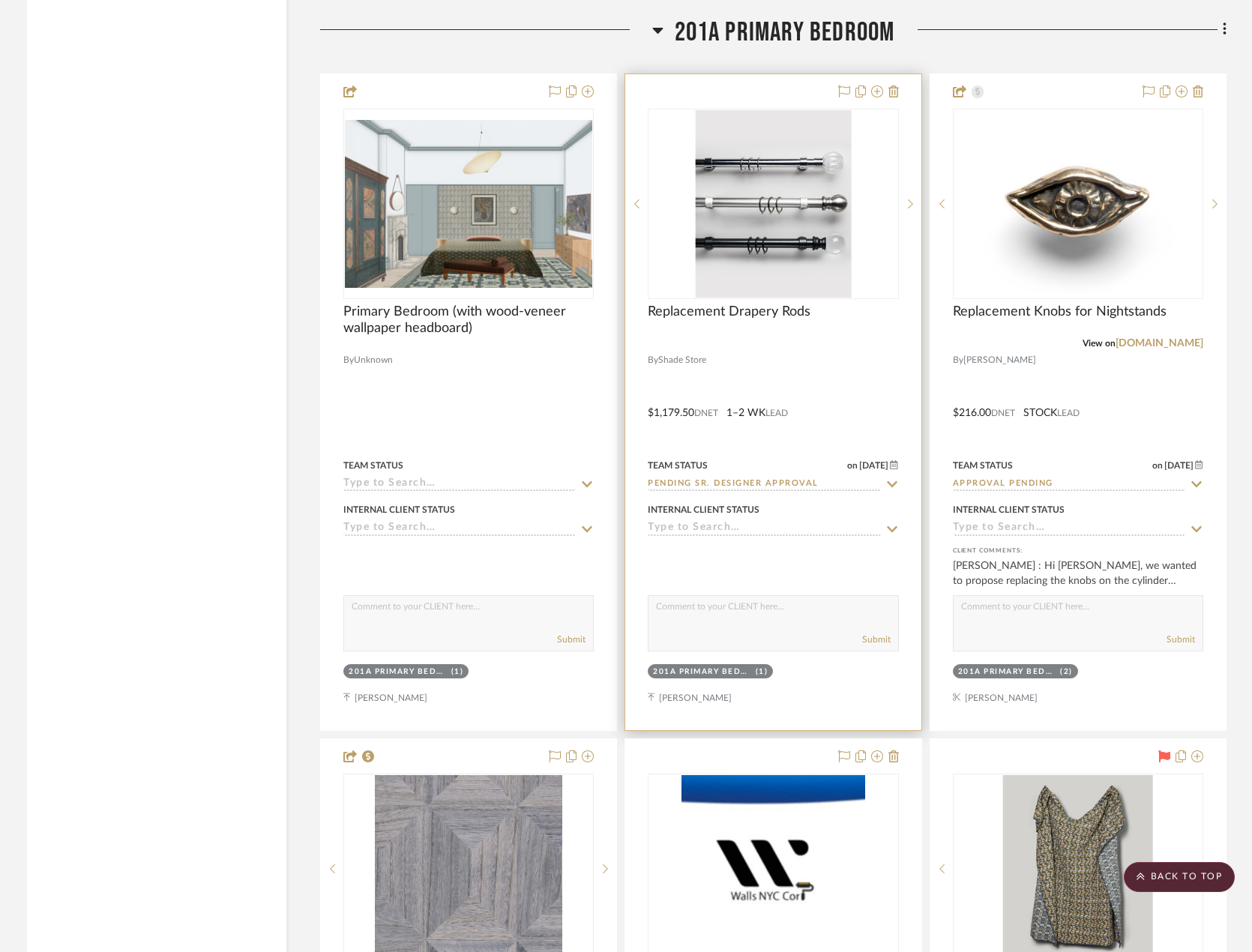
click at [889, 395] on div at bounding box center [772, 402] width 295 height 656
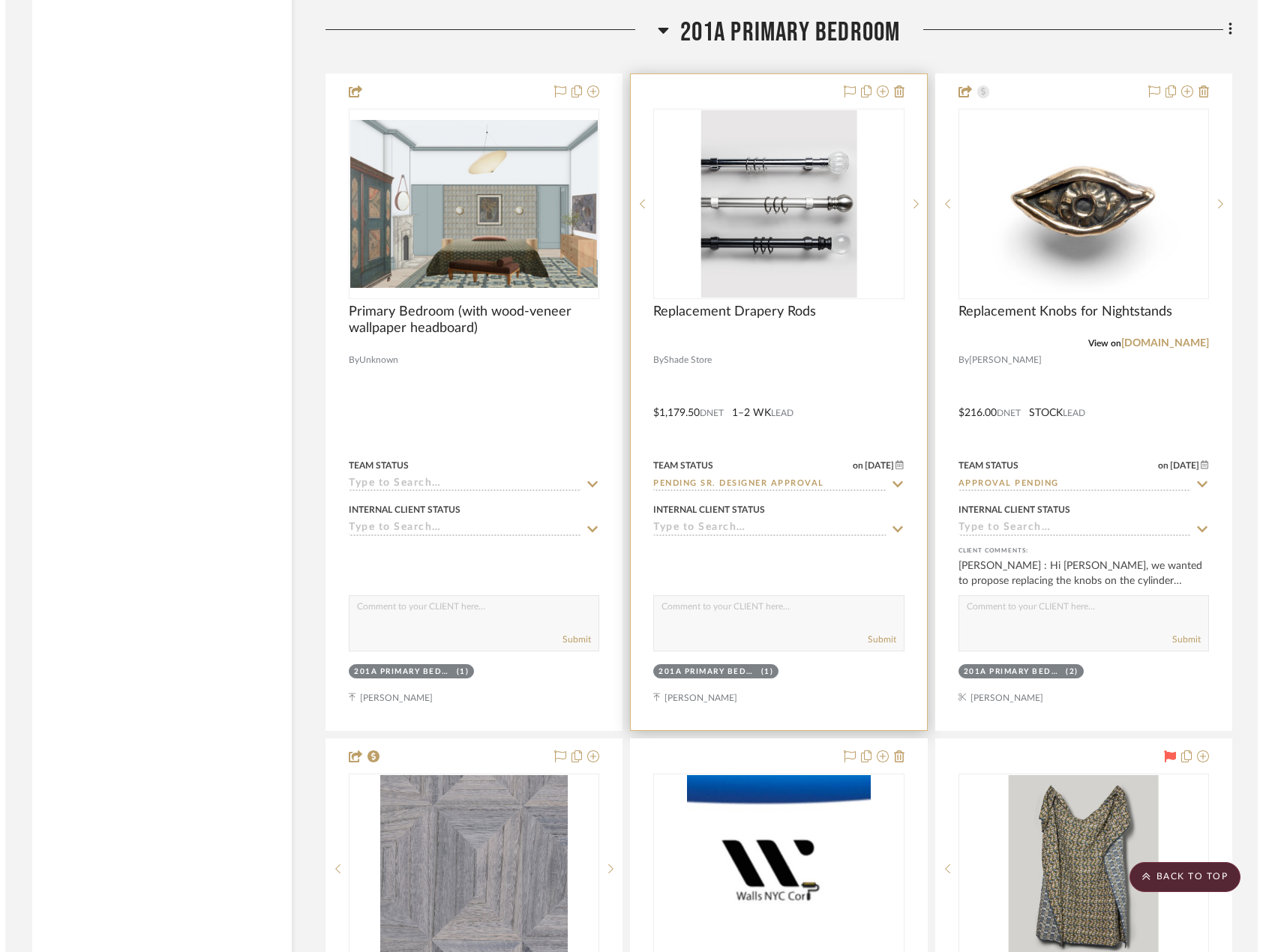
scroll to position [0, 0]
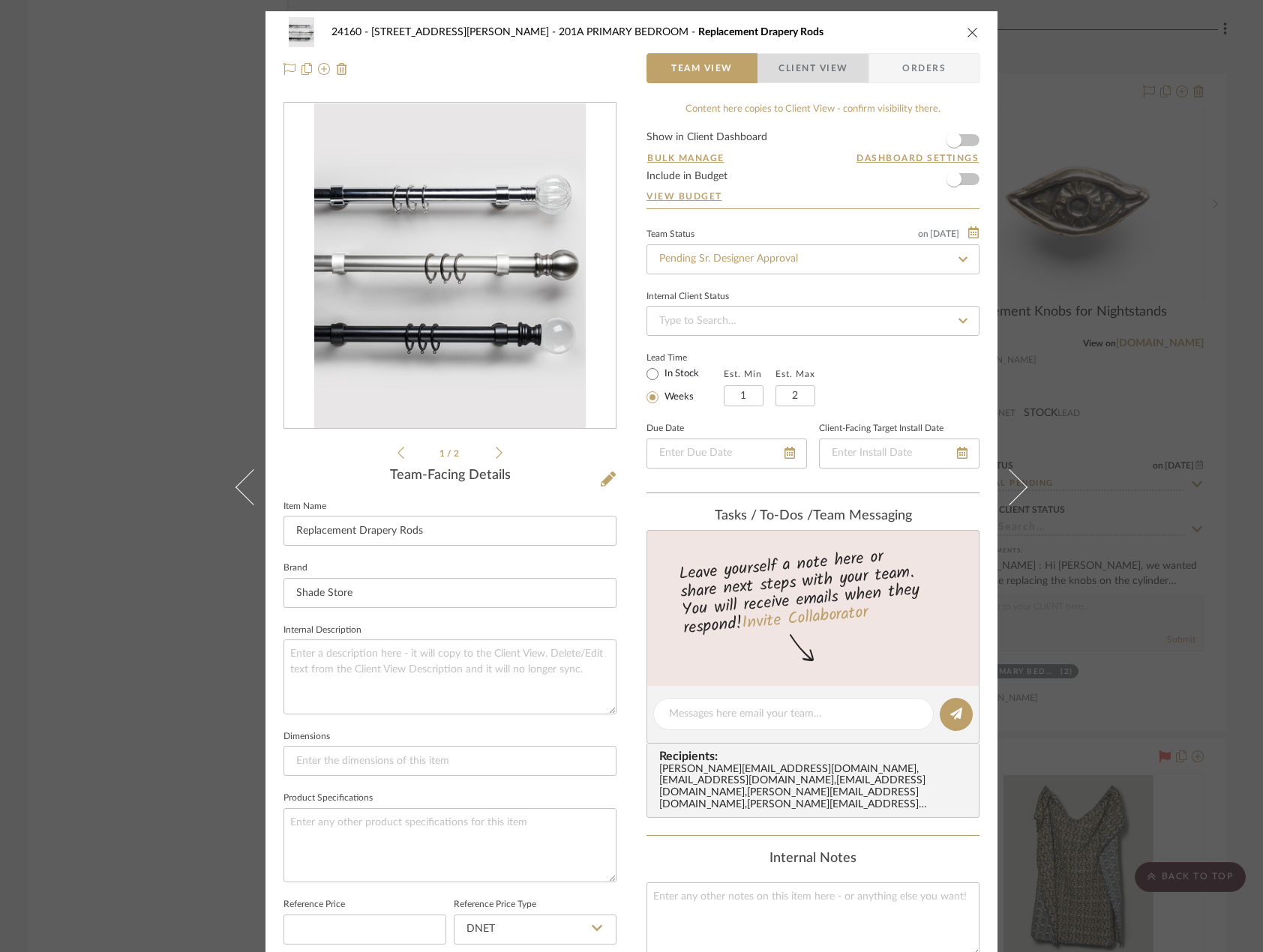
click at [770, 75] on span "button" at bounding box center [768, 68] width 21 height 30
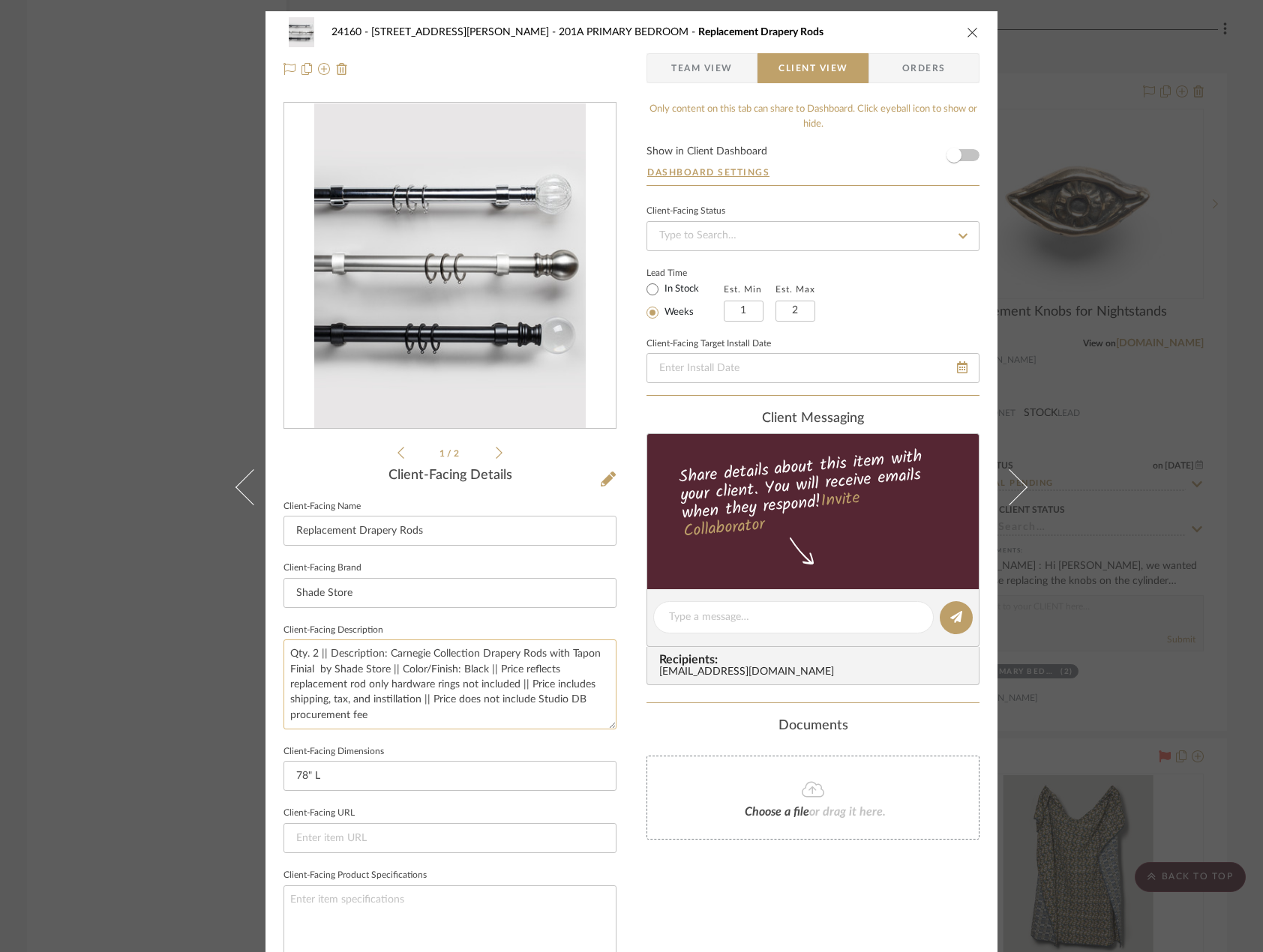
click at [313, 664] on textarea "Qty. 2 || Description: Carnegie Collection Drapery Rods with Tapon Finial by Sh…" at bounding box center [449, 684] width 333 height 89
click at [543, 718] on textarea "Qty. 2 || Description: Carnegie Collection Drapery Rods with Tapon Finial by Sh…" at bounding box center [449, 684] width 333 height 89
type textarea "Qty. 2 || Description: Carnegie Collection Drapery Rods with Tapon Finial by Sh…"
click at [1147, 719] on div "24160 - 214 E 18th Street - Satow Elliot 201A PRIMARY BEDROOM Replacement Drape…" at bounding box center [632, 476] width 1263 height 952
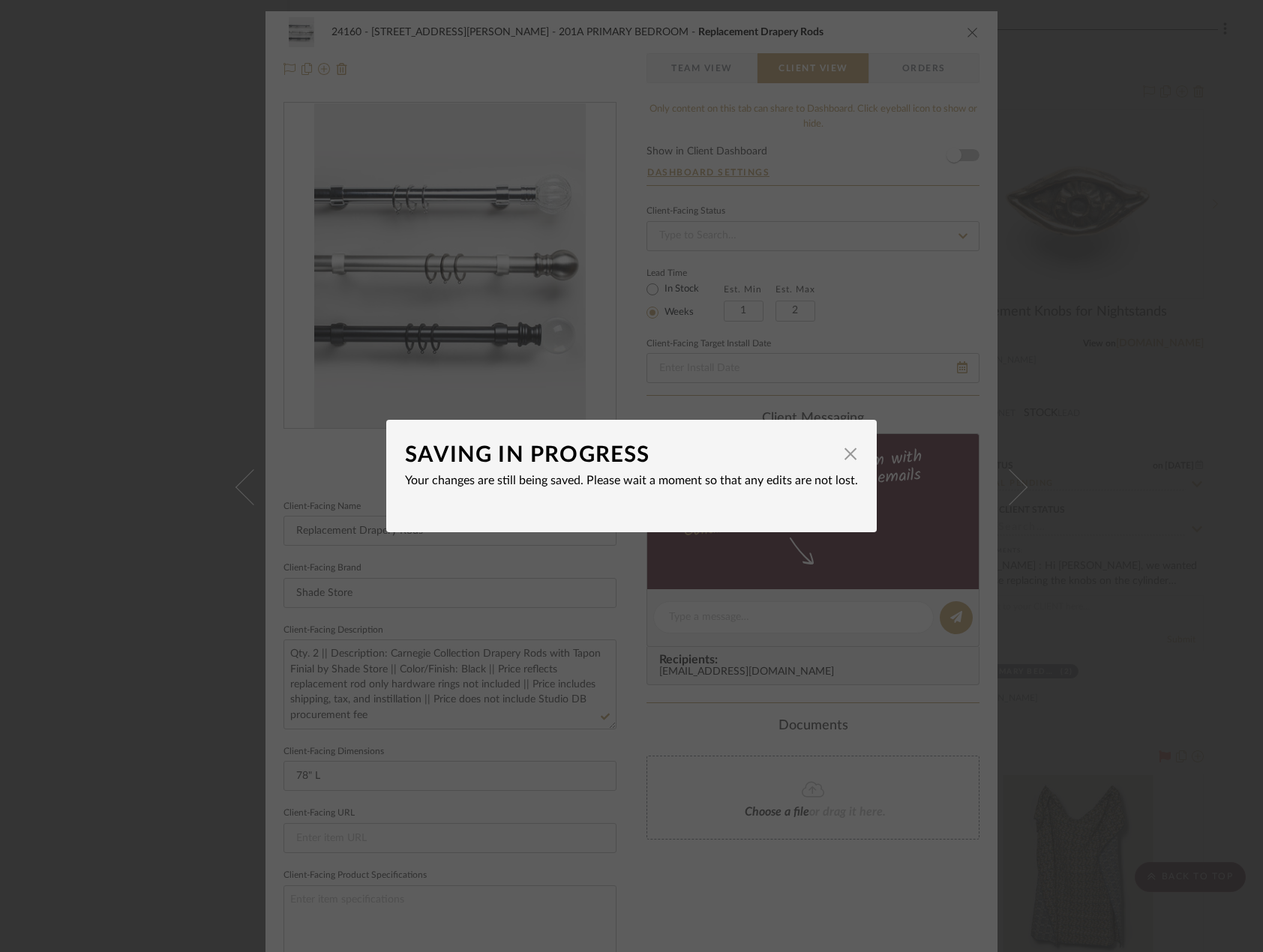
click at [836, 456] on span "button" at bounding box center [851, 453] width 30 height 30
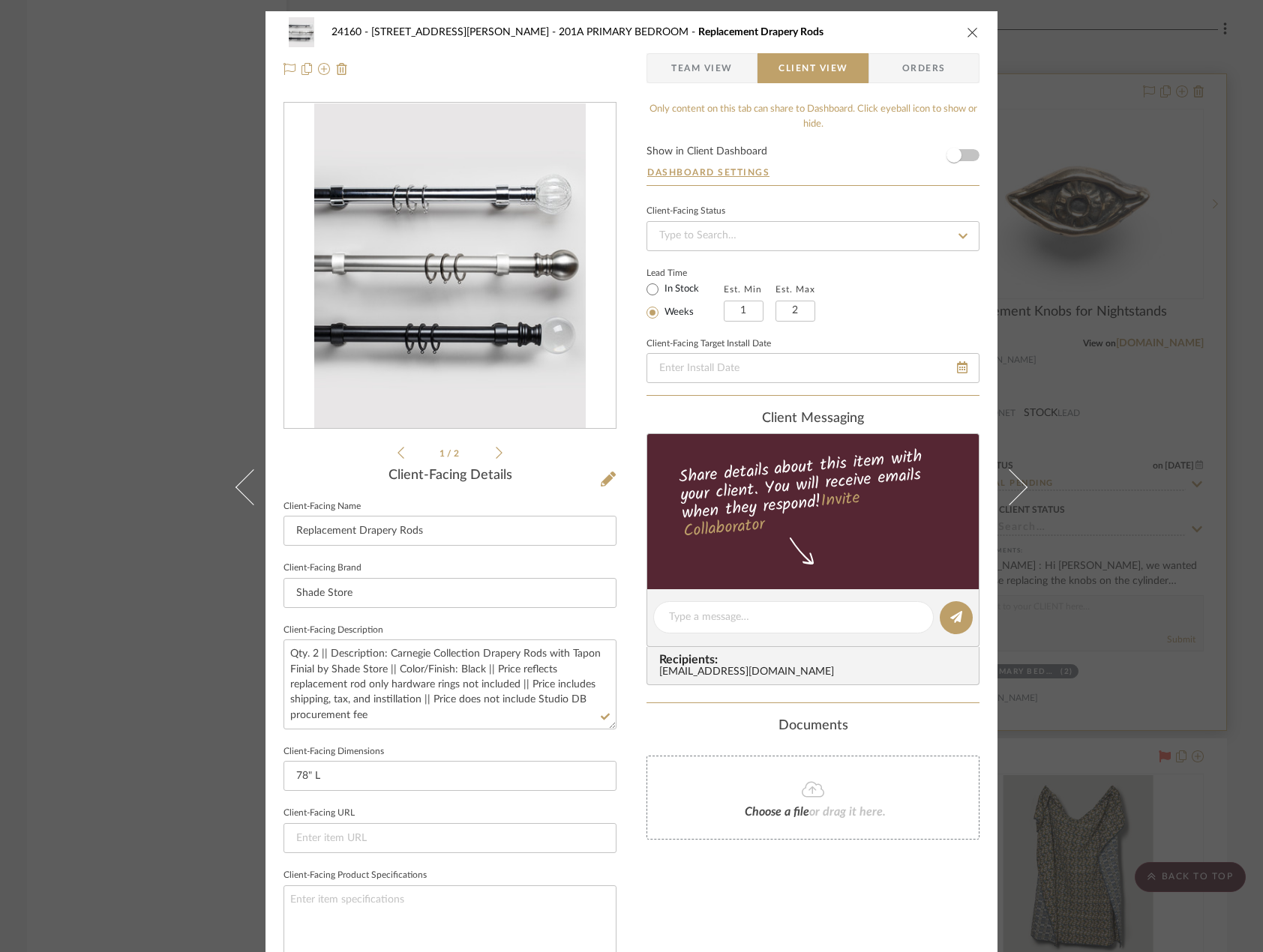
drag, startPoint x: 1122, startPoint y: 365, endPoint x: 1100, endPoint y: 353, distance: 25.1
click at [1122, 362] on div "24160 - 214 E 18th Street - Satow Elliot 201A PRIMARY BEDROOM Replacement Drape…" at bounding box center [632, 476] width 1263 height 952
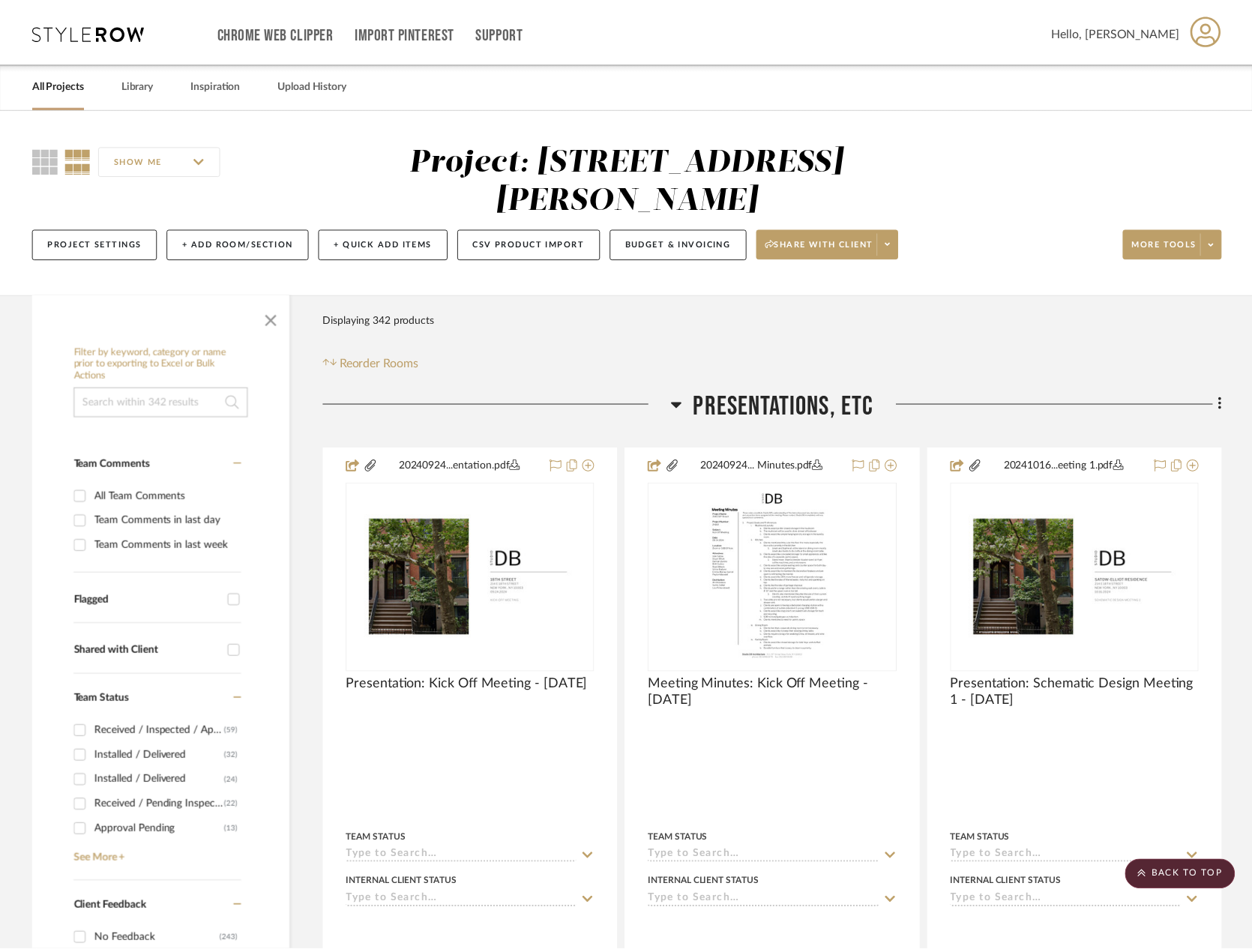
scroll to position [18570, 0]
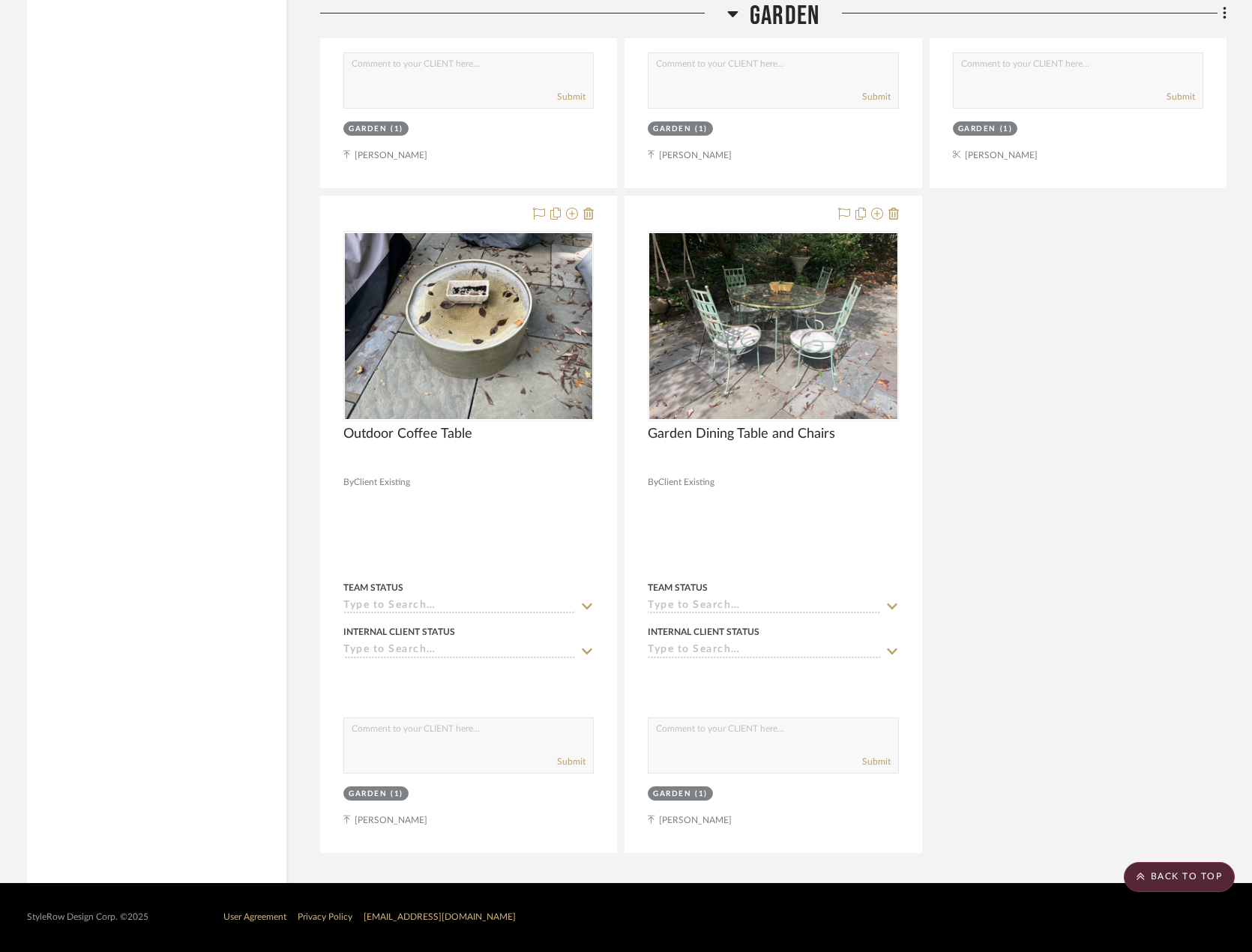
click at [1172, 871] on scroll-to-top-button "BACK TO TOP" at bounding box center [1179, 877] width 111 height 30
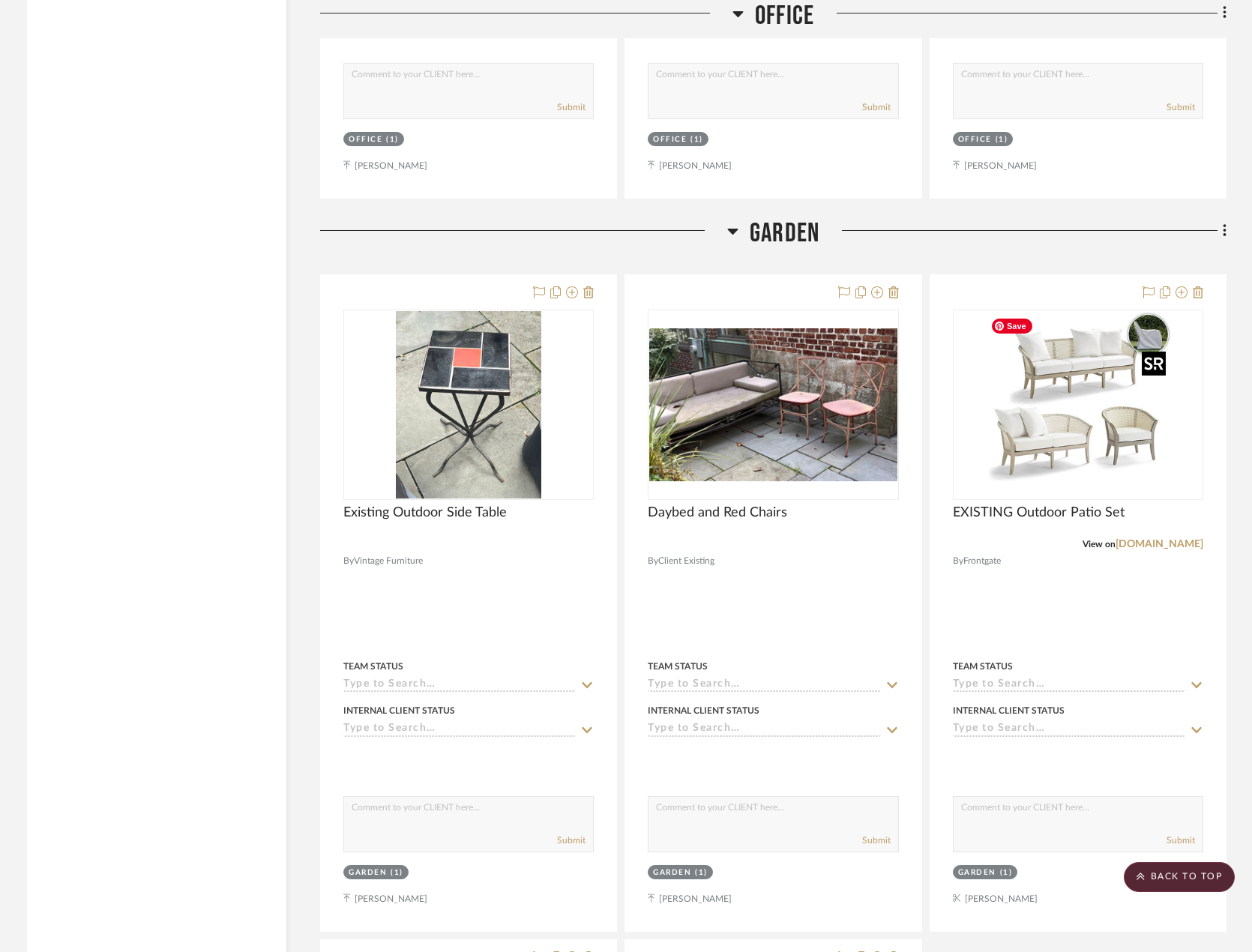
scroll to position [12522, 0]
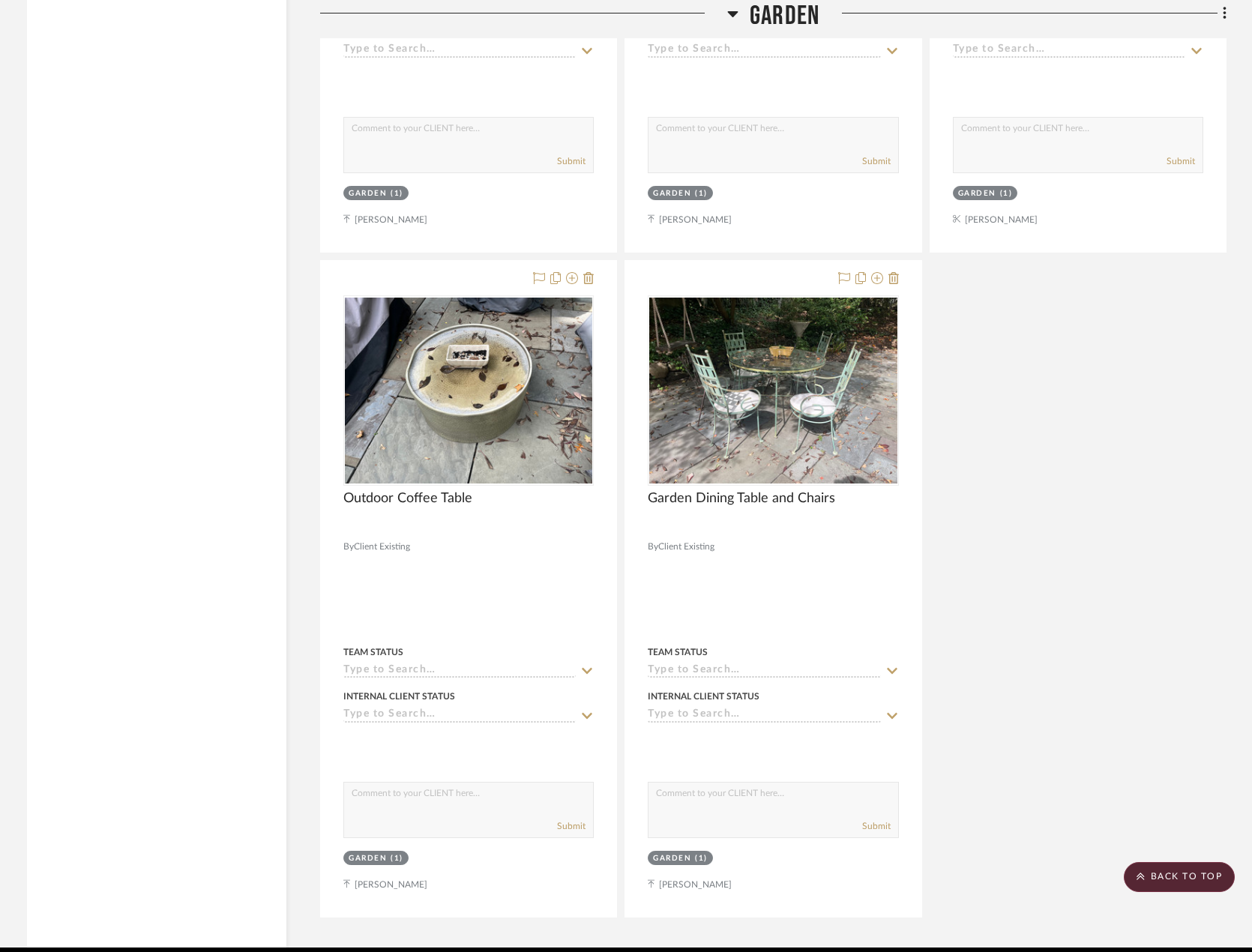
scroll to position [12646, 0]
